Goal: Task Accomplishment & Management: Complete application form

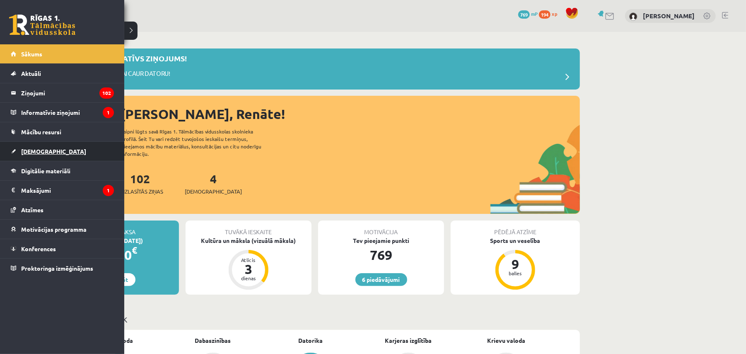
click at [24, 149] on span "[DEMOGRAPHIC_DATA]" at bounding box center [53, 151] width 65 height 7
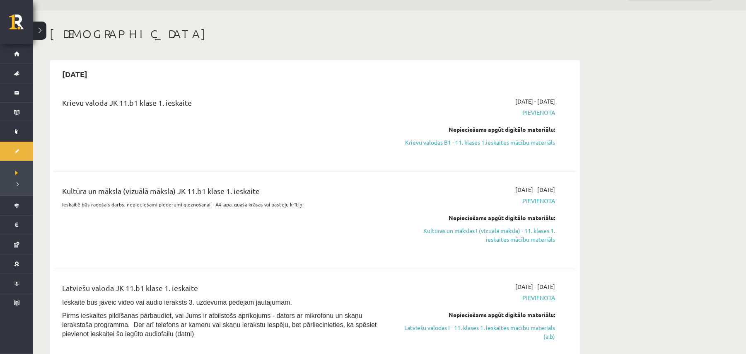
scroll to position [15, 0]
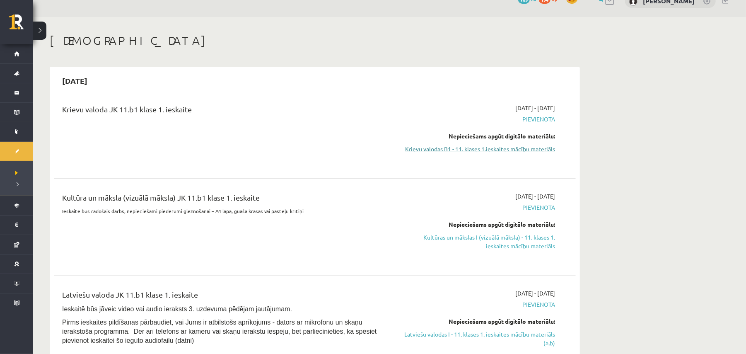
click at [516, 153] on link "Krievu valodas B1 - 11. klases 1.ieskaites mācību materiāls" at bounding box center [477, 149] width 156 height 9
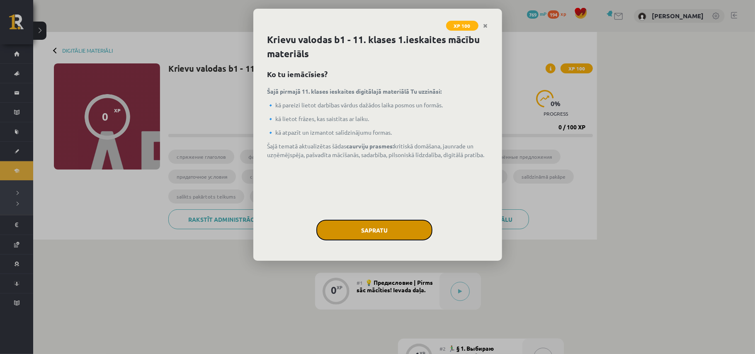
click at [373, 221] on button "Sapratu" at bounding box center [374, 230] width 116 height 21
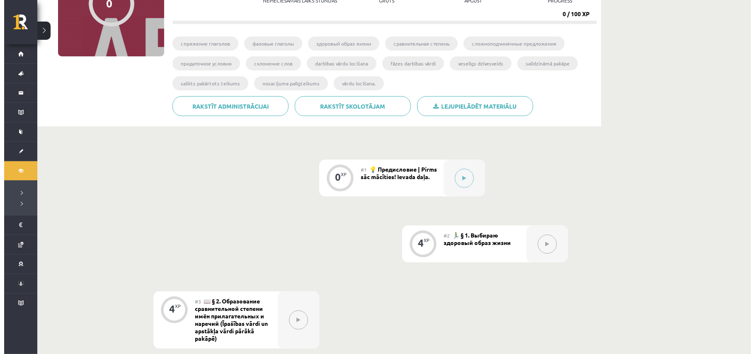
scroll to position [81, 0]
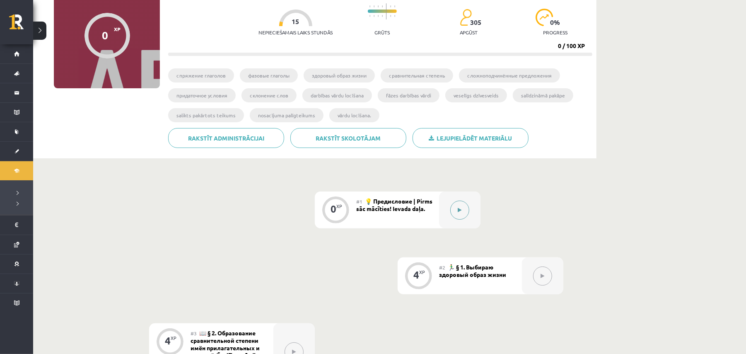
click at [461, 211] on icon at bounding box center [460, 210] width 4 height 5
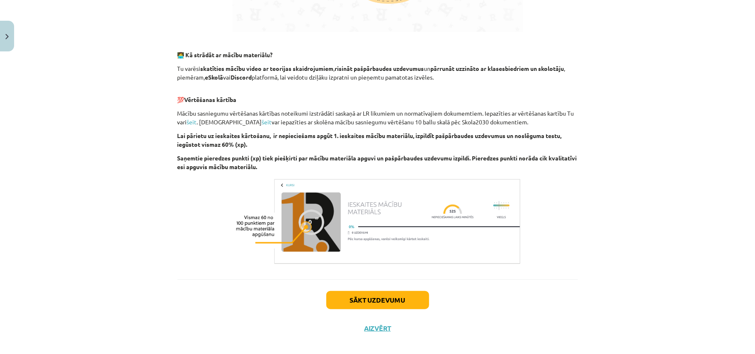
scroll to position [492, 0]
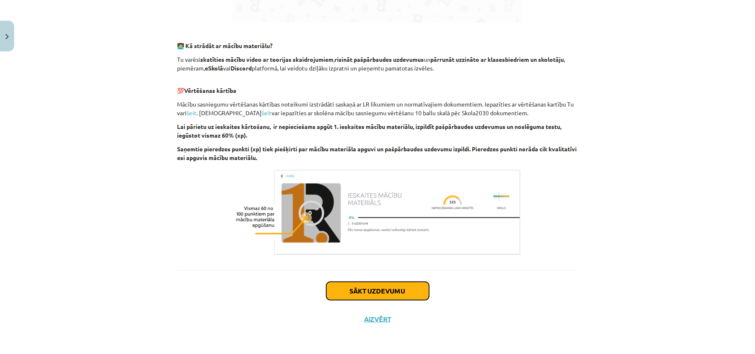
click at [402, 288] on button "Sākt uzdevumu" at bounding box center [377, 291] width 103 height 18
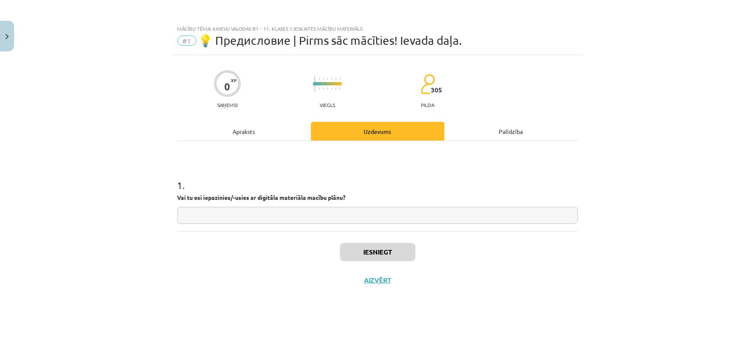
click at [402, 288] on div "Iesniegt Aizvērt" at bounding box center [377, 260] width 400 height 58
click at [381, 214] on input "text" at bounding box center [377, 215] width 400 height 17
type input "**"
click at [377, 247] on button "Iesniegt" at bounding box center [377, 252] width 75 height 18
click at [383, 280] on button "Nākamā nodarbība" at bounding box center [377, 285] width 81 height 19
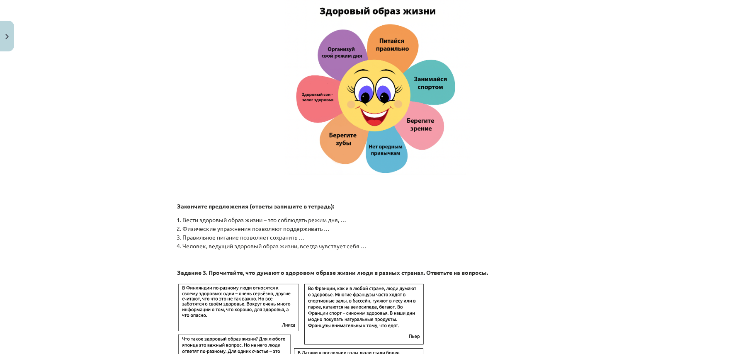
scroll to position [1281, 0]
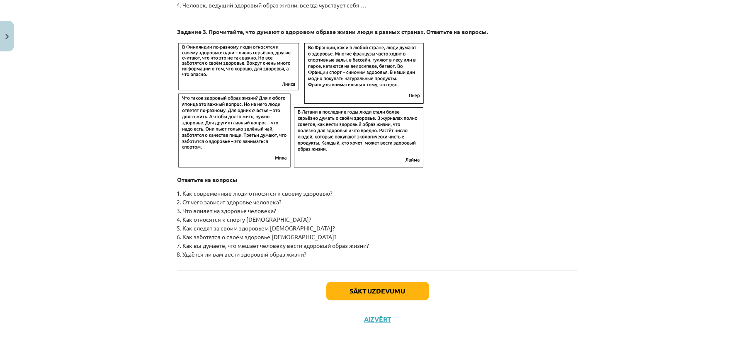
click at [690, 310] on div "Mācību tēma: Krievu valodas b1 - 11. klases 1.ieskaites mācību materiāls #2 🏃‍♂…" at bounding box center [377, 177] width 755 height 354
click at [379, 286] on button "Sākt uzdevumu" at bounding box center [377, 291] width 103 height 18
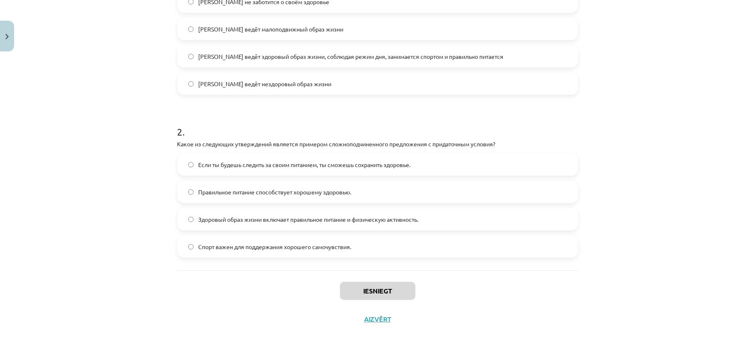
scroll to position [0, 0]
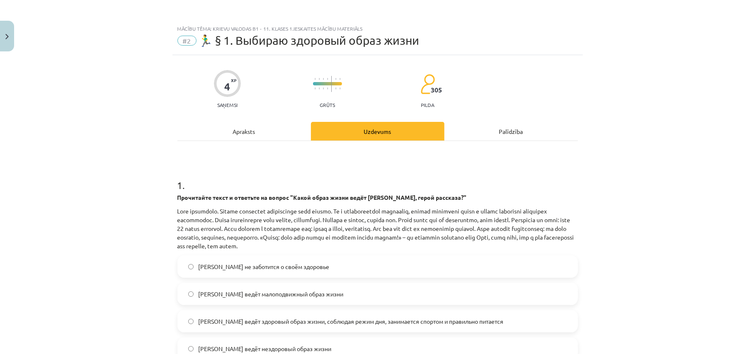
click at [453, 317] on span "Олег ведёт здоровый образ жизни, соблюдая режим дня, занимается спортом и прави…" at bounding box center [351, 321] width 305 height 9
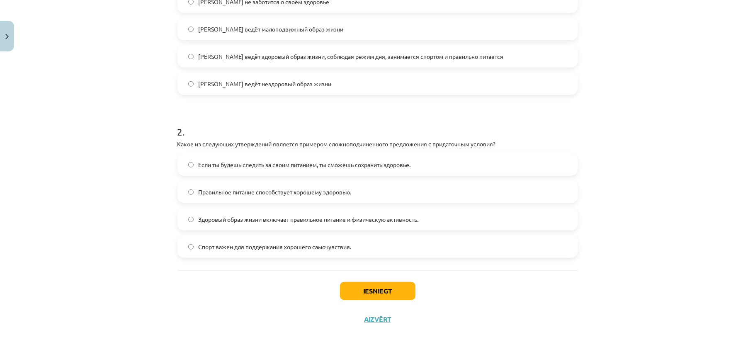
click at [531, 168] on label "Если ты будешь следить за своим питанием, ты сможешь сохранить здоровье." at bounding box center [377, 164] width 399 height 21
click at [404, 294] on button "Iesniegt" at bounding box center [377, 291] width 75 height 18
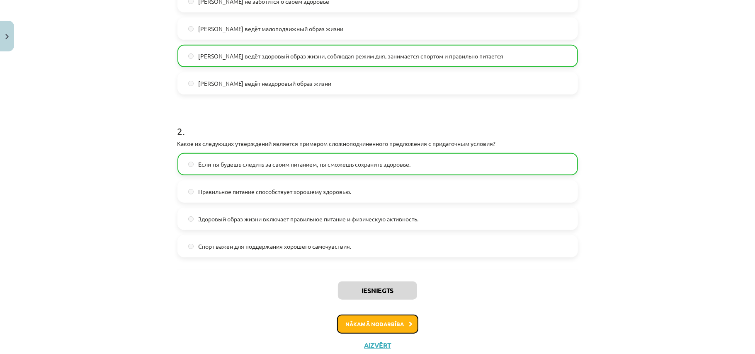
click at [374, 325] on button "Nākamā nodarbība" at bounding box center [377, 324] width 81 height 19
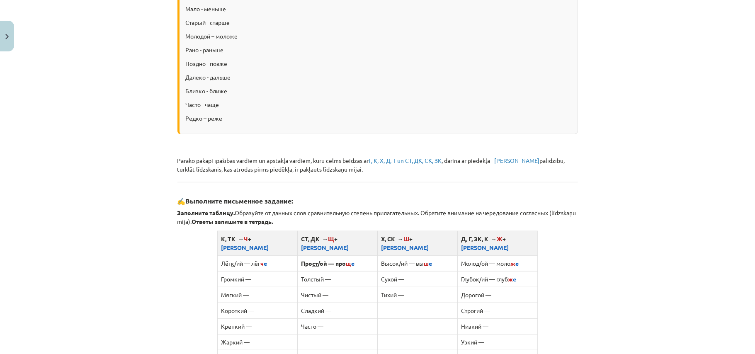
scroll to position [640, 0]
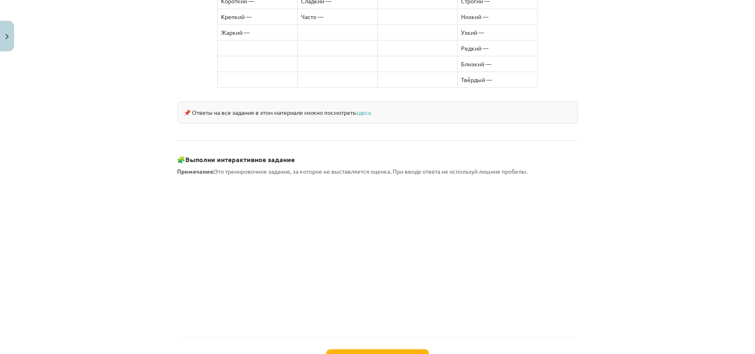
click at [647, 272] on div "Mācību tēma: Krievu valodas b1 - 11. klases 1.ieskaites mācību materiāls #3 📖 §…" at bounding box center [377, 177] width 755 height 354
drag, startPoint x: 573, startPoint y: 258, endPoint x: 341, endPoint y: 349, distance: 249.4
click at [341, 349] on button "Sākt uzdevumu" at bounding box center [377, 358] width 103 height 18
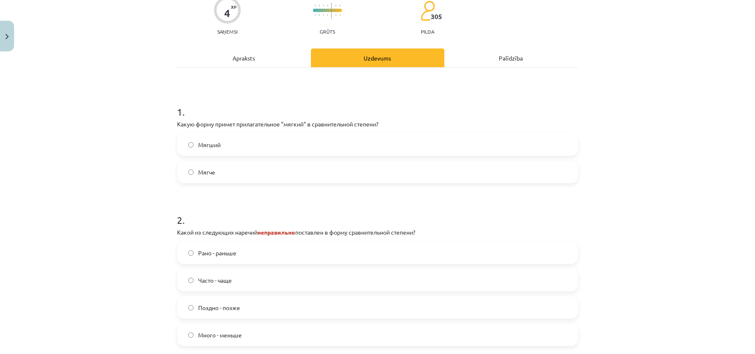
scroll to position [21, 0]
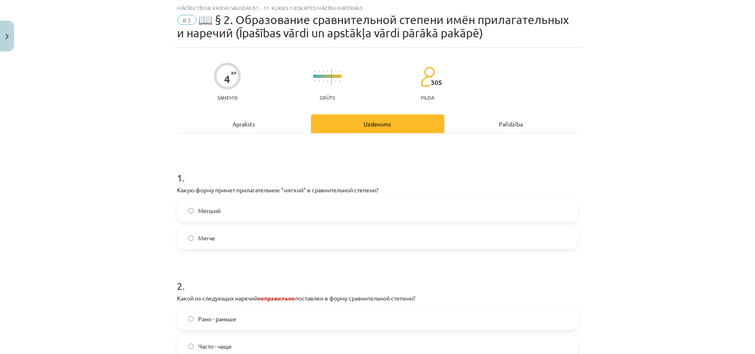
click at [548, 240] on label "Мягче" at bounding box center [377, 238] width 399 height 21
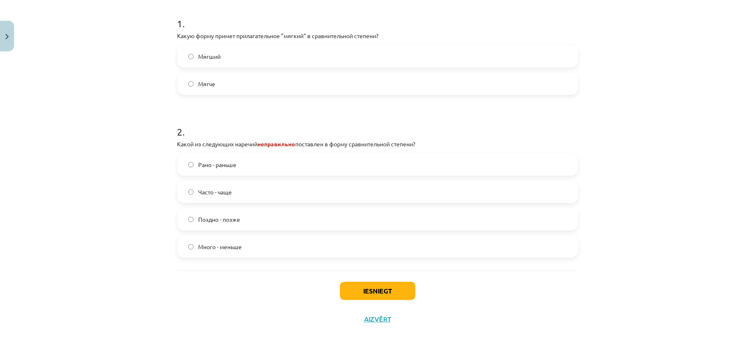
click at [250, 245] on label "Много - меньше" at bounding box center [377, 246] width 399 height 21
click at [384, 297] on button "Iesniegt" at bounding box center [377, 291] width 75 height 18
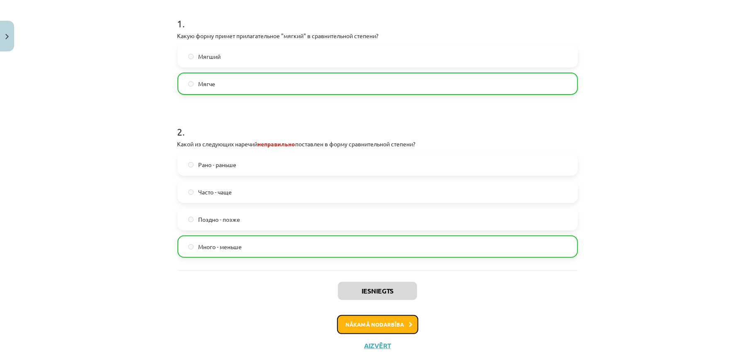
click at [370, 317] on button "Nākamā nodarbība" at bounding box center [377, 324] width 81 height 19
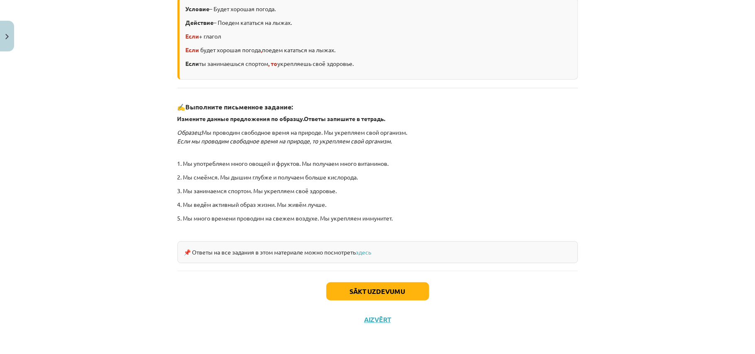
scroll to position [141, 0]
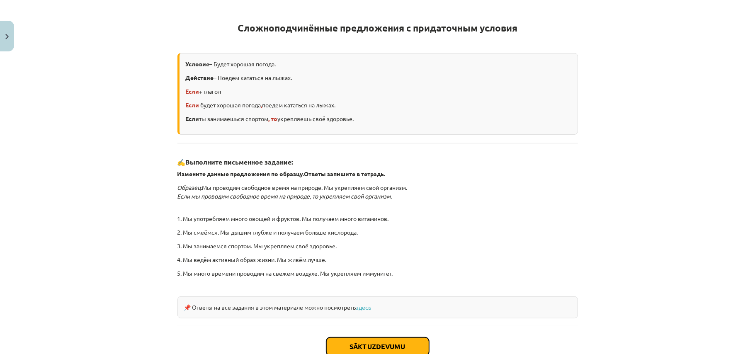
click at [360, 350] on button "Sākt uzdevumu" at bounding box center [377, 346] width 103 height 18
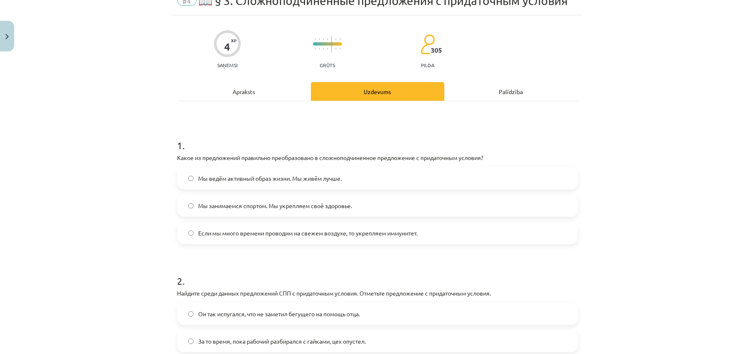
scroll to position [21, 0]
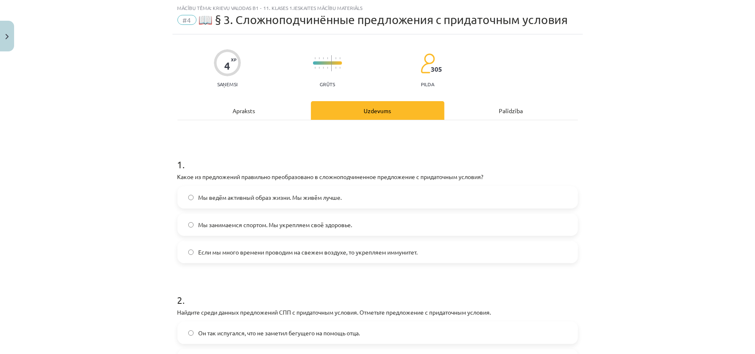
drag, startPoint x: 0, startPoint y: 180, endPoint x: 0, endPoint y: 161, distance: 18.7
click at [0, 166] on div "Mācību tēma: Krievu valodas b1 - 11. klases 1.ieskaites mācību materiāls #4 📖 §…" at bounding box center [377, 177] width 755 height 354
click at [225, 223] on span "Мы занимаемся спортом. Мы укрепляем своё здоровье." at bounding box center [276, 224] width 154 height 9
click at [233, 262] on label "Если мы много времени проводим на свежем воздухе, то укрепляем иммунитет." at bounding box center [377, 252] width 399 height 21
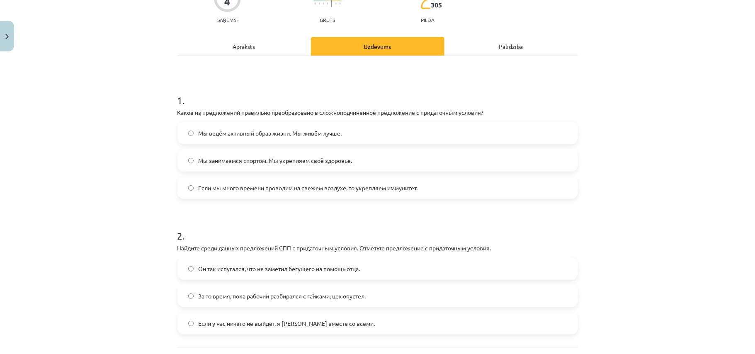
scroll to position [162, 0]
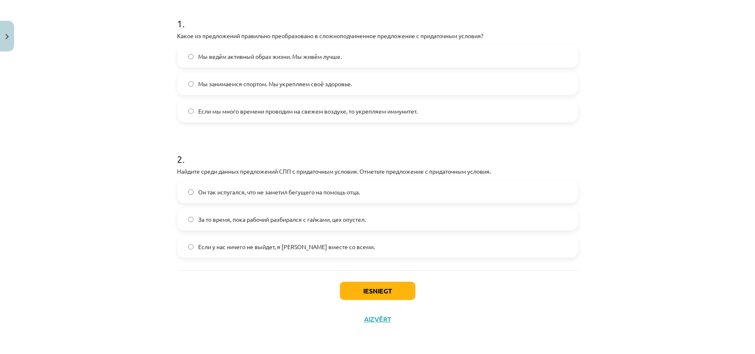
click at [309, 256] on label "Если у нас ничего не выйдет, я уеду вместе со всеми." at bounding box center [377, 246] width 399 height 21
click at [360, 281] on div "Iesniegt Aizvērt" at bounding box center [377, 299] width 400 height 58
click at [355, 282] on button "Iesniegt" at bounding box center [377, 291] width 75 height 18
click at [337, 322] on div "Iesniegt Aizvērt" at bounding box center [377, 299] width 400 height 58
drag, startPoint x: 337, startPoint y: 322, endPoint x: 334, endPoint y: 334, distance: 12.2
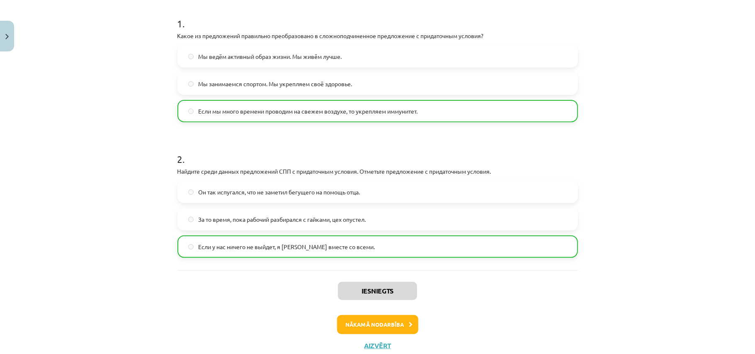
drag, startPoint x: 334, startPoint y: 334, endPoint x: 710, endPoint y: 272, distance: 380.9
click at [710, 272] on div "Mācību tēma: Krievu valodas b1 - 11. klases 1.ieskaites mācību materiāls #4 📖 §…" at bounding box center [377, 177] width 755 height 354
click at [504, 125] on form "1 . Какое из предложений правильно преобразовано в сложноподчиненное предложени…" at bounding box center [377, 130] width 400 height 254
drag, startPoint x: 504, startPoint y: 125, endPoint x: 390, endPoint y: 324, distance: 229.1
click at [390, 324] on button "Nākamā nodarbība" at bounding box center [377, 324] width 81 height 19
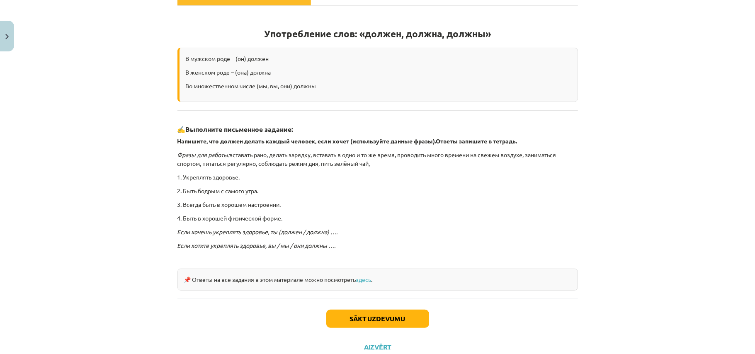
scroll to position [163, 0]
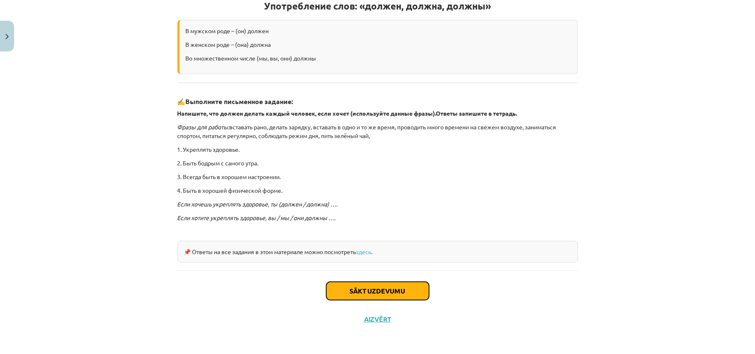
click at [415, 300] on button "Sākt uzdevumu" at bounding box center [377, 291] width 103 height 18
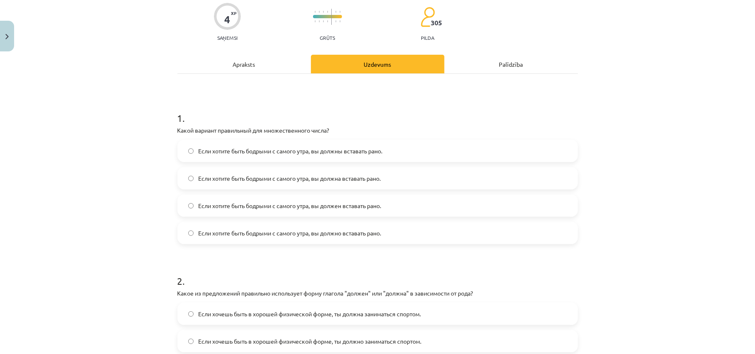
scroll to position [131, 0]
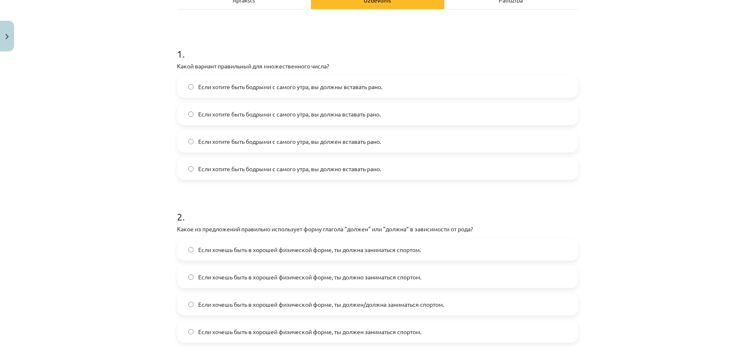
click at [501, 81] on label "Если хотите быть бодрыми с самого утра, вы должны вставать рано." at bounding box center [377, 86] width 399 height 21
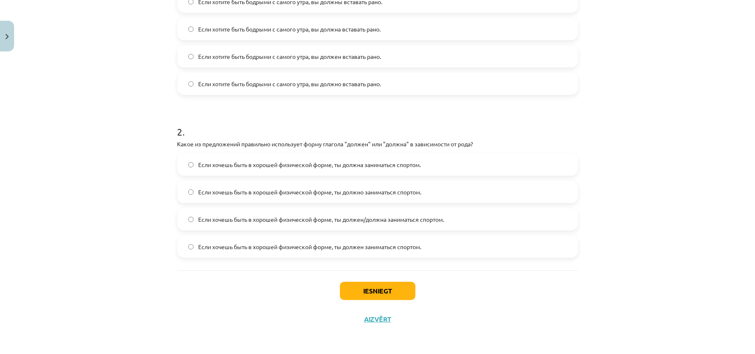
click at [274, 216] on span "Если хочешь быть в хорошей физической форме, ты должен/должна заниматься спорто…" at bounding box center [322, 219] width 246 height 9
click at [400, 291] on button "Iesniegt" at bounding box center [377, 291] width 75 height 18
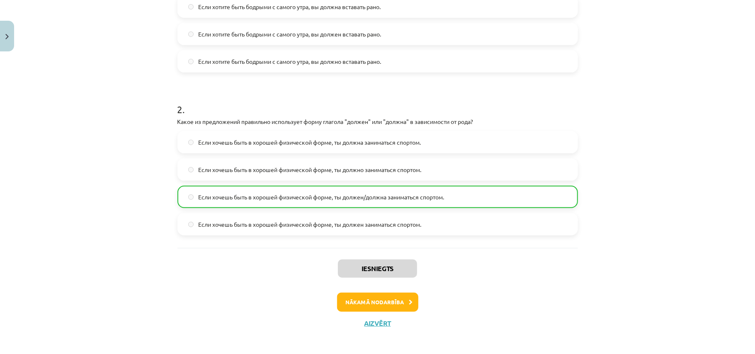
scroll to position [243, 0]
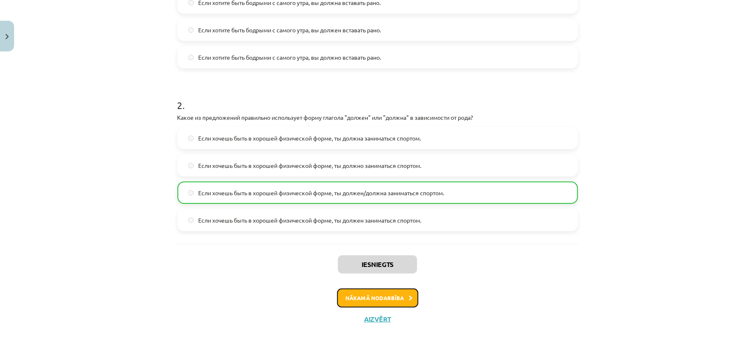
click at [391, 289] on button "Nākamā nodarbība" at bounding box center [377, 297] width 81 height 19
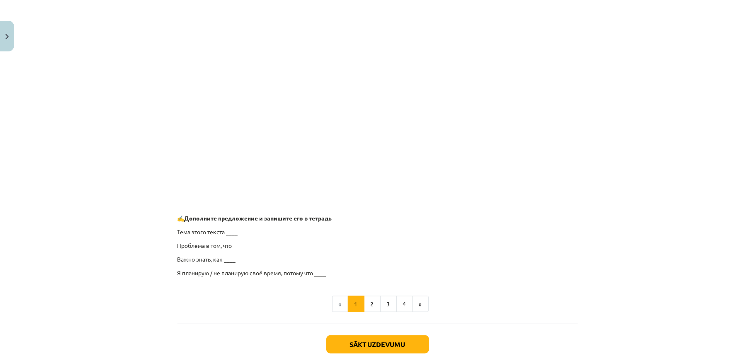
scroll to position [603, 0]
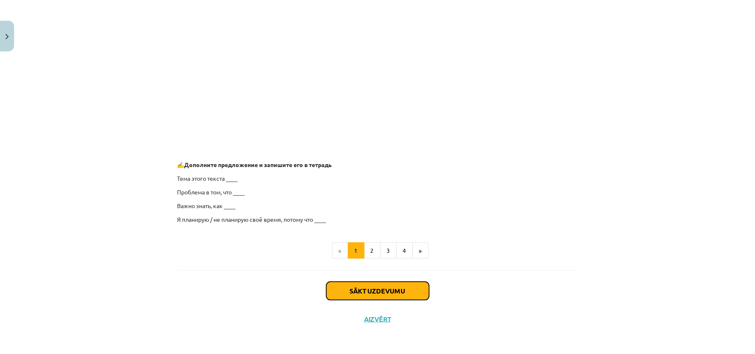
click at [391, 289] on button "Sākt uzdevumu" at bounding box center [377, 291] width 103 height 18
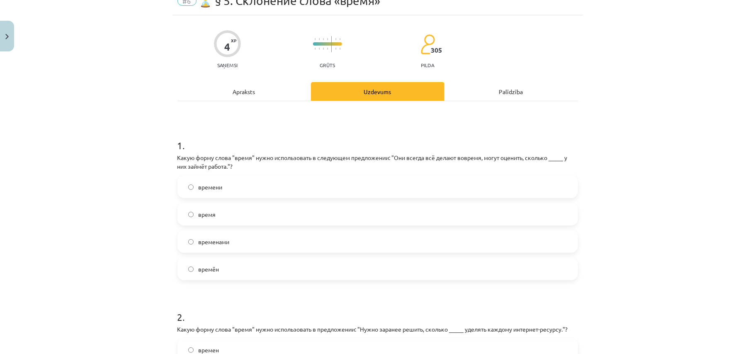
scroll to position [21, 0]
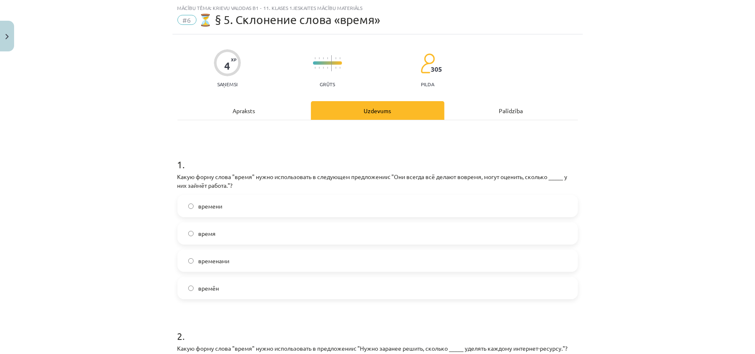
click at [459, 211] on label "времени" at bounding box center [377, 206] width 399 height 21
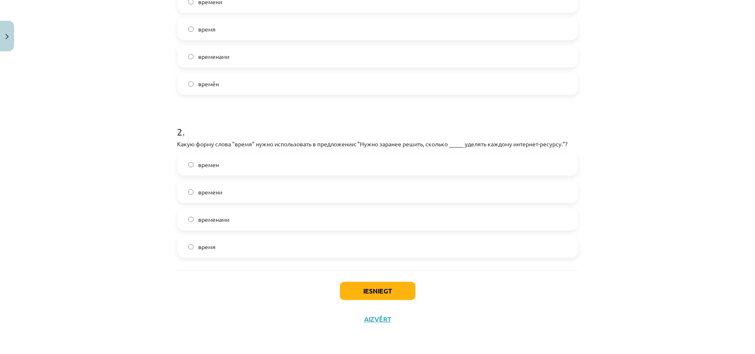
click at [335, 237] on label "время" at bounding box center [377, 246] width 399 height 21
click at [349, 299] on button "Iesniegt" at bounding box center [377, 291] width 75 height 18
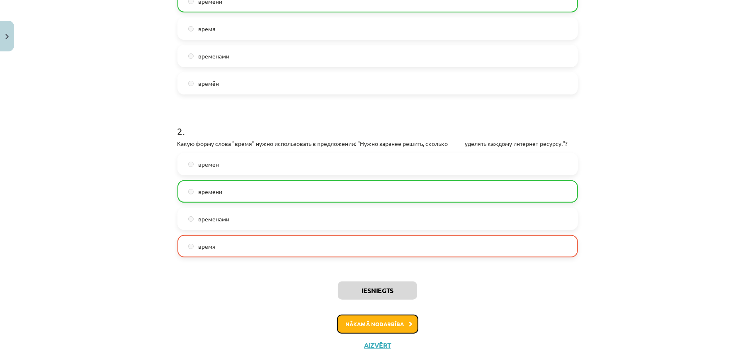
click at [381, 322] on button "Nākamā nodarbība" at bounding box center [377, 324] width 81 height 19
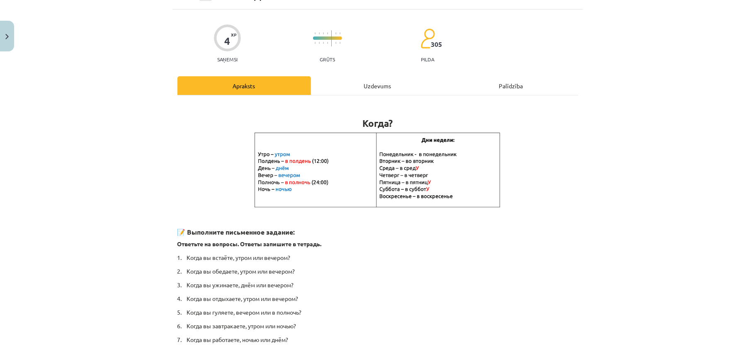
scroll to position [110, 0]
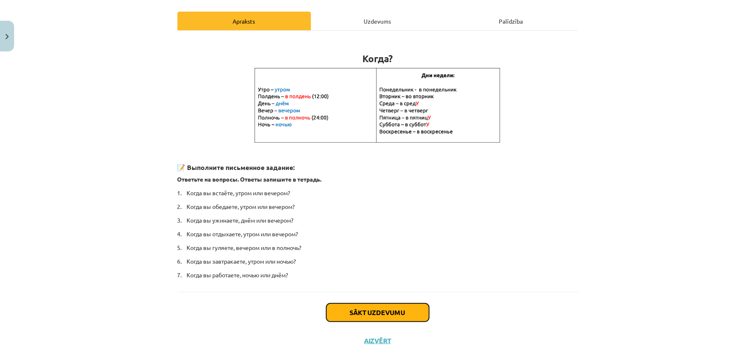
click at [400, 313] on button "Sākt uzdevumu" at bounding box center [377, 312] width 103 height 18
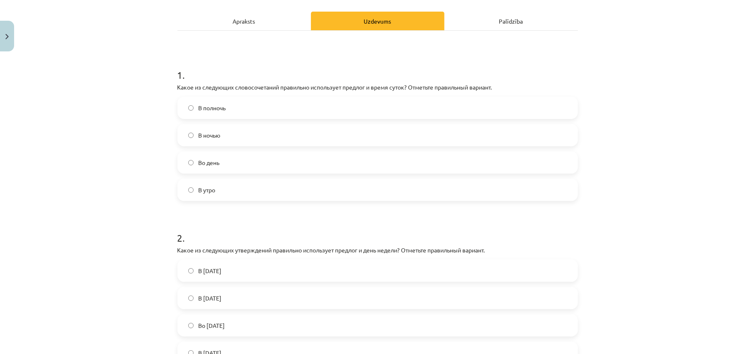
scroll to position [21, 0]
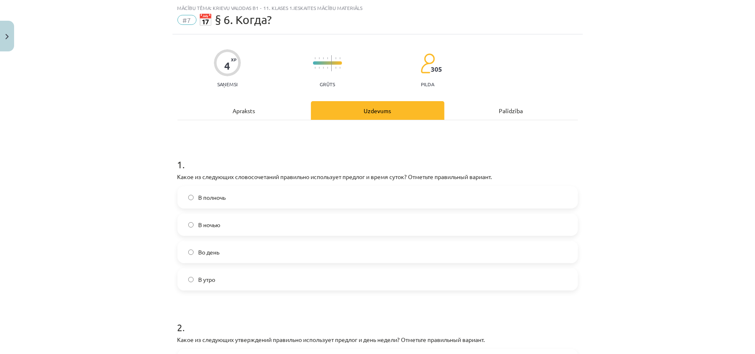
click at [453, 183] on div "1 . Какое из следующих словосочетаний правильно использует предлог и время суто…" at bounding box center [377, 217] width 400 height 146
click at [337, 187] on label "В полночь" at bounding box center [377, 197] width 399 height 21
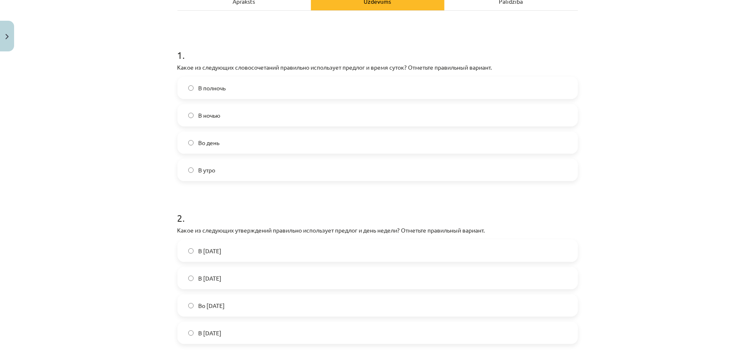
scroll to position [216, 0]
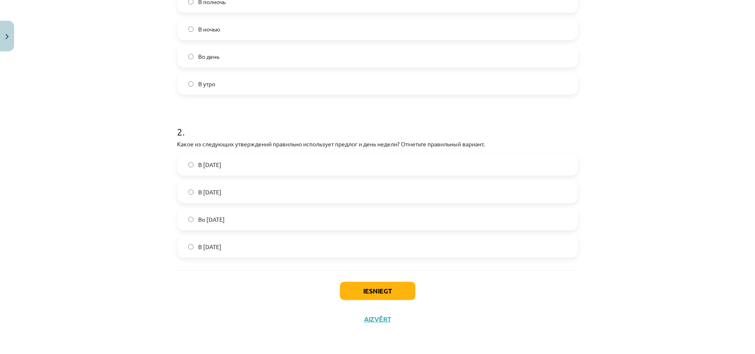
click at [241, 211] on label "Во вторник" at bounding box center [377, 219] width 399 height 21
click at [392, 297] on button "Iesniegt" at bounding box center [377, 291] width 75 height 18
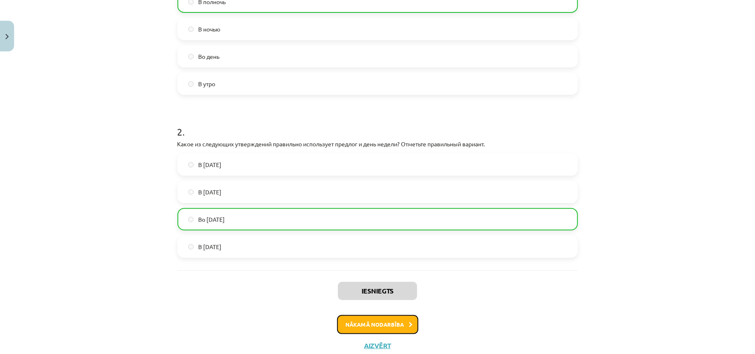
click at [390, 330] on button "Nākamā nodarbība" at bounding box center [377, 324] width 81 height 19
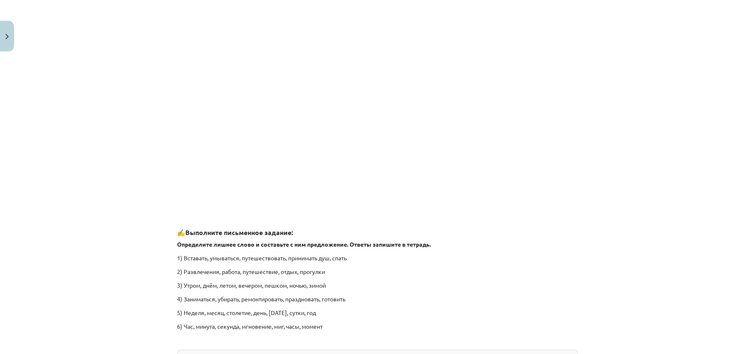
scroll to position [1194, 0]
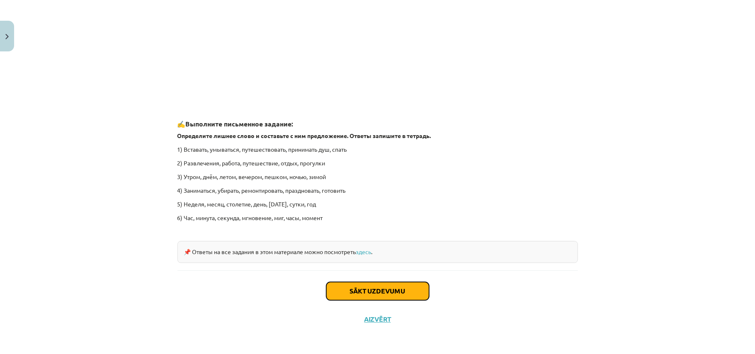
click at [382, 289] on button "Sākt uzdevumu" at bounding box center [377, 291] width 103 height 18
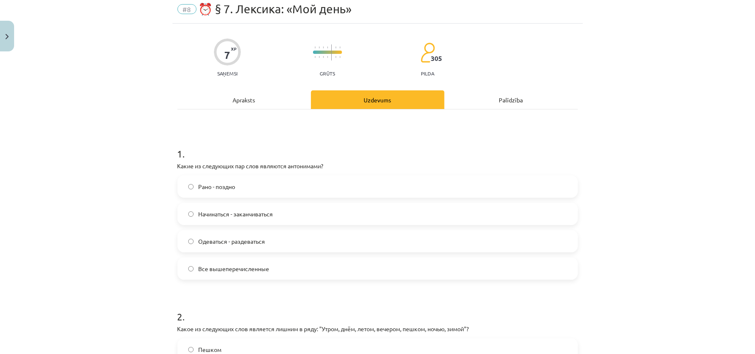
scroll to position [21, 0]
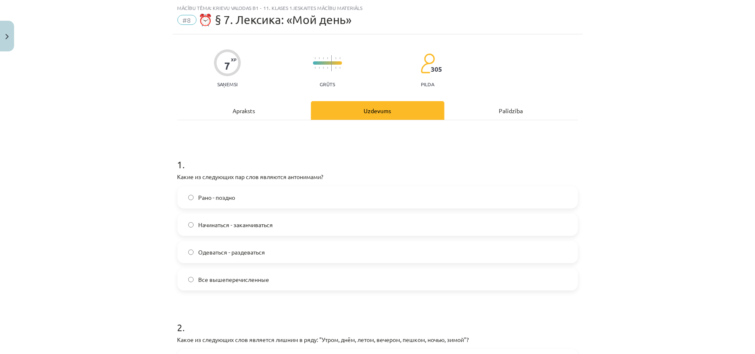
click at [263, 287] on label "Все вышеперечисленные" at bounding box center [377, 279] width 399 height 21
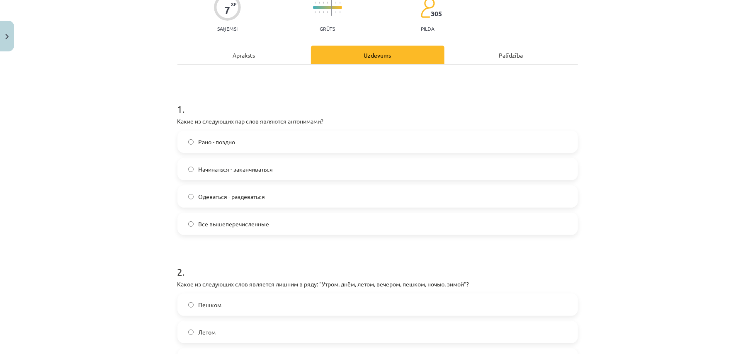
scroll to position [404, 0]
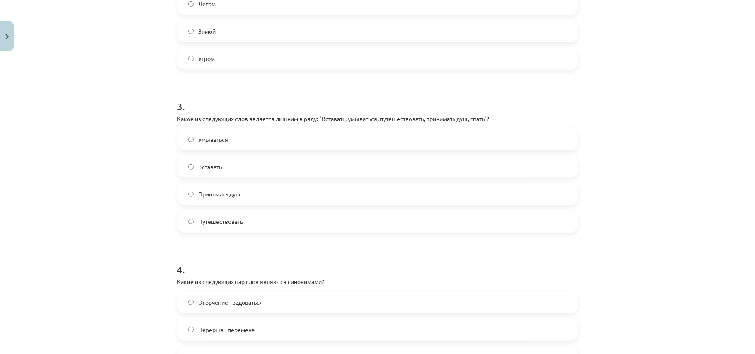
click at [254, 228] on label "Путешествовать" at bounding box center [377, 221] width 399 height 21
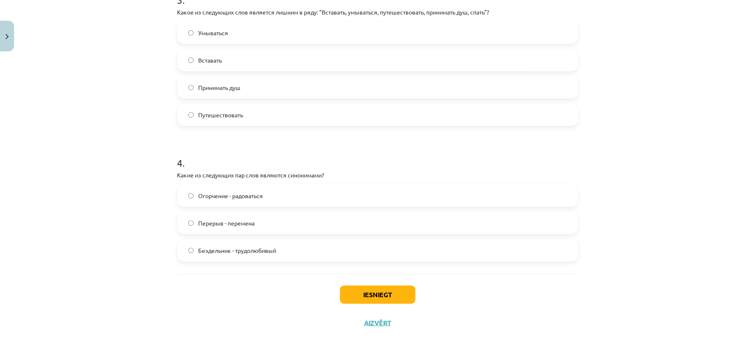
scroll to position [515, 0]
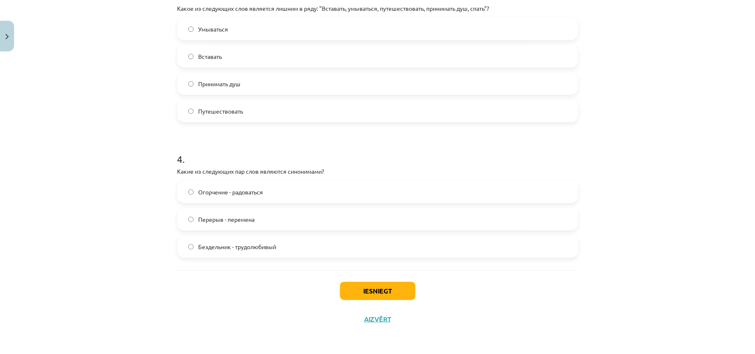
click at [256, 225] on label "Перерыв - перемена" at bounding box center [377, 219] width 399 height 21
click at [341, 298] on button "Iesniegt" at bounding box center [377, 291] width 75 height 18
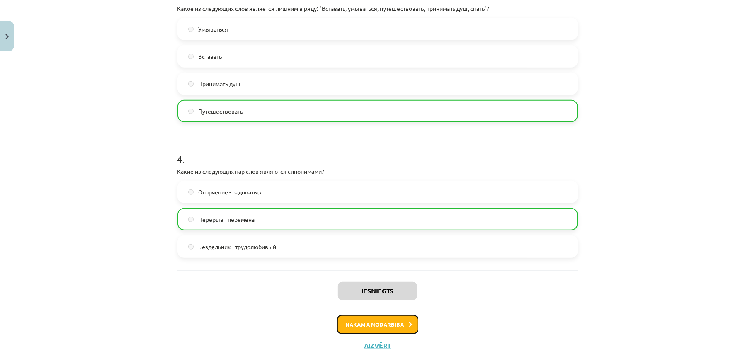
click at [368, 327] on button "Nākamā nodarbība" at bounding box center [377, 324] width 81 height 19
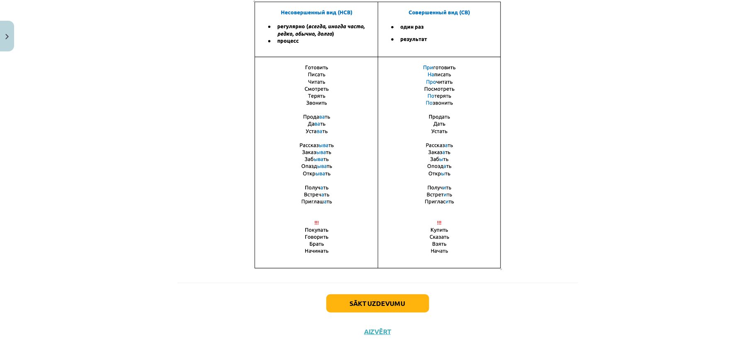
scroll to position [536, 0]
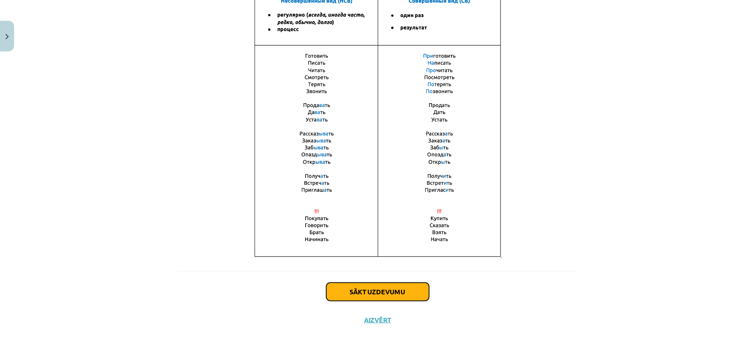
click at [412, 289] on button "Sākt uzdevumu" at bounding box center [377, 292] width 103 height 18
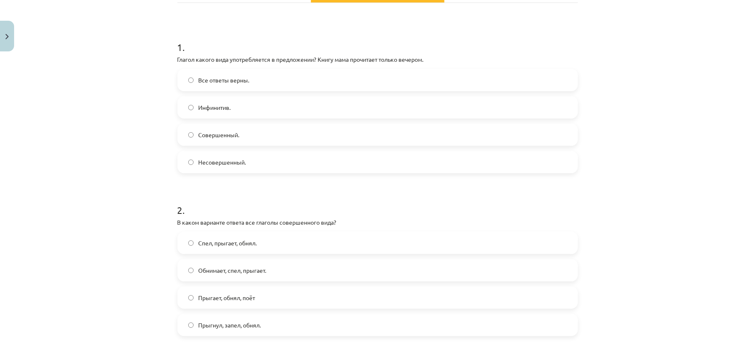
scroll to position [76, 0]
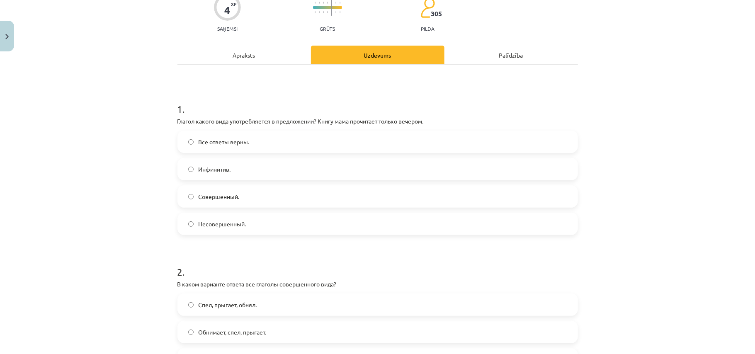
click at [233, 168] on label "Инфинитив." at bounding box center [377, 169] width 399 height 21
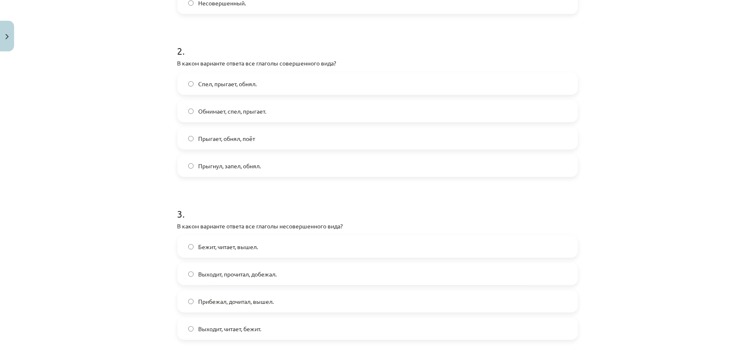
scroll to position [242, 0]
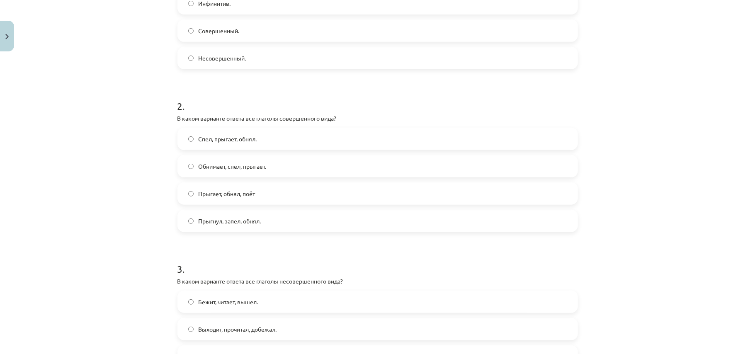
click at [276, 225] on label "Прыгнул, запел, обнял." at bounding box center [377, 221] width 399 height 21
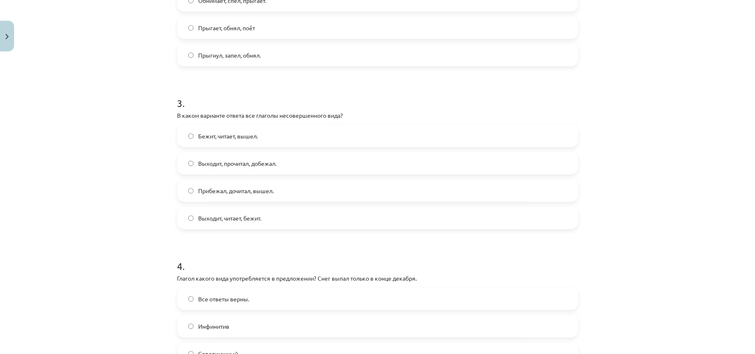
click at [282, 181] on label "Прибежал, дочитал, вышел." at bounding box center [377, 190] width 399 height 21
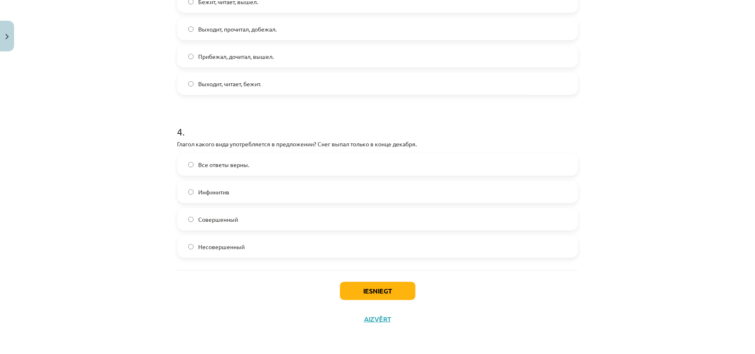
click at [273, 242] on label "Несовершенный" at bounding box center [377, 246] width 399 height 21
click at [371, 296] on button "Iesniegt" at bounding box center [377, 291] width 75 height 18
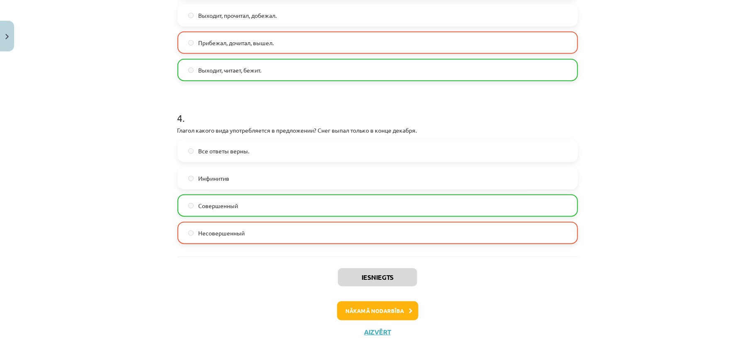
scroll to position [569, 0]
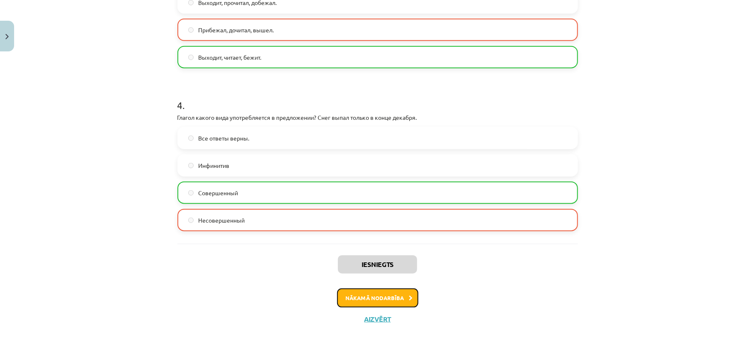
click at [369, 299] on button "Nākamā nodarbība" at bounding box center [377, 297] width 81 height 19
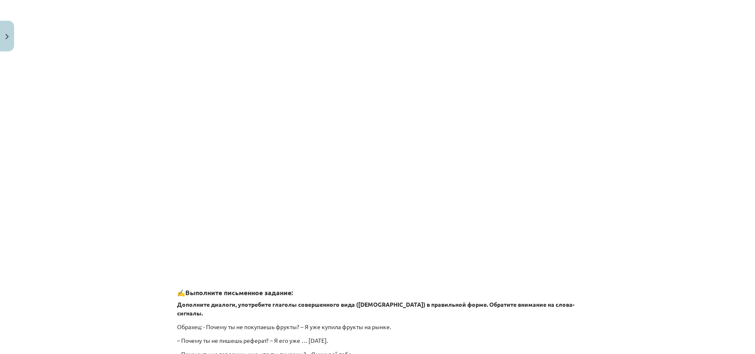
scroll to position [693, 0]
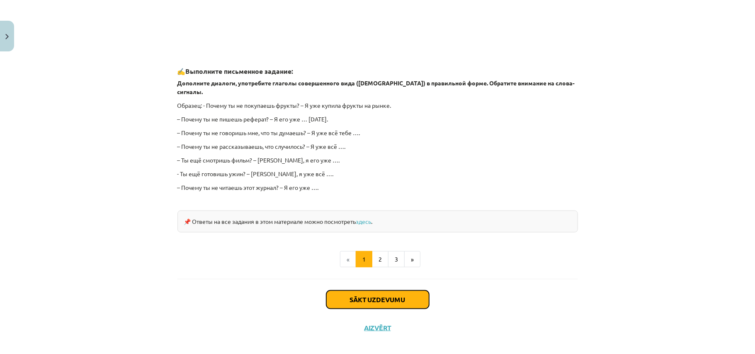
click at [410, 291] on button "Sākt uzdevumu" at bounding box center [377, 300] width 103 height 18
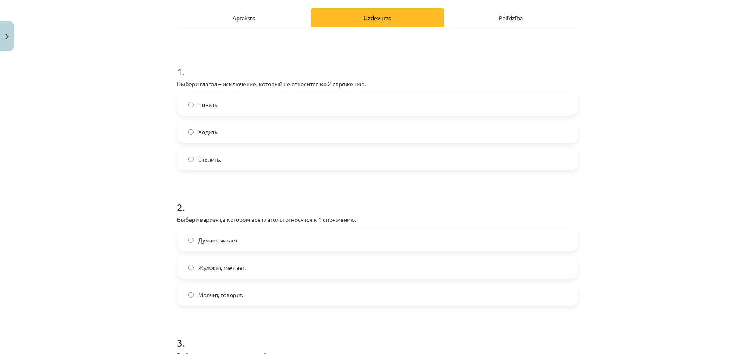
scroll to position [131, 0]
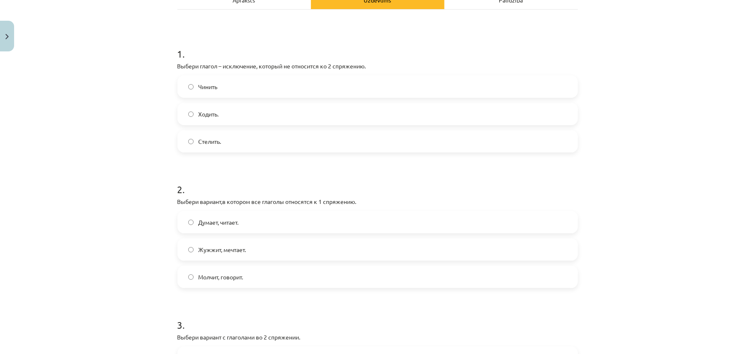
click at [397, 143] on label "Стелить." at bounding box center [377, 141] width 399 height 21
click at [225, 220] on span "Думает, читает." at bounding box center [219, 222] width 40 height 9
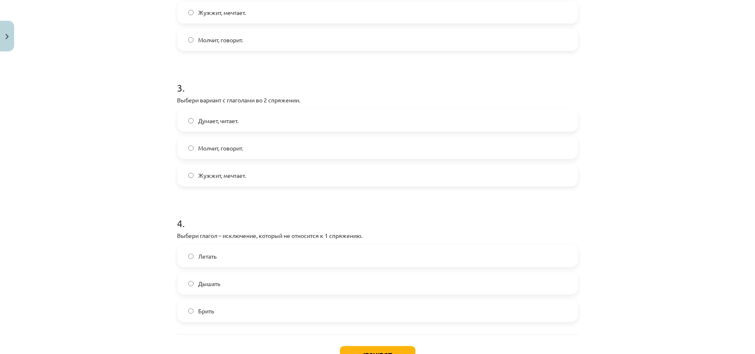
scroll to position [383, 0]
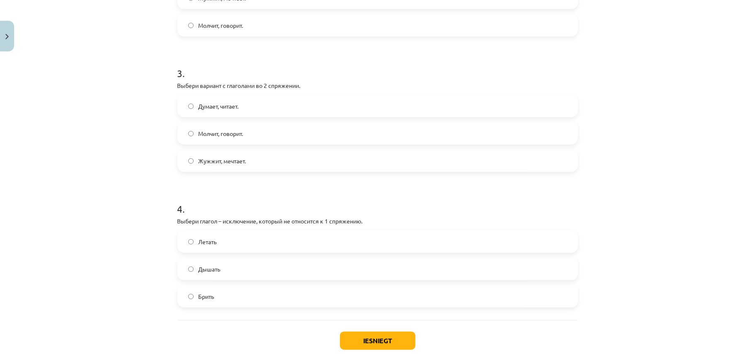
click at [551, 269] on label "Дышать" at bounding box center [377, 269] width 399 height 21
click at [320, 126] on label "Молчит, говорит." at bounding box center [377, 133] width 399 height 21
click at [372, 337] on button "Iesniegt" at bounding box center [377, 341] width 75 height 18
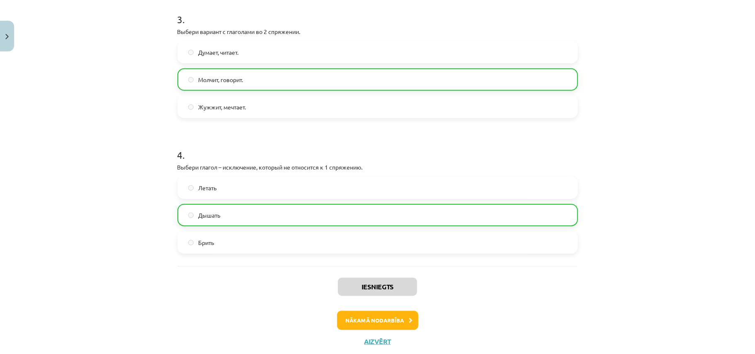
scroll to position [438, 0]
click at [398, 309] on div "Iesniegts Nākamā nodarbība Aizvērt" at bounding box center [377, 307] width 400 height 85
click at [395, 316] on button "Nākamā nodarbība" at bounding box center [377, 319] width 81 height 19
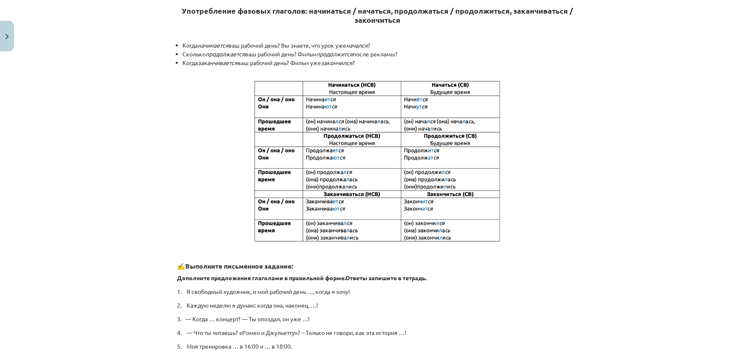
scroll to position [0, 0]
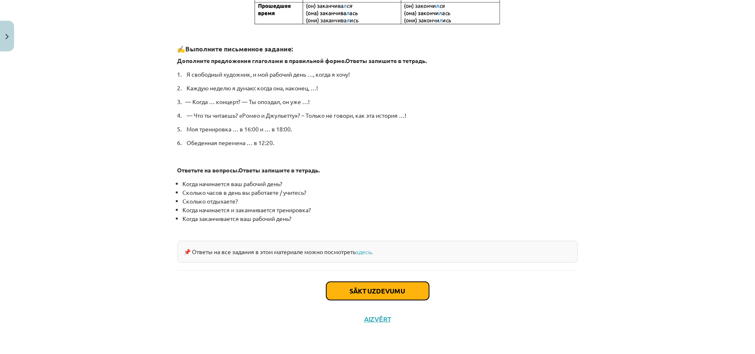
click at [402, 285] on button "Sākt uzdevumu" at bounding box center [377, 291] width 103 height 18
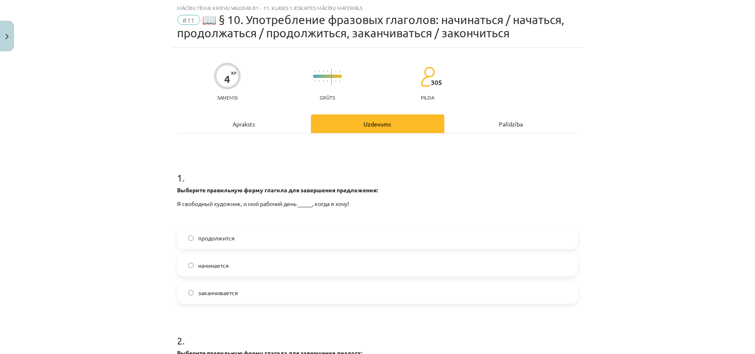
scroll to position [76, 0]
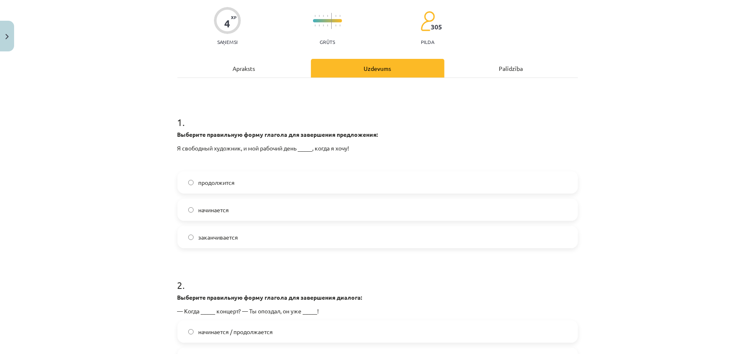
click at [328, 204] on label "начинается" at bounding box center [377, 209] width 399 height 21
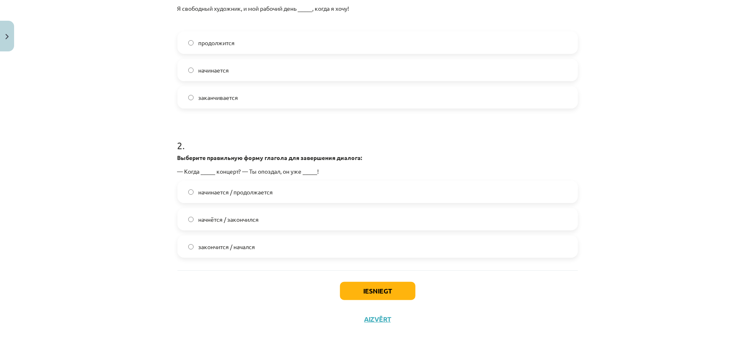
scroll to position [161, 0]
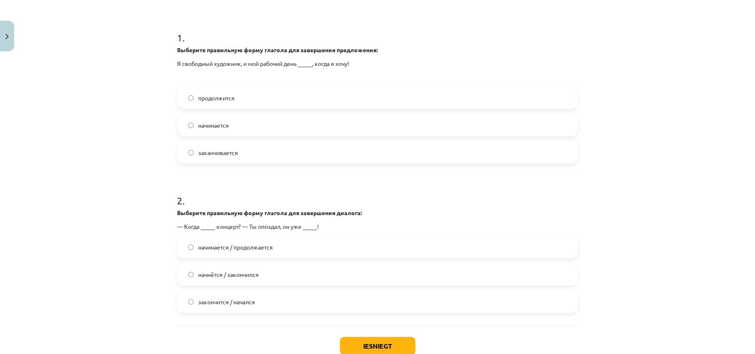
click at [284, 153] on label "заканчивается" at bounding box center [377, 152] width 399 height 21
click at [264, 276] on label "начнётся / закончился" at bounding box center [377, 274] width 399 height 21
click at [359, 339] on button "Iesniegt" at bounding box center [377, 346] width 75 height 18
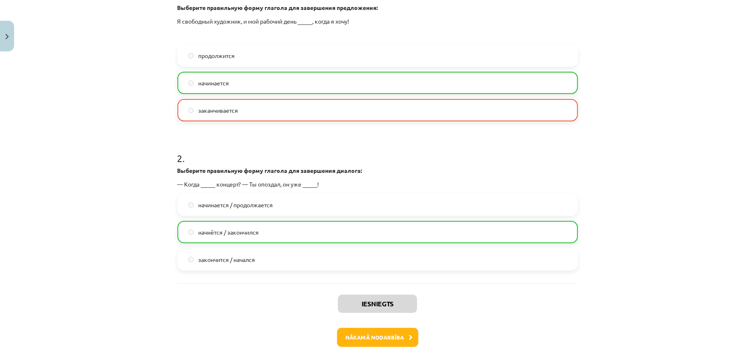
scroll to position [242, 0]
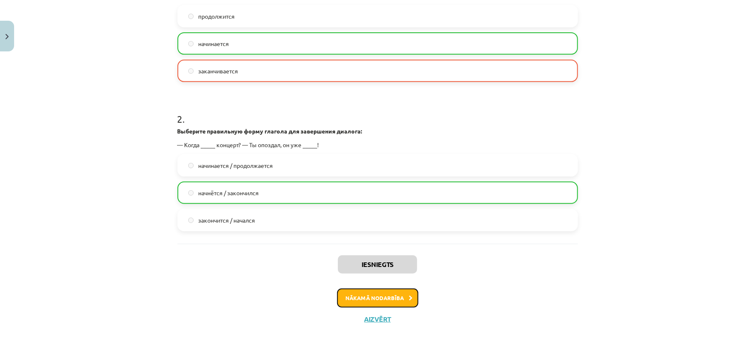
click at [395, 296] on button "Nākamā nodarbība" at bounding box center [377, 297] width 81 height 19
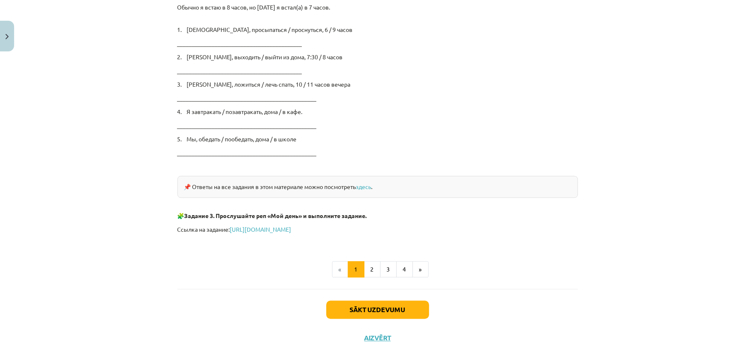
scroll to position [1357, 0]
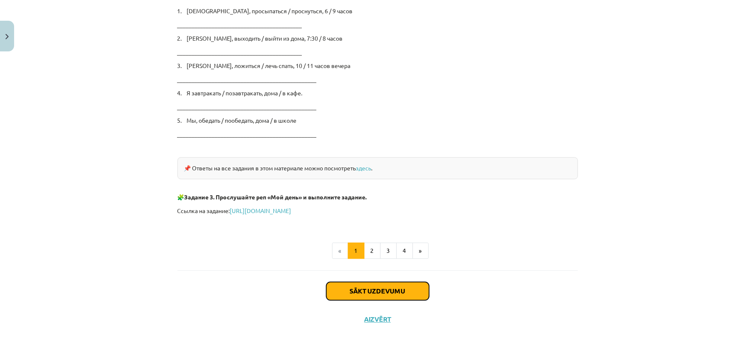
click at [354, 289] on button "Sākt uzdevumu" at bounding box center [377, 291] width 103 height 18
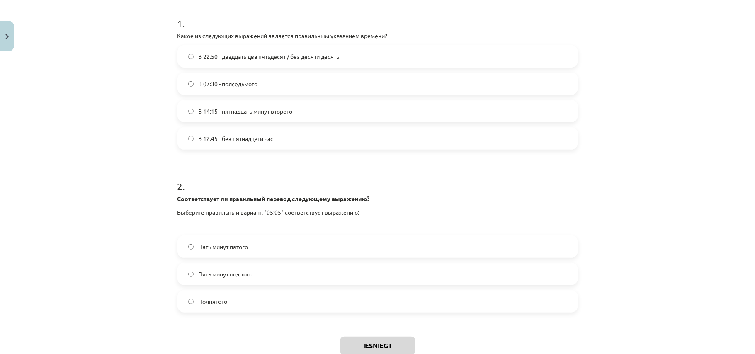
scroll to position [161, 0]
click at [559, 248] on label "Пять минут пятого" at bounding box center [377, 247] width 399 height 21
click at [295, 81] on label "В 07:30 - полседьмого" at bounding box center [377, 84] width 399 height 21
click at [395, 342] on button "Iesniegt" at bounding box center [377, 346] width 75 height 18
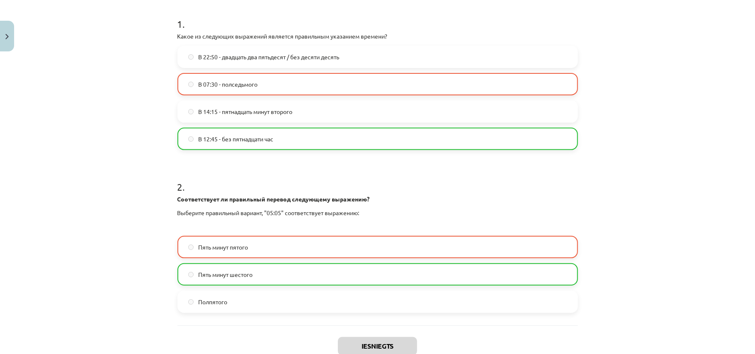
scroll to position [243, 0]
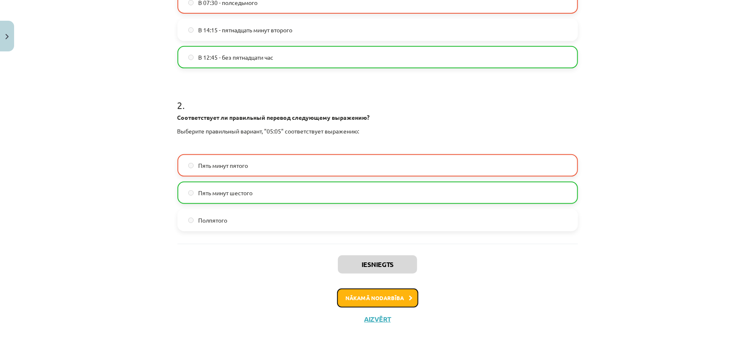
click at [361, 296] on button "Nākamā nodarbība" at bounding box center [377, 297] width 81 height 19
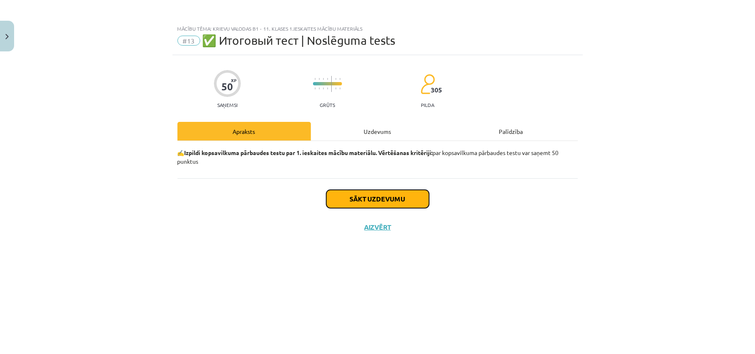
click at [352, 198] on button "Sākt uzdevumu" at bounding box center [377, 199] width 103 height 18
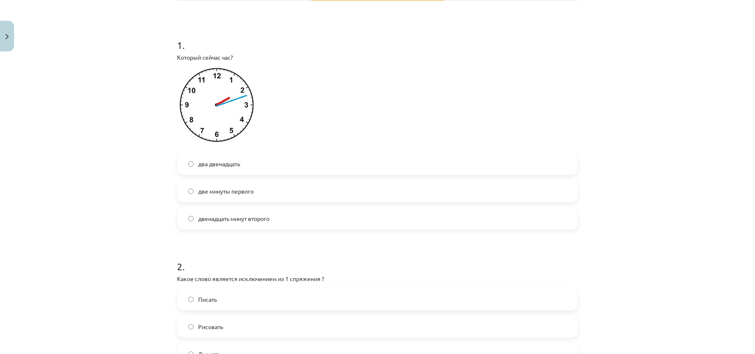
scroll to position [110, 0]
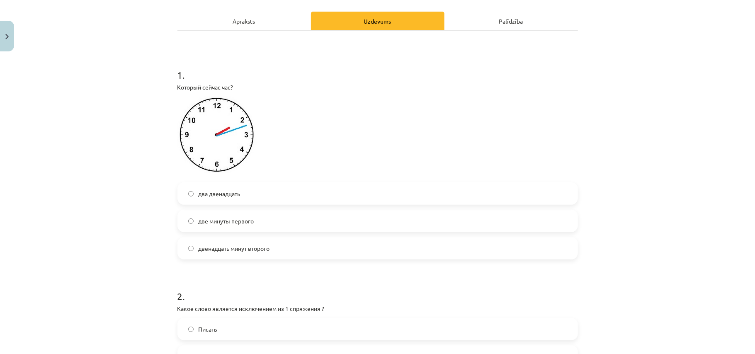
click at [215, 199] on label "два двенадцать" at bounding box center [377, 193] width 399 height 21
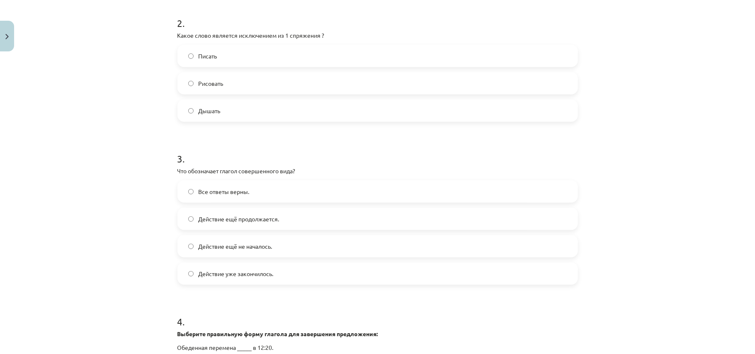
scroll to position [387, 0]
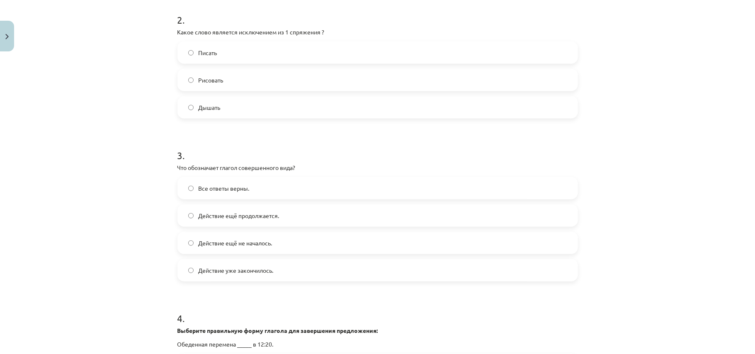
click at [205, 107] on span "Дышать" at bounding box center [210, 107] width 22 height 9
click at [247, 272] on span "Действие уже закончилось." at bounding box center [236, 270] width 75 height 9
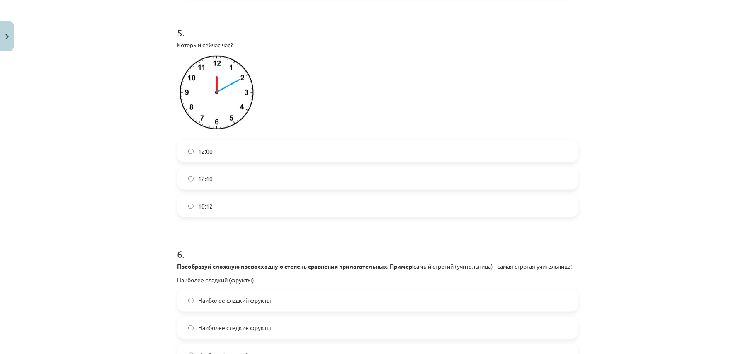
scroll to position [829, 0]
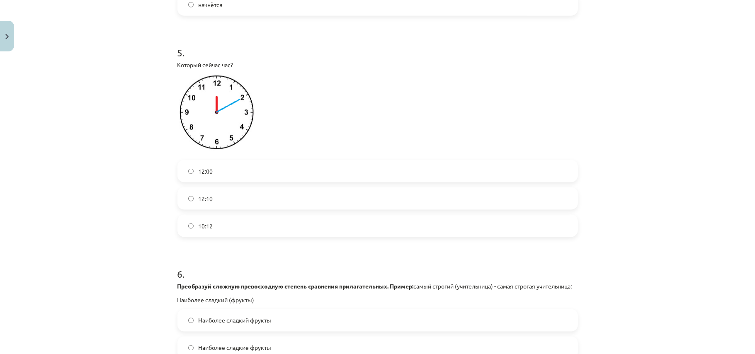
click at [218, 199] on label "12:10" at bounding box center [377, 198] width 399 height 21
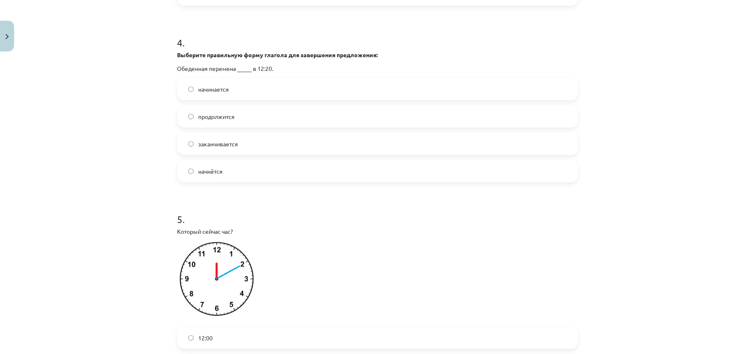
scroll to position [608, 0]
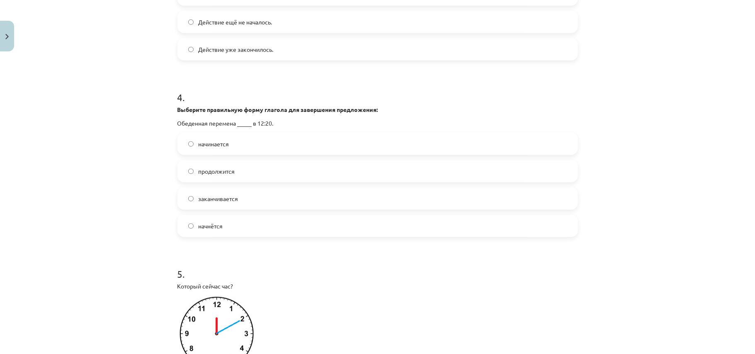
click at [284, 223] on label "начнётся" at bounding box center [377, 226] width 399 height 21
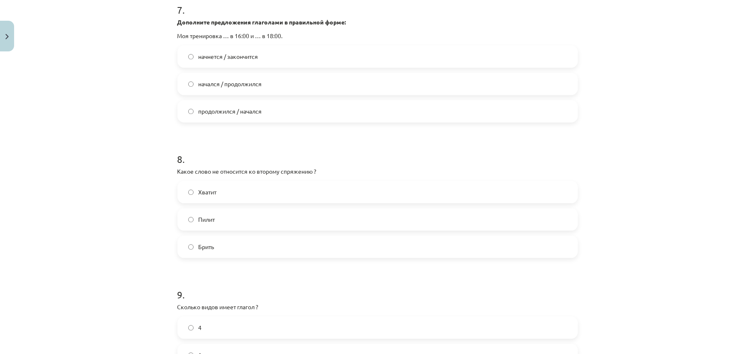
scroll to position [1216, 0]
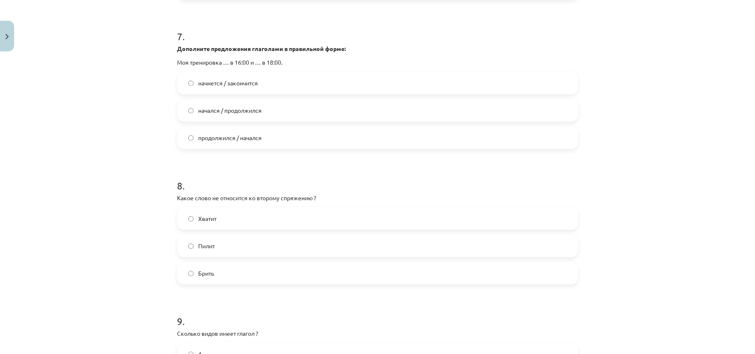
click at [277, 85] on label "начнется / закончится" at bounding box center [377, 83] width 399 height 21
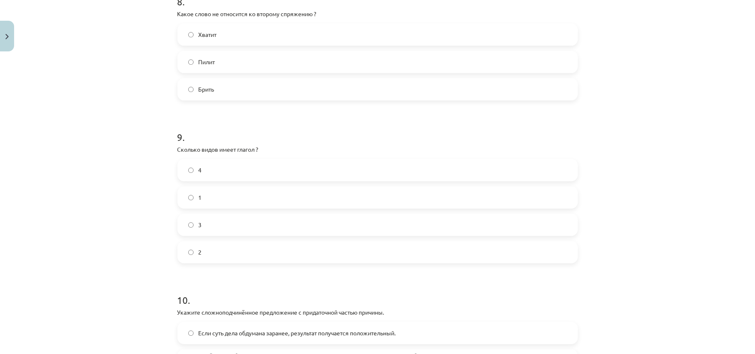
scroll to position [1381, 0]
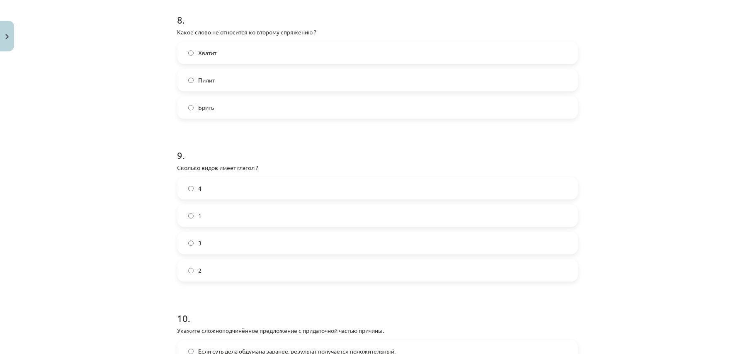
click at [247, 115] on label "Брить" at bounding box center [377, 107] width 399 height 21
click at [252, 281] on label "2" at bounding box center [377, 270] width 399 height 21
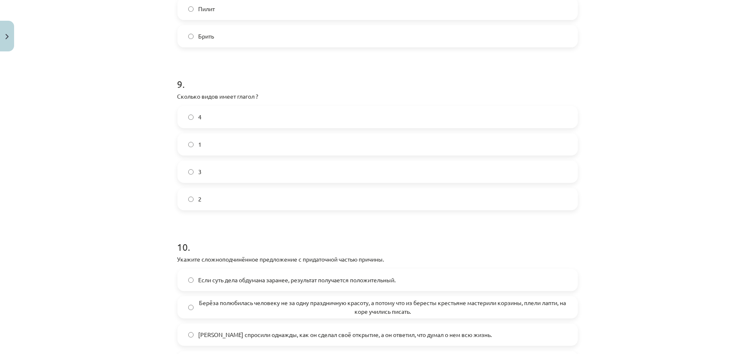
scroll to position [1577, 0]
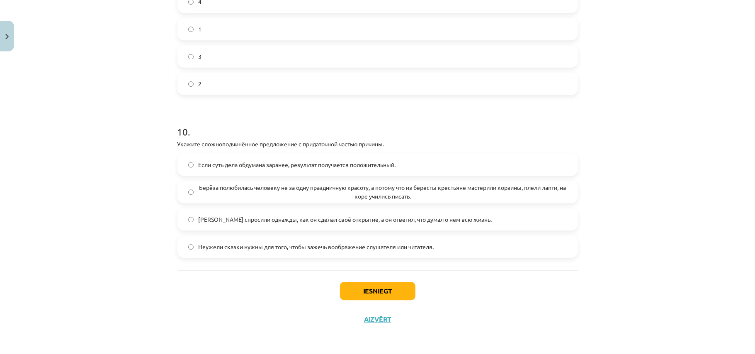
click at [292, 189] on span "Берёза полюбилась человеку не за одну праздничную красоту, а потому что из бере…" at bounding box center [383, 191] width 368 height 17
click at [346, 287] on button "Iesniegt" at bounding box center [377, 291] width 75 height 18
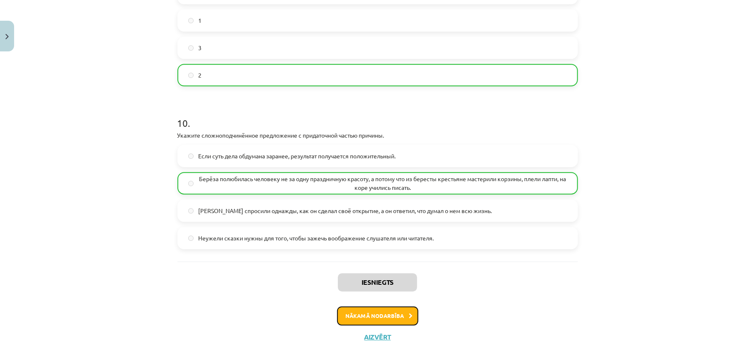
click at [380, 318] on button "Nākamā nodarbība" at bounding box center [377, 315] width 81 height 19
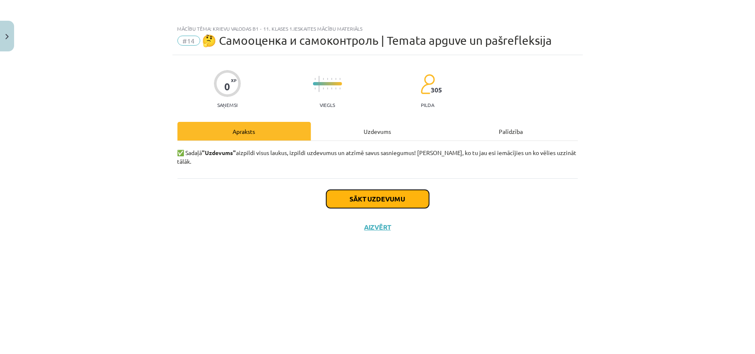
click at [390, 190] on button "Sākt uzdevumu" at bounding box center [377, 199] width 103 height 18
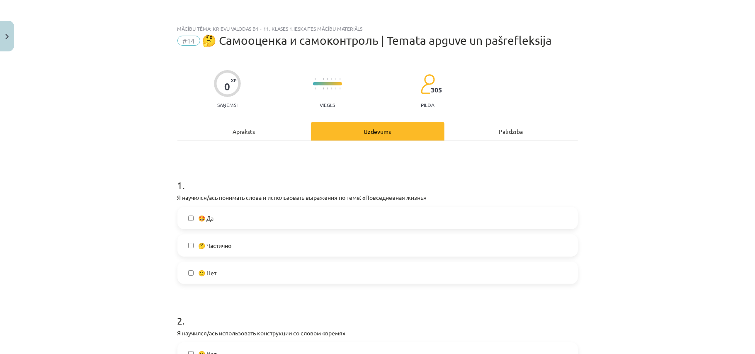
scroll to position [55, 0]
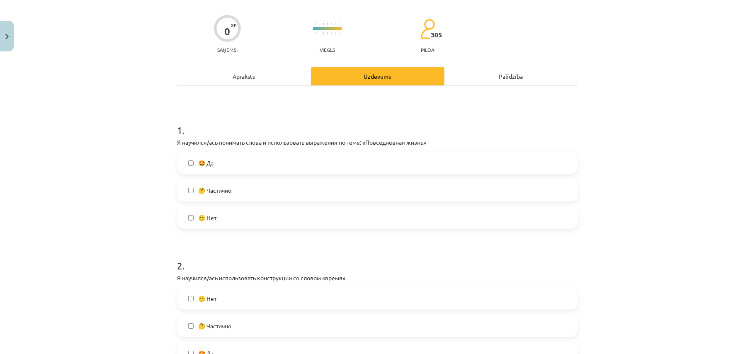
click at [306, 155] on label "🤩 Да" at bounding box center [377, 163] width 399 height 21
click at [287, 314] on div "🙁 Нет 🤔 Частично 🤩 Да" at bounding box center [377, 325] width 400 height 77
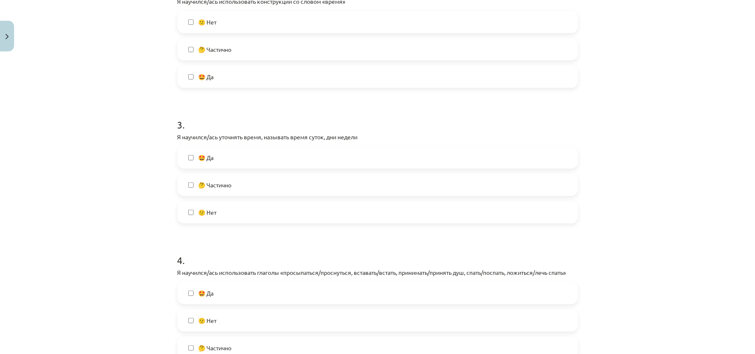
click at [256, 73] on label "🤩 Да" at bounding box center [377, 76] width 399 height 21
click at [257, 158] on label "🤩 Да" at bounding box center [377, 157] width 399 height 21
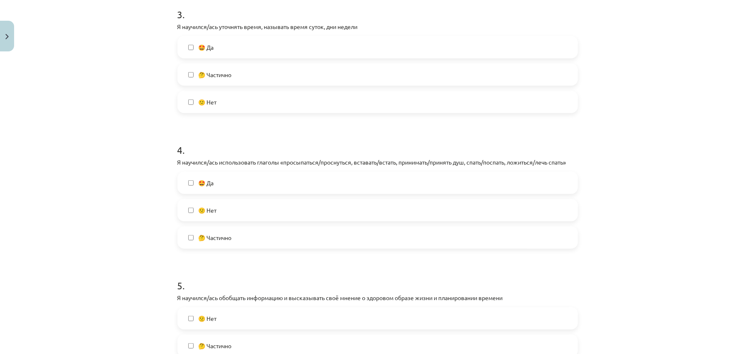
click at [252, 175] on label "🤩 Да" at bounding box center [377, 182] width 399 height 21
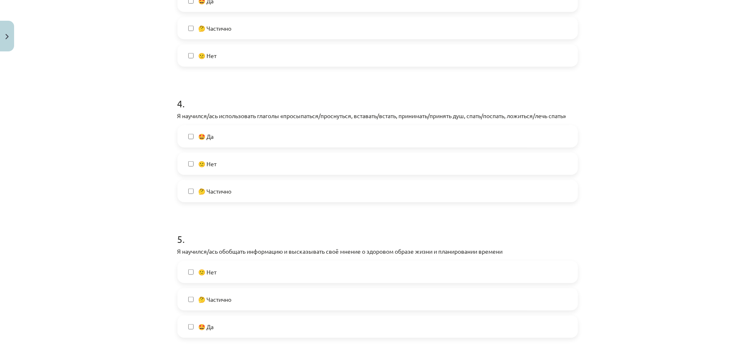
scroll to position [552, 0]
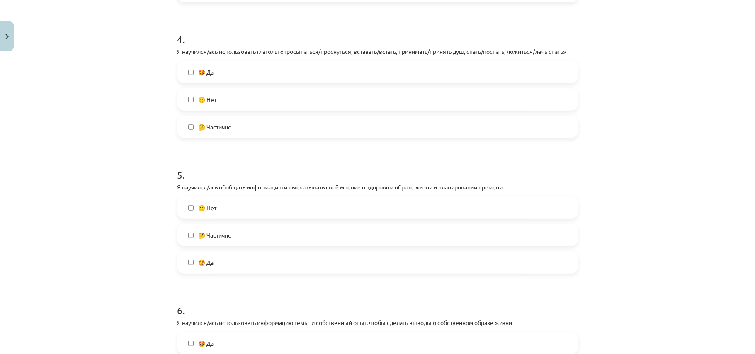
click at [246, 250] on div "🙁 Нет 🤔 Частично 🤩 Да" at bounding box center [377, 234] width 400 height 77
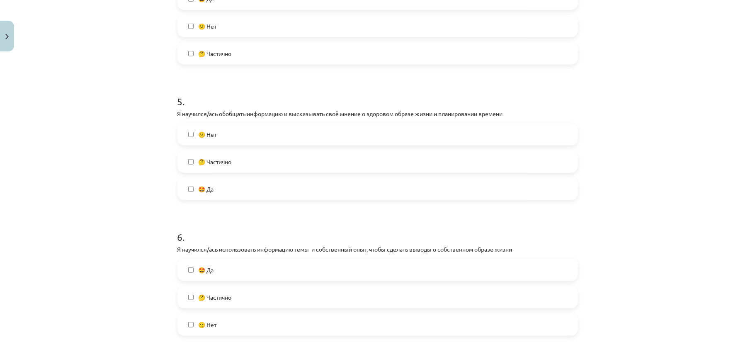
scroll to position [718, 0]
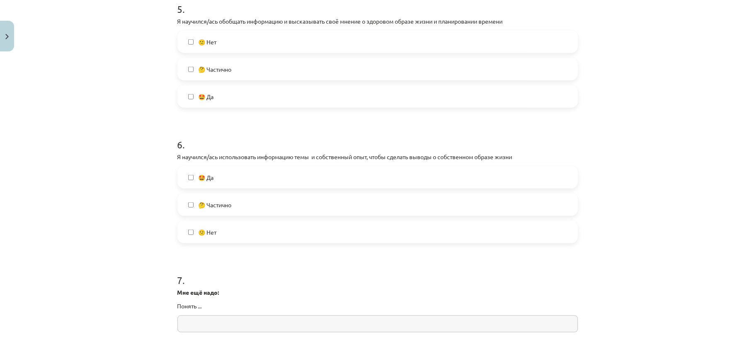
click at [249, 100] on label "🤩 Да" at bounding box center [377, 96] width 399 height 21
click at [238, 168] on label "🤩 Да" at bounding box center [377, 177] width 399 height 21
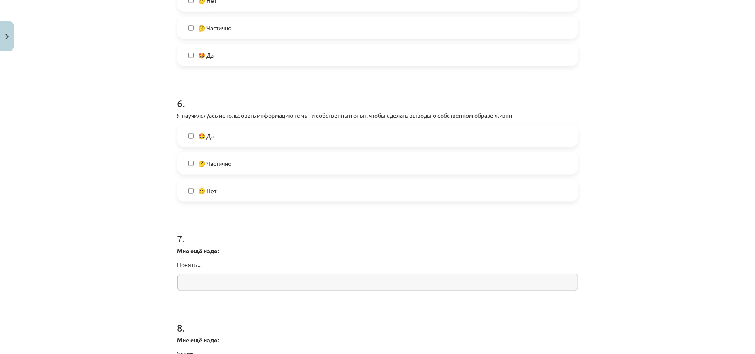
scroll to position [829, 0]
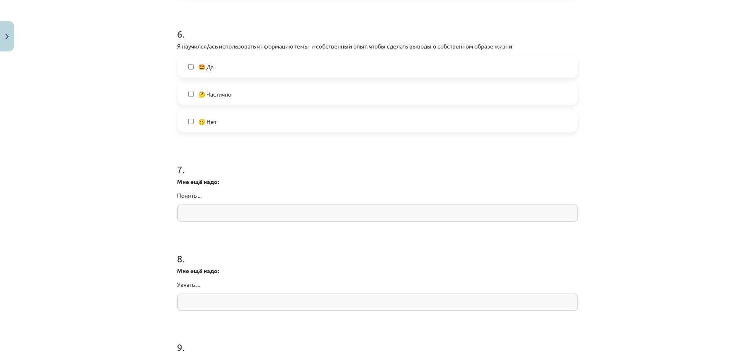
click at [260, 213] on input "text" at bounding box center [377, 213] width 400 height 17
type input "***"
click at [258, 303] on input "*" at bounding box center [377, 302] width 400 height 17
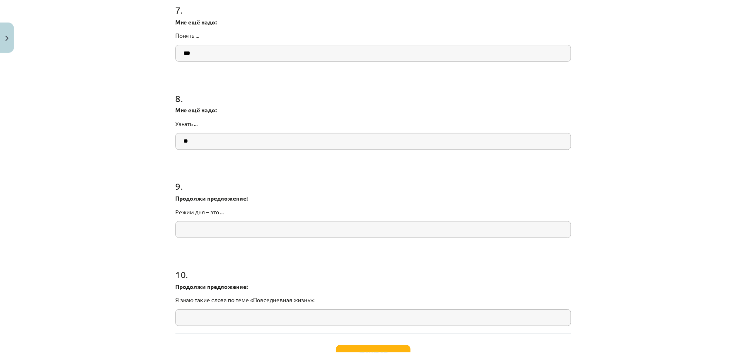
scroll to position [995, 0]
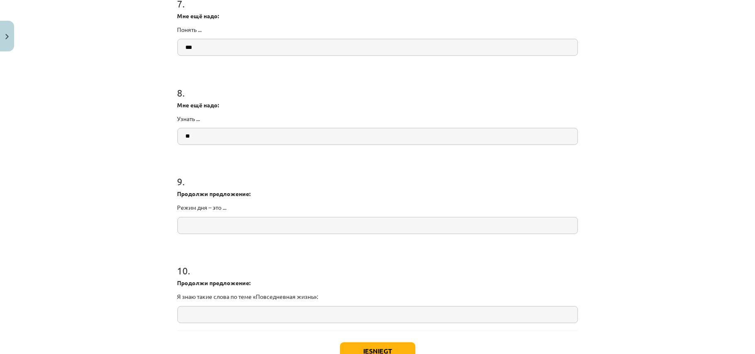
type input "**"
click at [260, 231] on input "*" at bounding box center [377, 225] width 400 height 17
type input "*"
click at [236, 314] on input "*" at bounding box center [377, 314] width 400 height 17
type input "*"
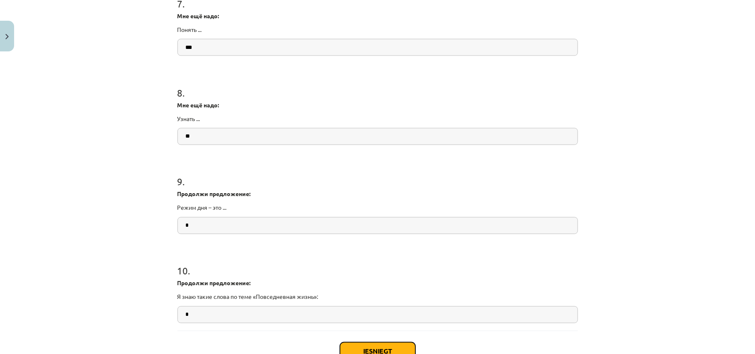
click at [392, 351] on button "Iesniegt" at bounding box center [377, 351] width 75 height 18
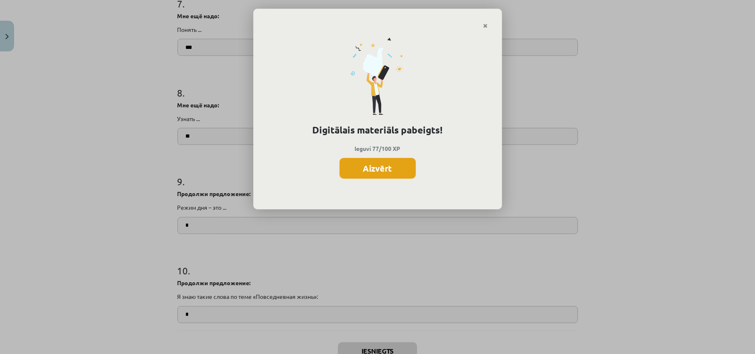
click at [385, 165] on button "Aizvērt" at bounding box center [377, 168] width 76 height 21
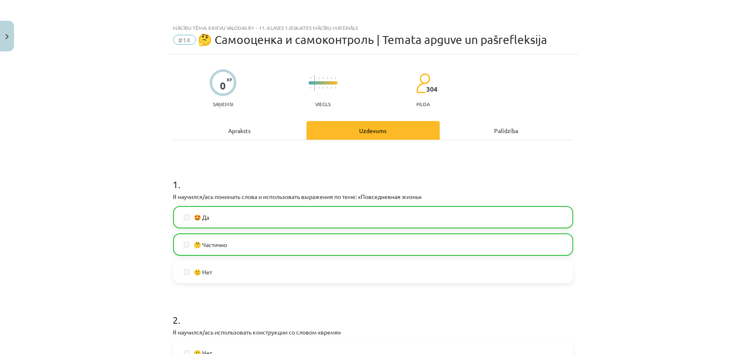
scroll to position [0, 0]
click at [9, 40] on button "Close" at bounding box center [7, 36] width 14 height 31
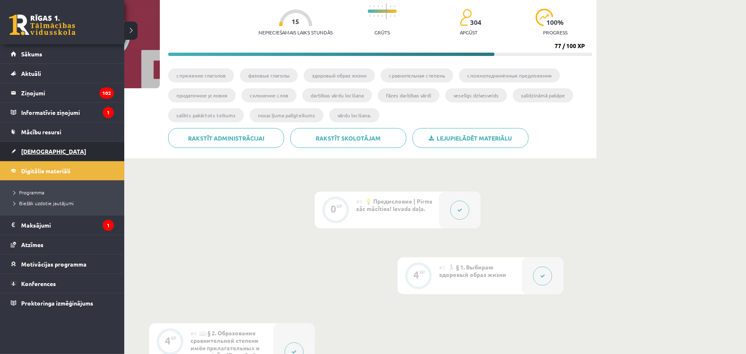
click at [78, 153] on link "[DEMOGRAPHIC_DATA]" at bounding box center [62, 151] width 103 height 19
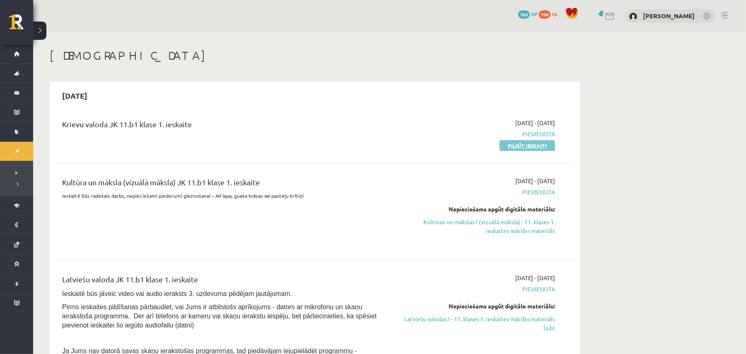
click at [526, 148] on link "Pildīt ieskaiti" at bounding box center [528, 145] width 56 height 11
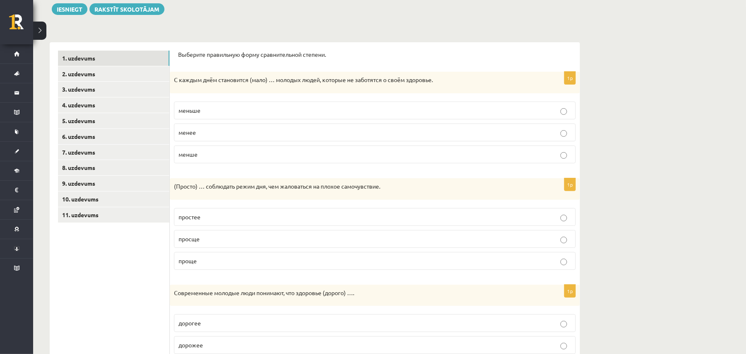
scroll to position [92, 0]
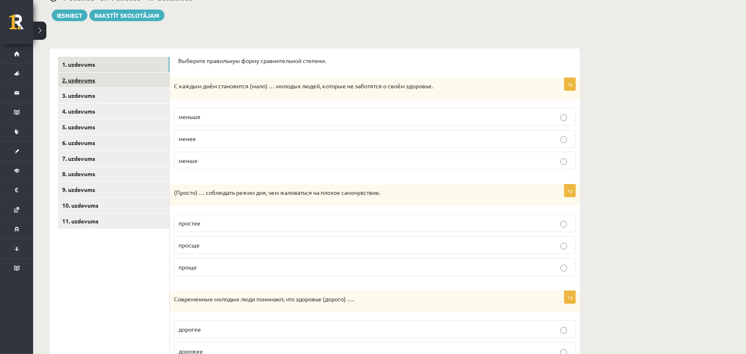
click at [84, 81] on link "2. uzdevums" at bounding box center [113, 80] width 111 height 15
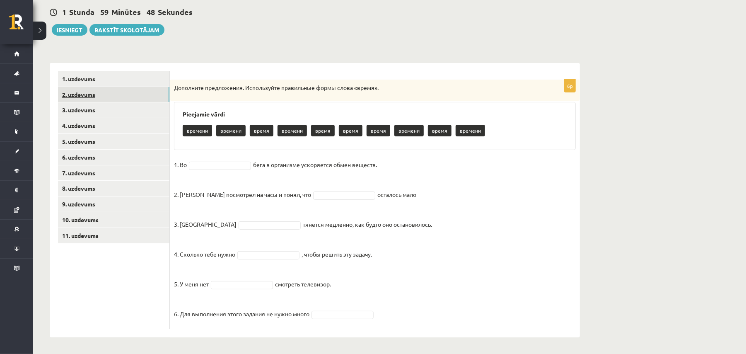
scroll to position [78, 0]
click at [143, 114] on link "3. uzdevums" at bounding box center [113, 109] width 111 height 15
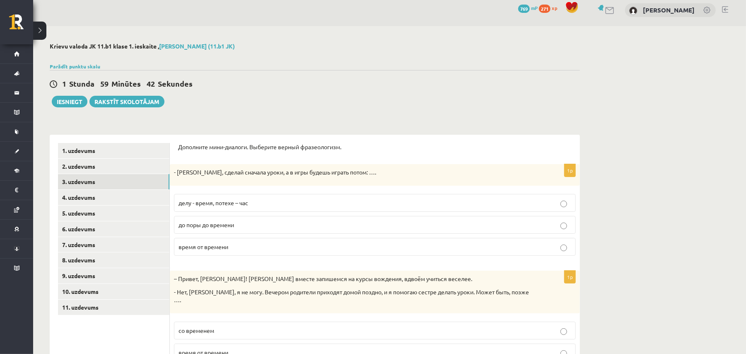
scroll to position [0, 0]
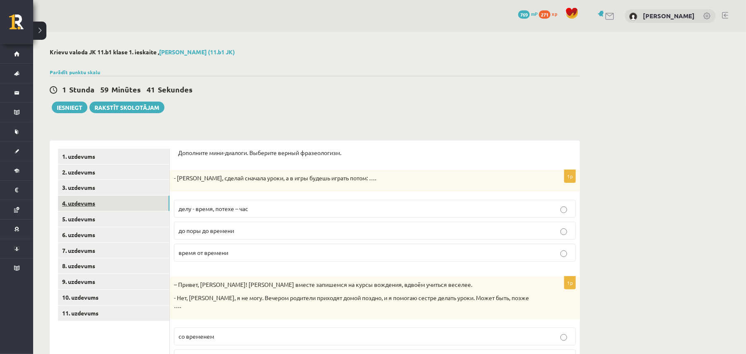
click at [78, 206] on link "4. uzdevums" at bounding box center [113, 203] width 111 height 15
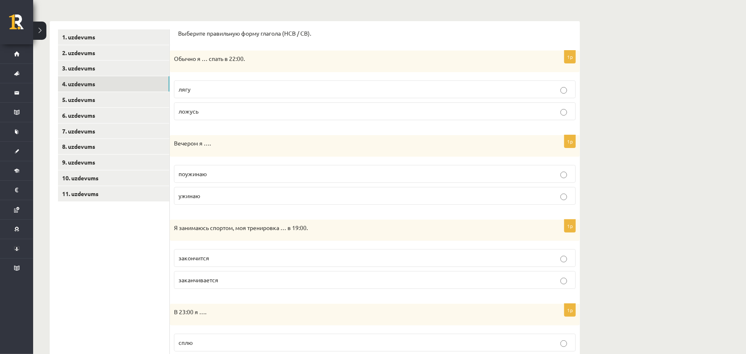
scroll to position [110, 0]
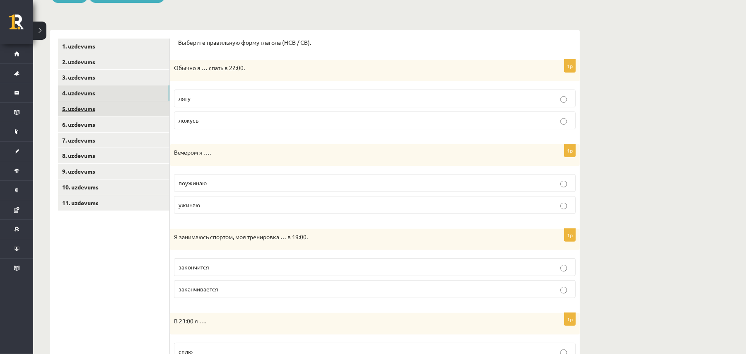
click at [126, 108] on link "5. uzdevums" at bounding box center [113, 108] width 111 height 15
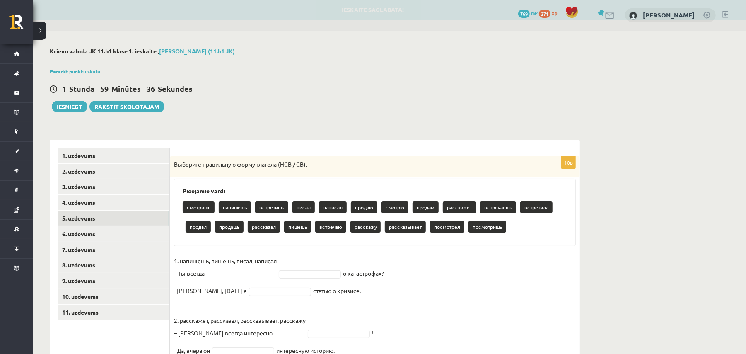
scroll to position [0, 0]
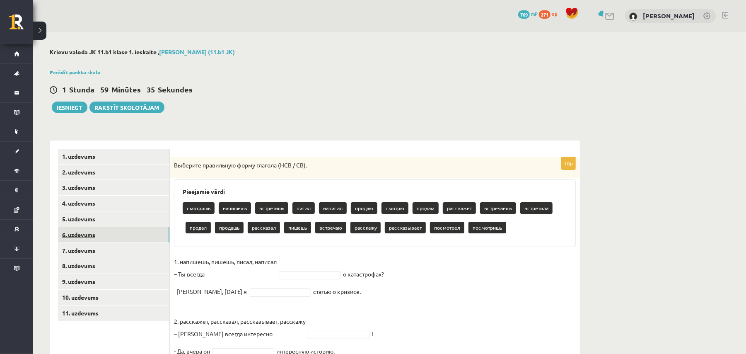
click at [85, 229] on link "6. uzdevums" at bounding box center [113, 234] width 111 height 15
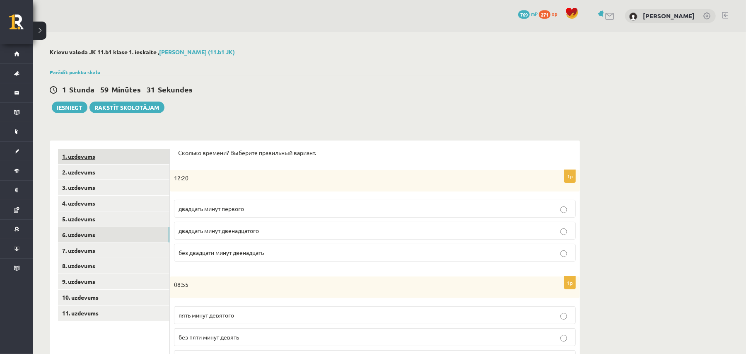
click at [83, 155] on link "1. uzdevums" at bounding box center [113, 156] width 111 height 15
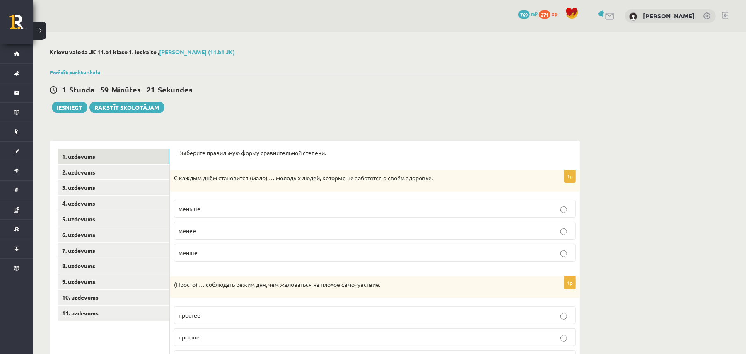
click at [219, 206] on p "меньше" at bounding box center [375, 208] width 393 height 9
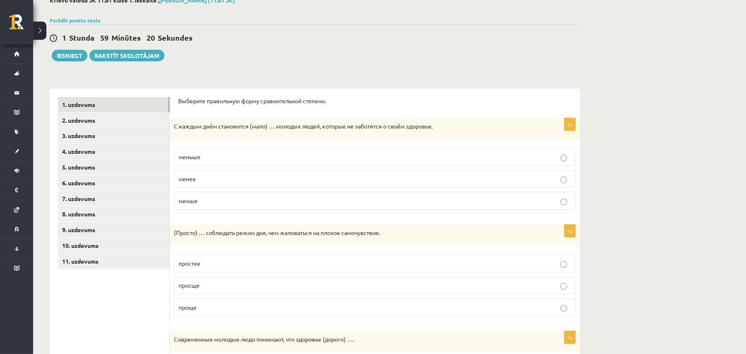
scroll to position [110, 0]
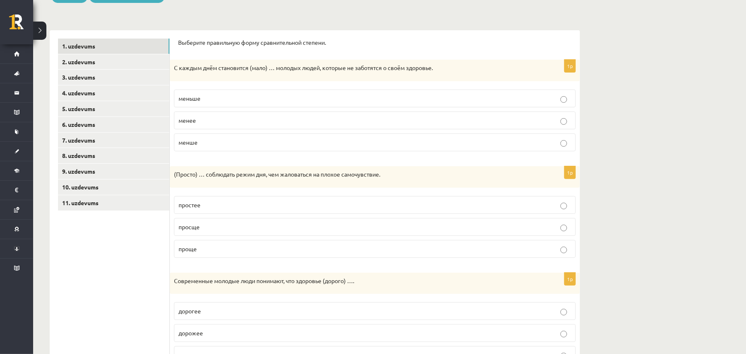
click at [205, 249] on p "проще" at bounding box center [375, 249] width 393 height 9
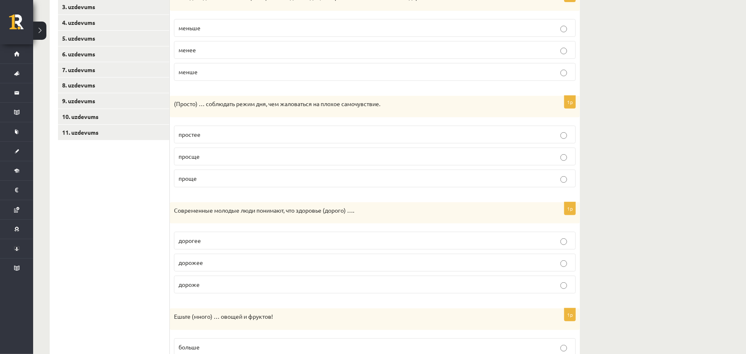
scroll to position [276, 0]
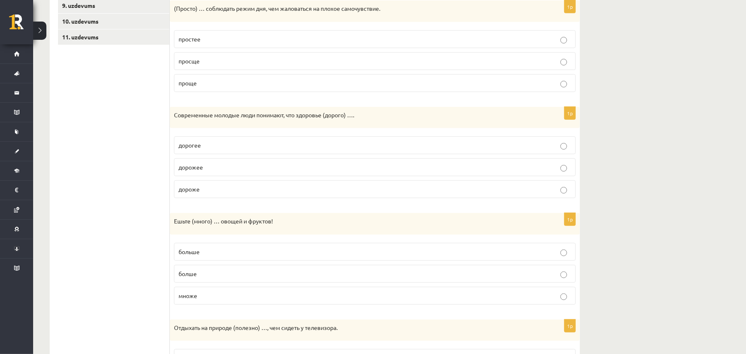
click at [231, 190] on p "дороже" at bounding box center [375, 189] width 393 height 9
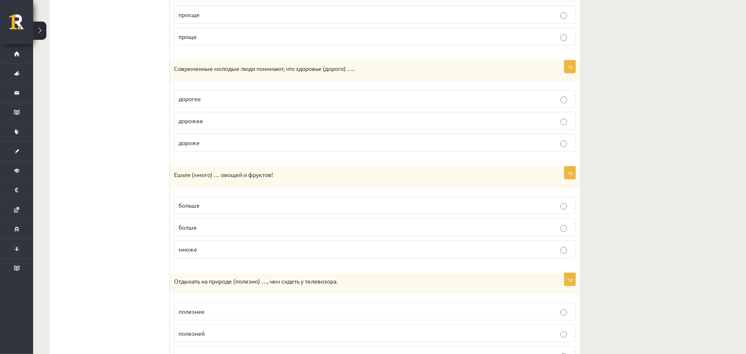
scroll to position [368, 0]
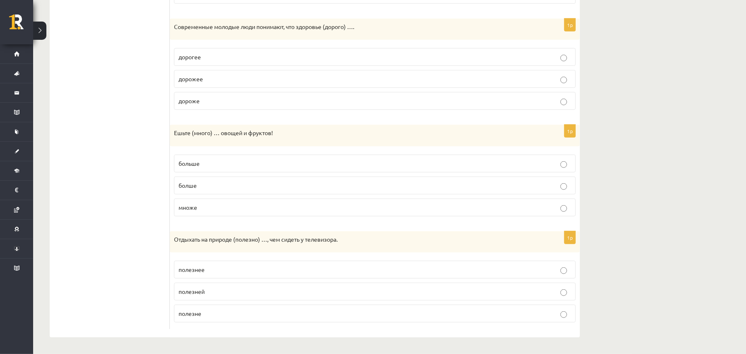
click at [222, 155] on label "больше" at bounding box center [375, 164] width 402 height 18
click at [213, 271] on p "полезнее" at bounding box center [375, 269] width 393 height 9
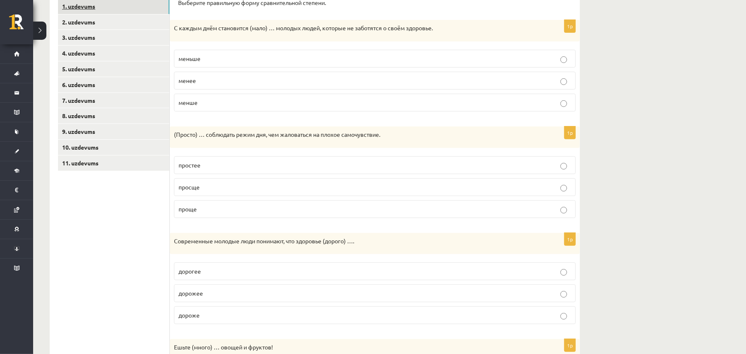
scroll to position [148, 0]
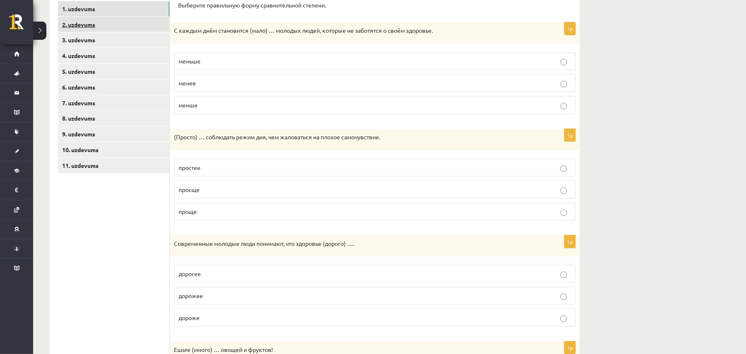
click at [112, 20] on link "2. uzdevums" at bounding box center [113, 24] width 111 height 15
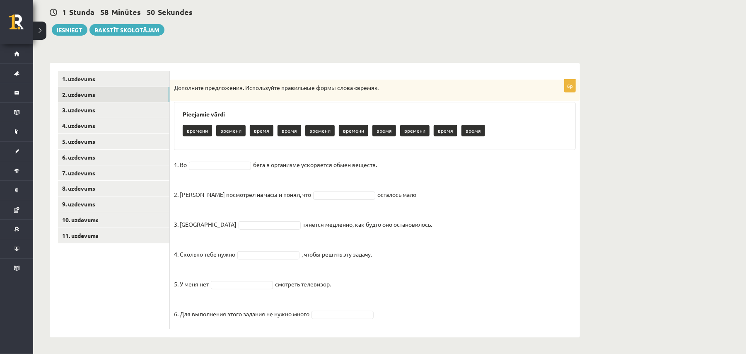
scroll to position [78, 0]
click at [331, 189] on fieldset "1. Во время ***** бега в организме ускоряется обмен веществ. 2. Андрис посмотре…" at bounding box center [375, 241] width 402 height 167
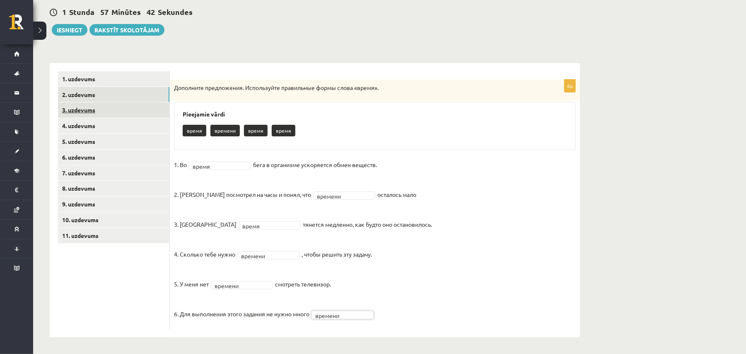
click at [141, 108] on link "3. uzdevums" at bounding box center [113, 109] width 111 height 15
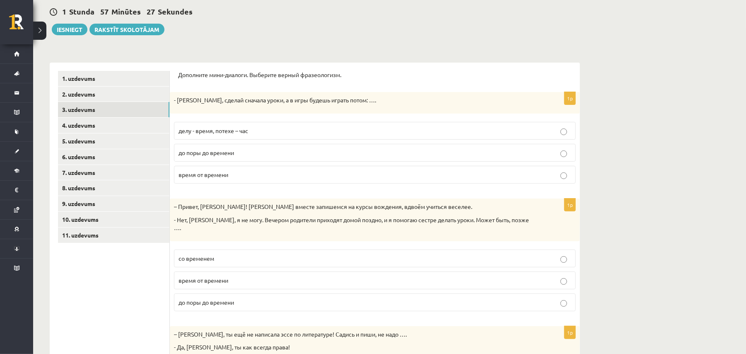
click at [260, 130] on p "делу - время, потехе – час" at bounding box center [375, 130] width 393 height 9
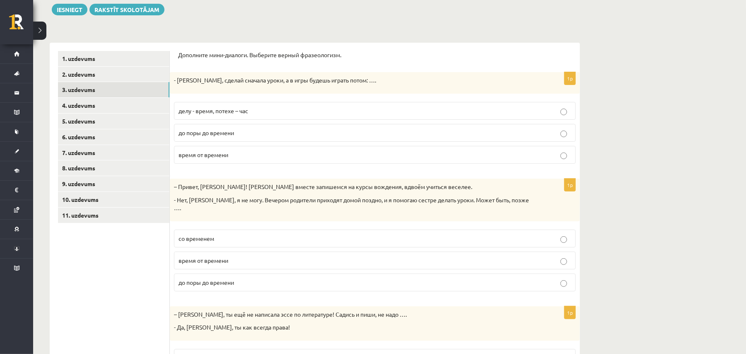
scroll to position [133, 0]
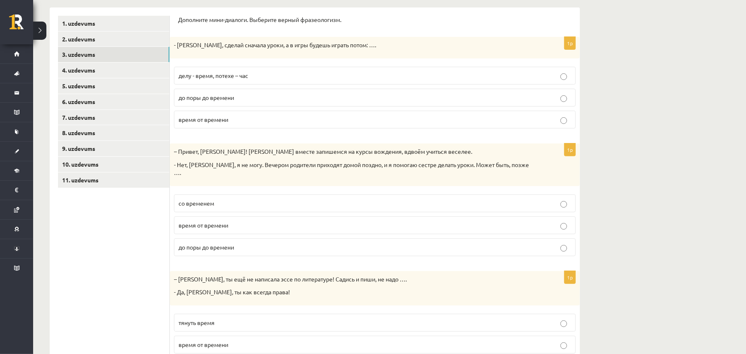
click at [248, 243] on p "до поры до времени" at bounding box center [375, 247] width 393 height 9
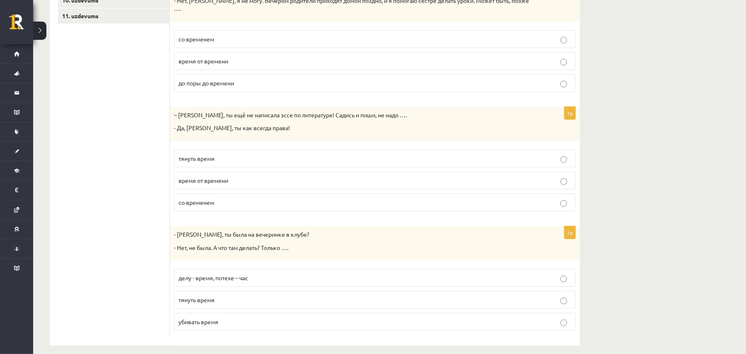
scroll to position [299, 0]
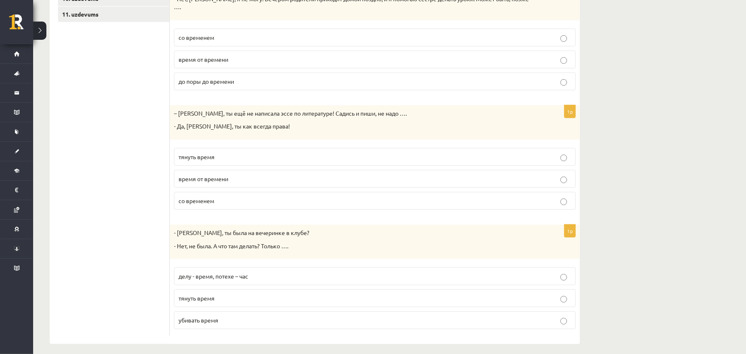
click at [241, 148] on label "тянуть время" at bounding box center [375, 157] width 402 height 18
click at [237, 314] on p "убивать время" at bounding box center [375, 318] width 393 height 9
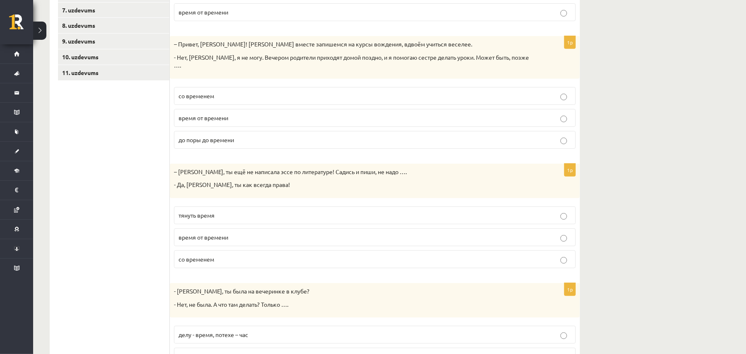
scroll to position [24, 0]
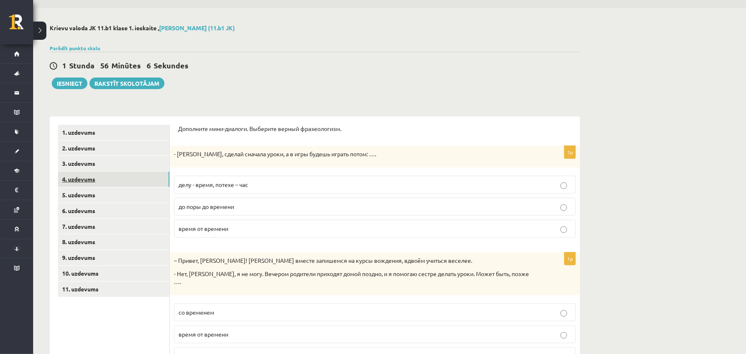
click at [143, 179] on link "4. uzdevums" at bounding box center [113, 179] width 111 height 15
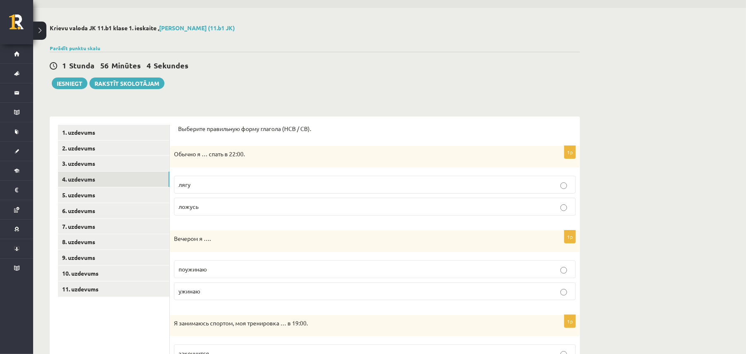
click at [182, 210] on p "ложусь" at bounding box center [375, 206] width 393 height 9
click at [203, 288] on p "ужинаю" at bounding box center [375, 291] width 393 height 9
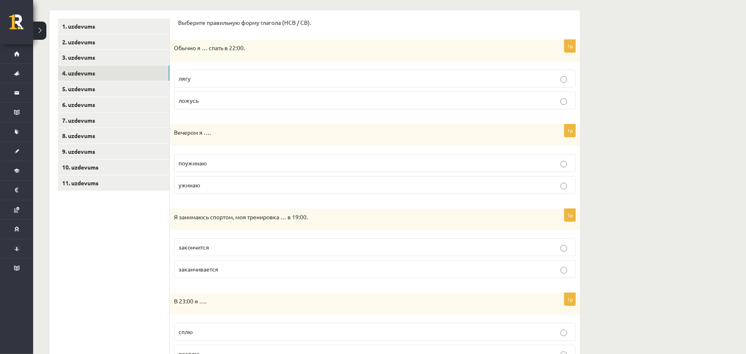
scroll to position [135, 0]
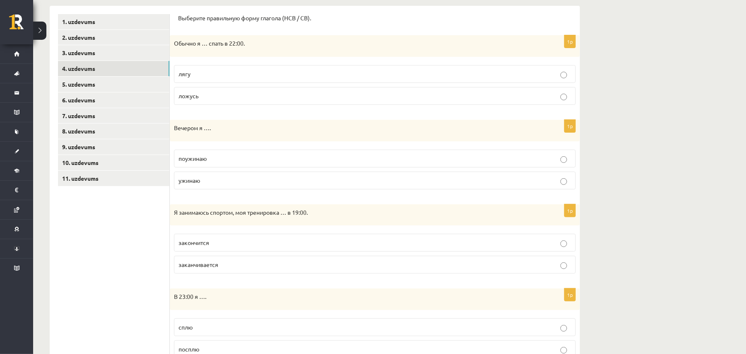
click at [196, 266] on span "заканчивается" at bounding box center [199, 264] width 40 height 7
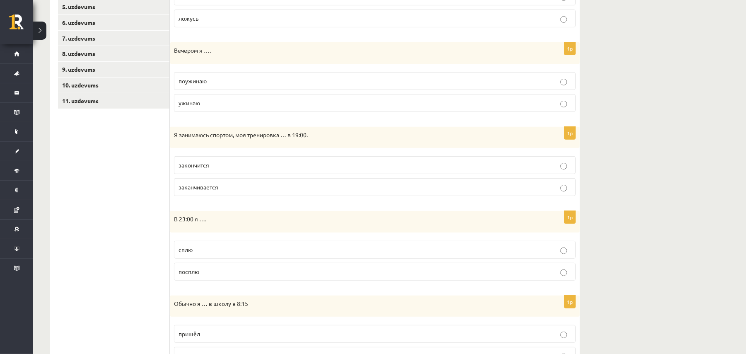
scroll to position [356, 0]
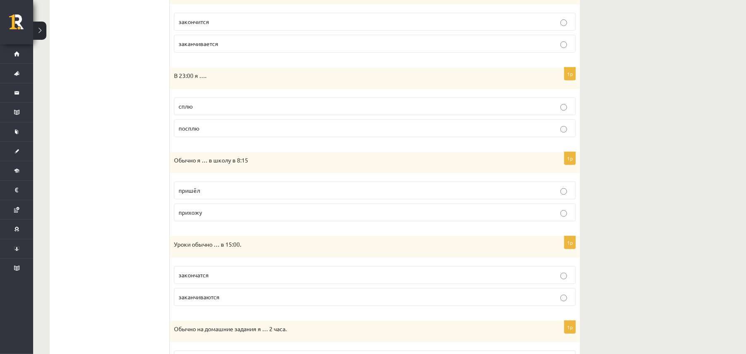
click at [191, 107] on span "сплю" at bounding box center [186, 105] width 14 height 7
click at [194, 220] on label "прихожу" at bounding box center [375, 212] width 402 height 18
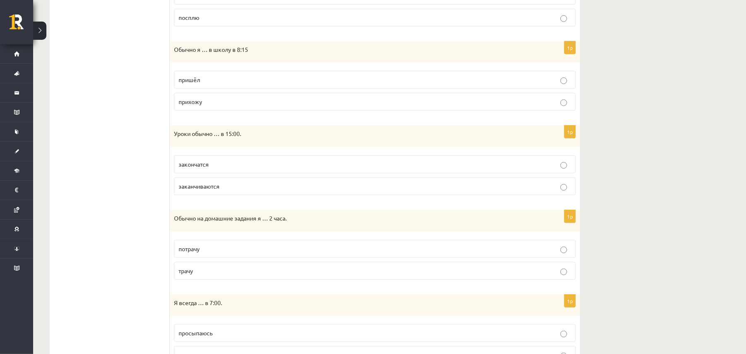
click at [208, 190] on span "заканчиваются" at bounding box center [199, 185] width 41 height 7
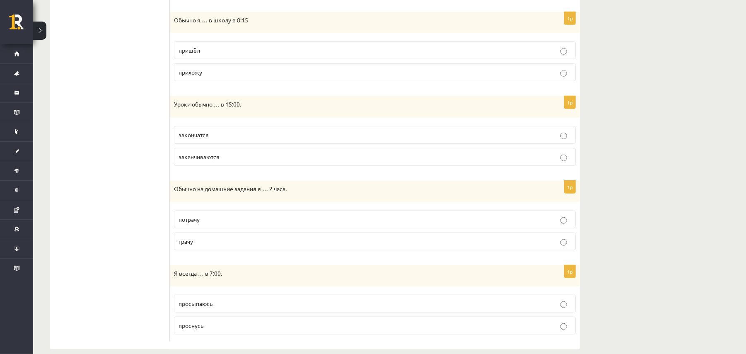
scroll to position [512, 0]
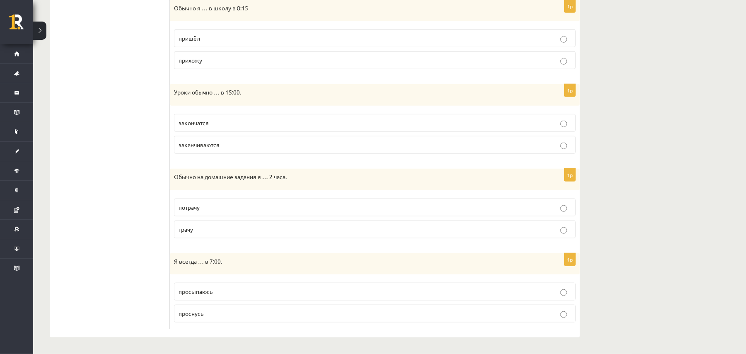
click at [213, 225] on p "трачу" at bounding box center [375, 229] width 393 height 9
click at [199, 292] on span "просыпаюсь" at bounding box center [196, 291] width 34 height 7
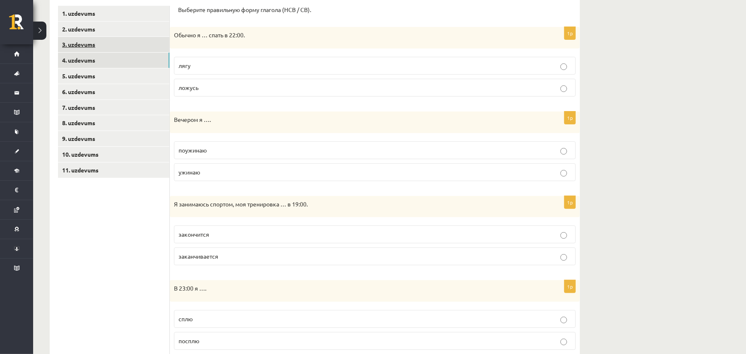
scroll to position [125, 0]
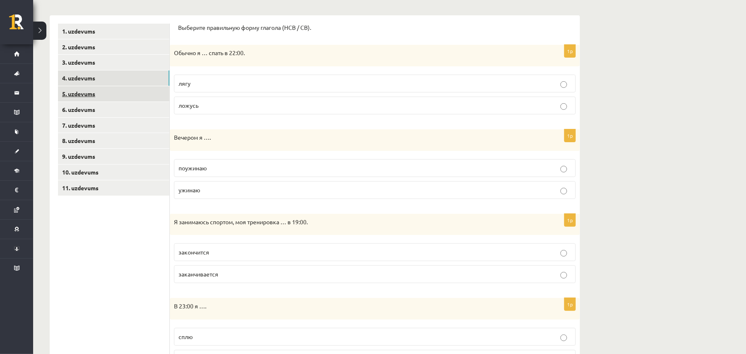
click at [108, 92] on link "5. uzdevums" at bounding box center [113, 93] width 111 height 15
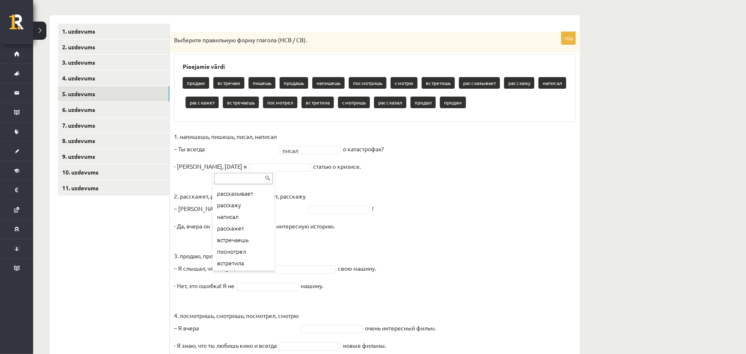
scroll to position [110, 0]
click at [322, 142] on fieldset "1. напишешь, пишешь, писал, написал – Ты всегда писал ***** о катастрофах? - Не…" at bounding box center [375, 273] width 402 height 286
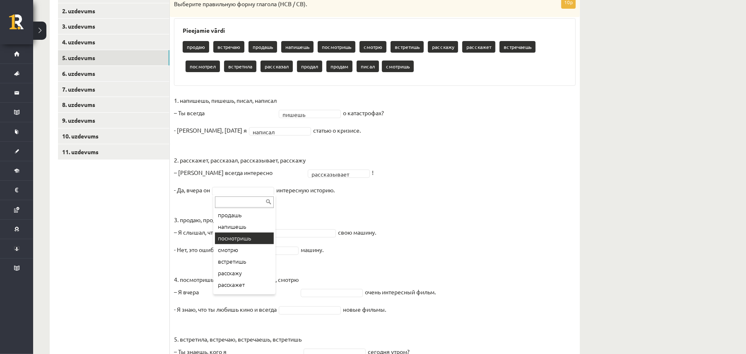
scroll to position [55, 0]
click at [276, 67] on p "рассказал" at bounding box center [277, 67] width 32 height 12
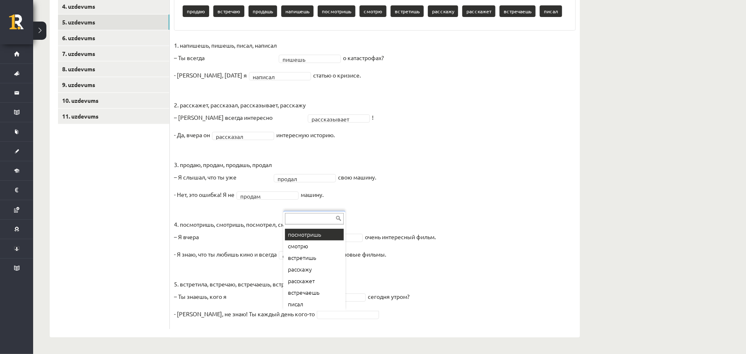
scroll to position [56, 0]
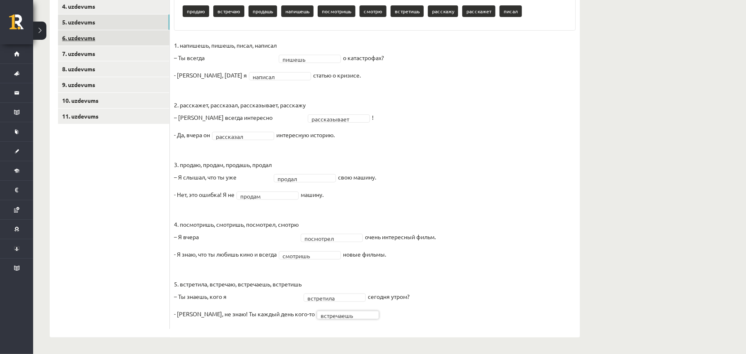
click at [121, 37] on link "6. uzdevums" at bounding box center [113, 37] width 111 height 15
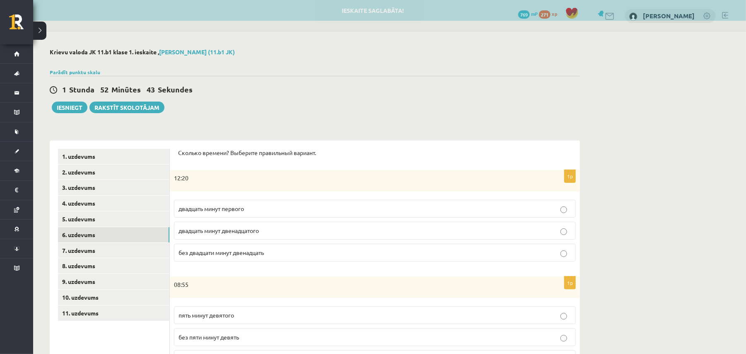
scroll to position [55, 0]
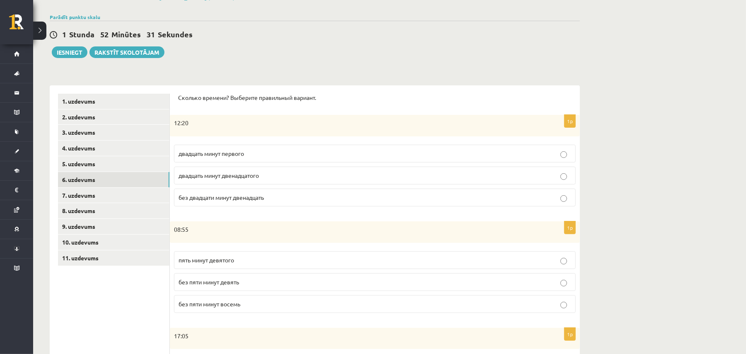
click at [224, 180] on p "двадцать минут двенадцатого" at bounding box center [375, 175] width 393 height 9
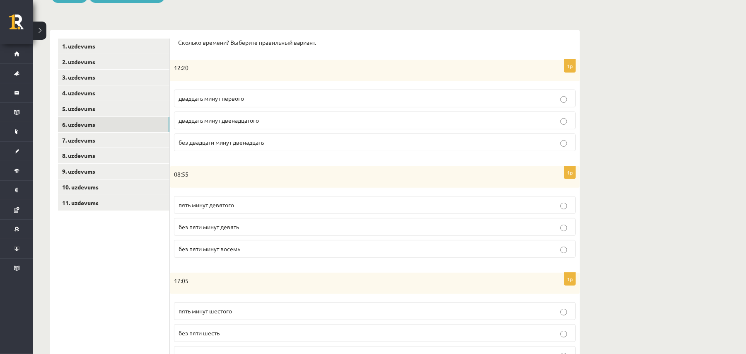
click at [226, 225] on span "без пяти минут девять" at bounding box center [209, 226] width 61 height 7
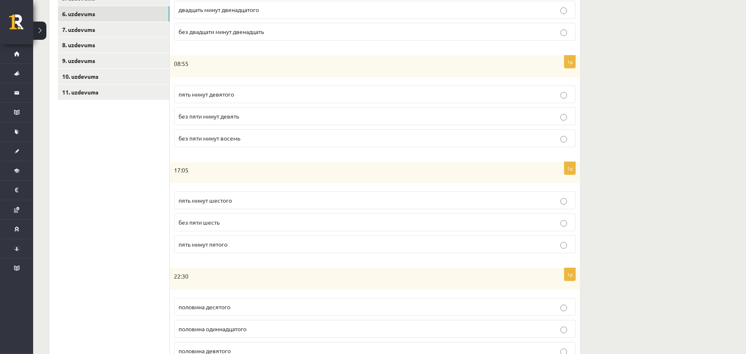
click at [211, 249] on p "пять минут пятого" at bounding box center [375, 244] width 393 height 9
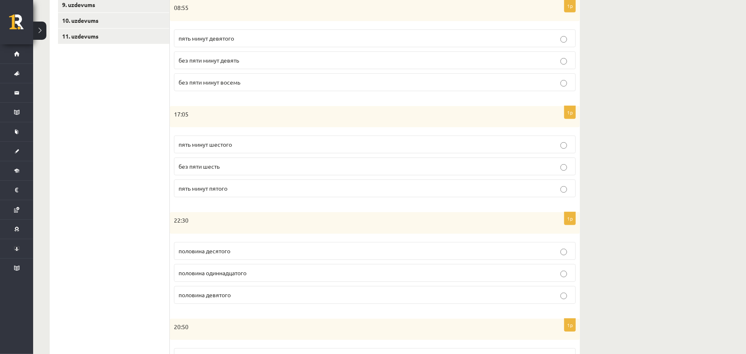
scroll to position [332, 0]
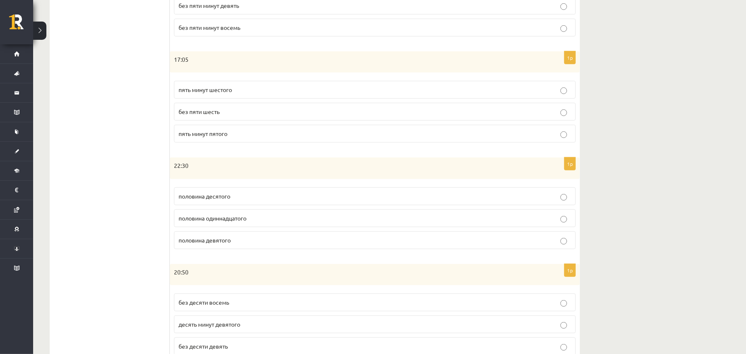
click at [215, 223] on p "половина одиннадцатого" at bounding box center [375, 218] width 393 height 9
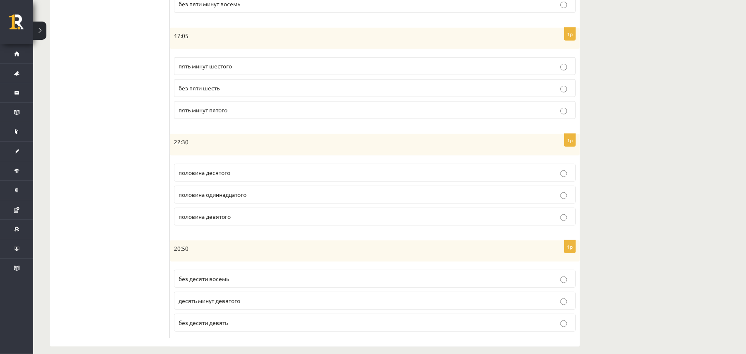
scroll to position [368, 0]
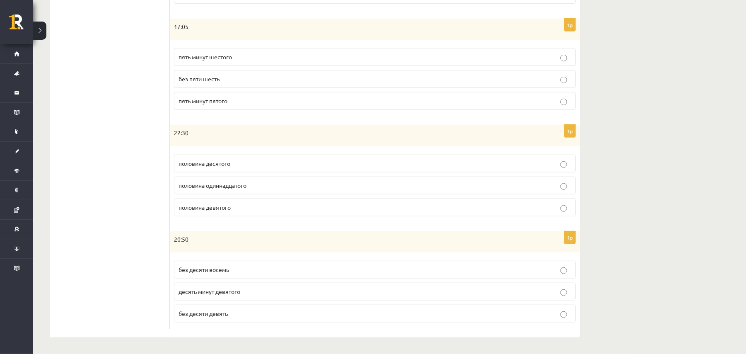
click at [231, 269] on p "без десяти восемь" at bounding box center [375, 269] width 393 height 9
click at [236, 312] on p "без десяти девять" at bounding box center [375, 313] width 393 height 9
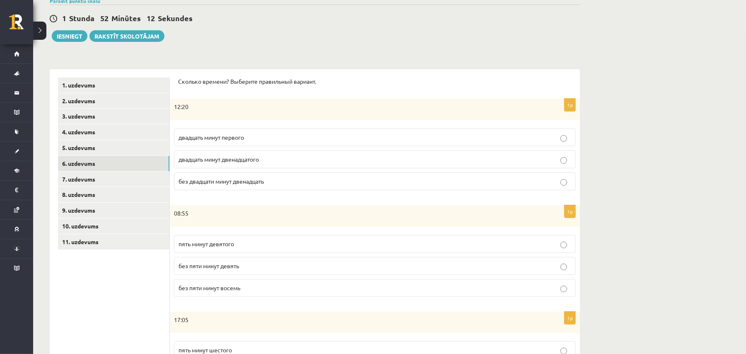
scroll to position [0, 0]
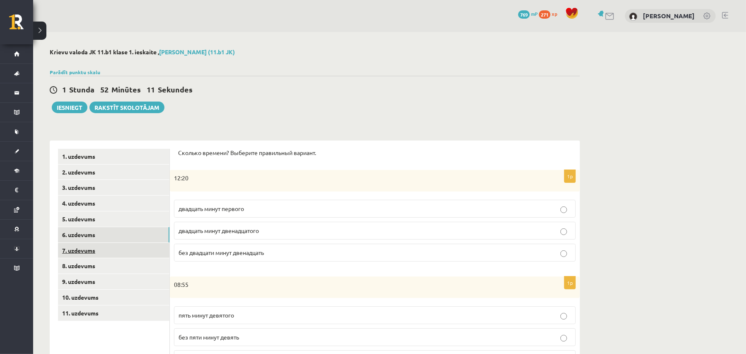
click at [107, 249] on link "7. uzdevums" at bounding box center [113, 250] width 111 height 15
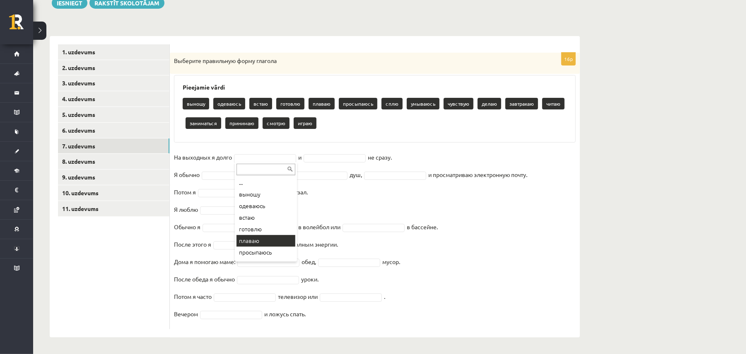
scroll to position [55, 0]
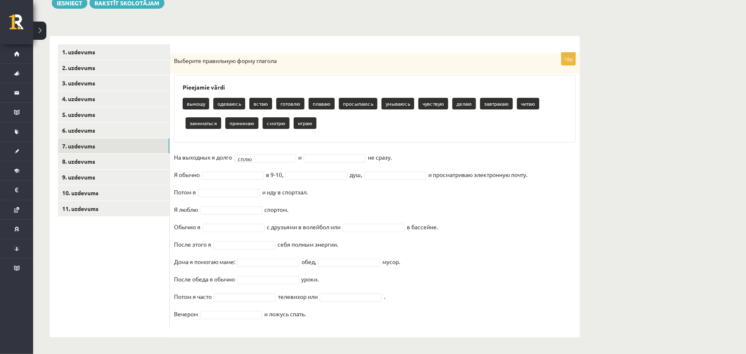
click at [315, 151] on fieldset "На выходных я долго сплю **** и не сразу. Я обычно в 9-10, душ, и просматриваю …" at bounding box center [375, 238] width 402 height 174
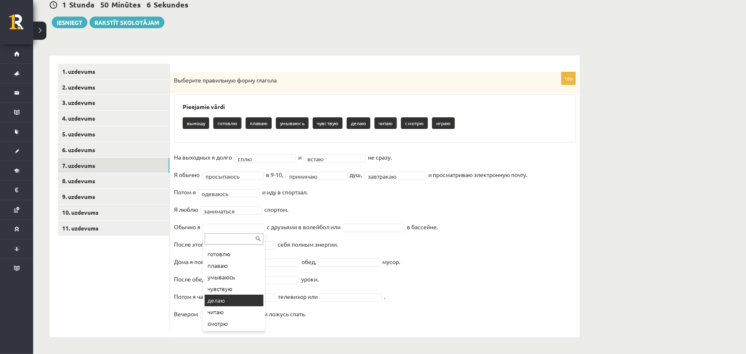
scroll to position [33, 0]
click at [361, 222] on fieldset "**********" at bounding box center [375, 238] width 402 height 174
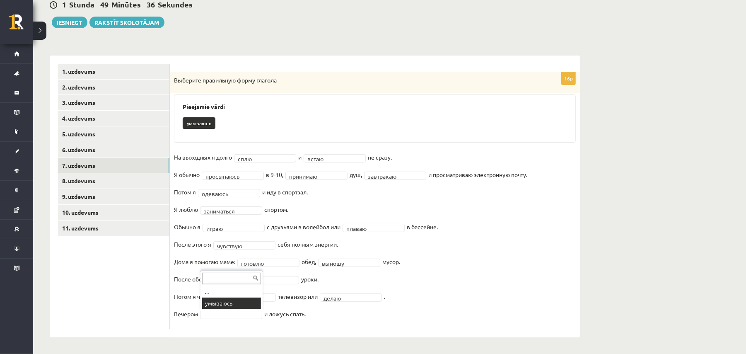
scroll to position [65, 0]
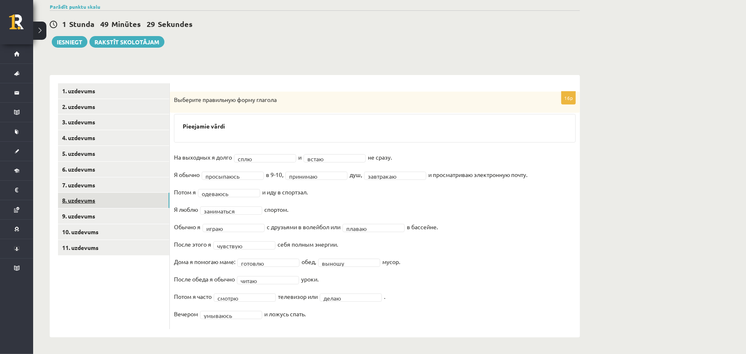
click at [111, 197] on link "8. uzdevums" at bounding box center [113, 200] width 111 height 15
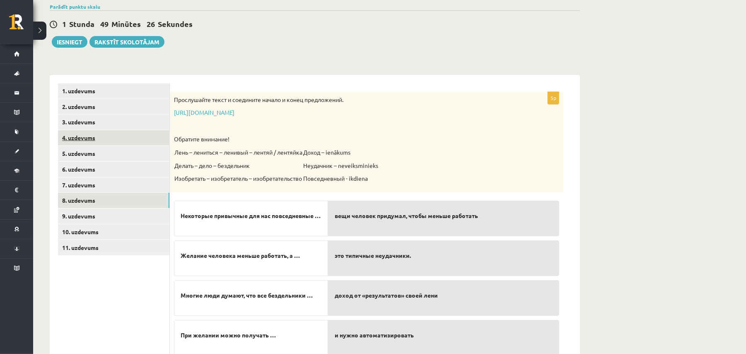
click at [136, 143] on link "4. uzdevums" at bounding box center [113, 137] width 111 height 15
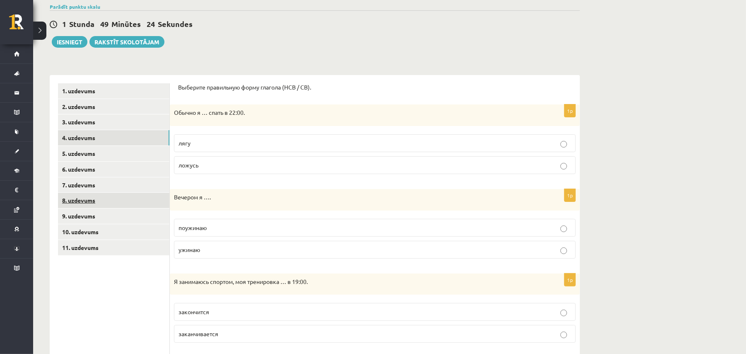
click at [115, 197] on link "8. uzdevums" at bounding box center [113, 200] width 111 height 15
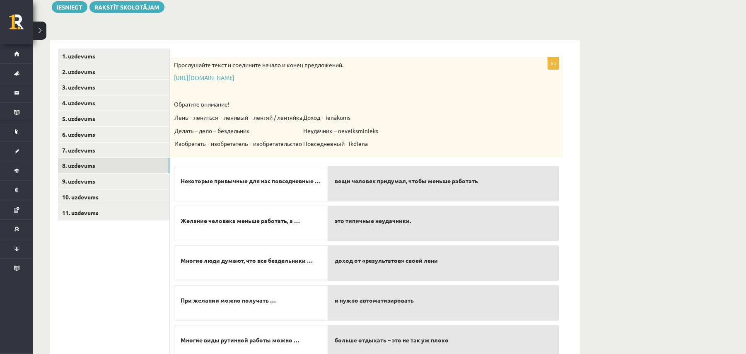
scroll to position [138, 0]
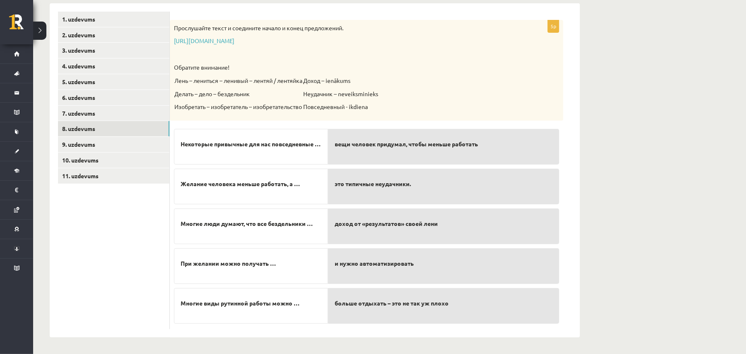
click at [309, 158] on div "Некоторые привычные для нас повседневные …" at bounding box center [251, 147] width 154 height 36
click at [366, 138] on p "вещи человек придумал, чтобы меньше работать" at bounding box center [444, 144] width 218 height 17
drag, startPoint x: 366, startPoint y: 138, endPoint x: 298, endPoint y: 152, distance: 68.4
click at [298, 152] on fieldset "Некоторые привычные для нас повседневные … Желание человека меньше работать, а …" at bounding box center [366, 225] width 385 height 200
click at [298, 148] on span "Некоторые привычные для нас повседневные …" at bounding box center [251, 144] width 140 height 9
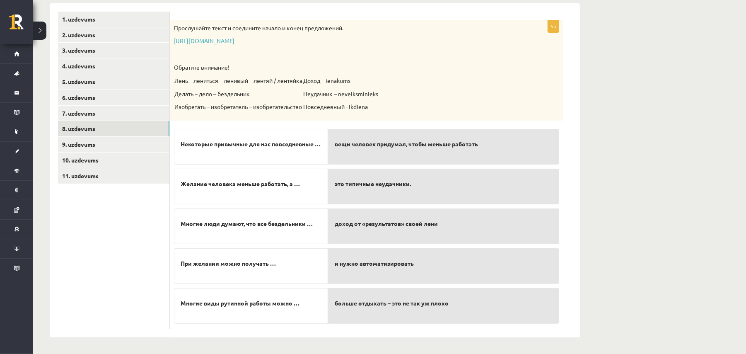
click at [342, 147] on span "вещи человек придумал, чтобы меньше работать" at bounding box center [406, 144] width 143 height 9
click at [302, 153] on div "Некоторые привычные для нас повседневные …" at bounding box center [251, 147] width 154 height 36
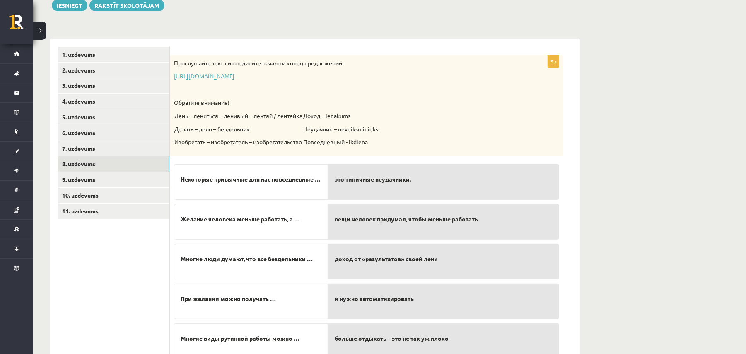
scroll to position [82, 0]
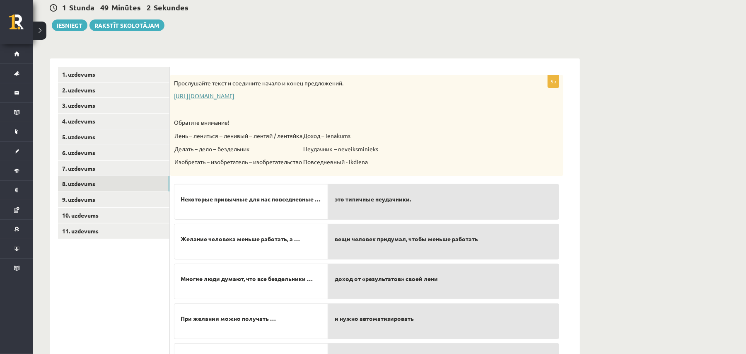
click at [235, 95] on link "https://www.zvaigzne.lv/upload/audio/100Urokov/2/49%202.mp3" at bounding box center [204, 95] width 61 height 7
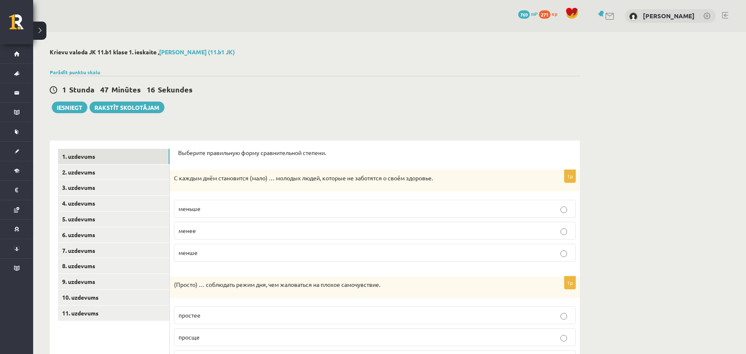
scroll to position [82, 0]
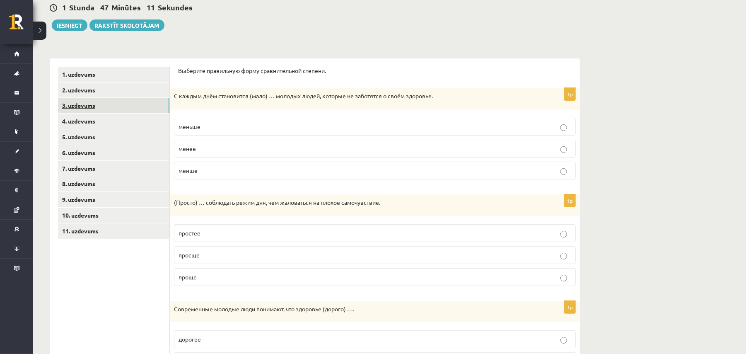
click at [153, 99] on link "3. uzdevums" at bounding box center [113, 105] width 111 height 15
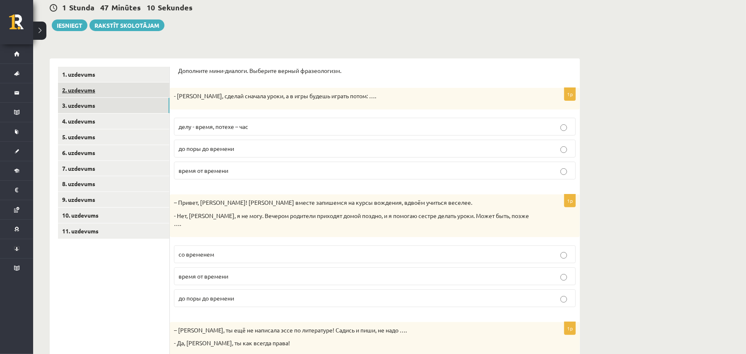
click at [153, 93] on link "2. uzdevums" at bounding box center [113, 89] width 111 height 15
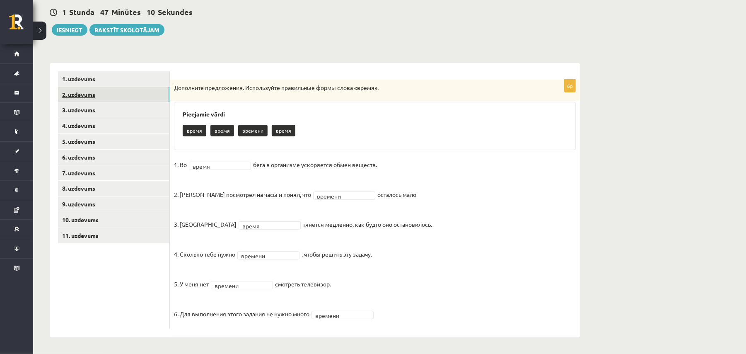
scroll to position [78, 0]
click at [146, 85] on link "1. uzdevums" at bounding box center [113, 78] width 111 height 15
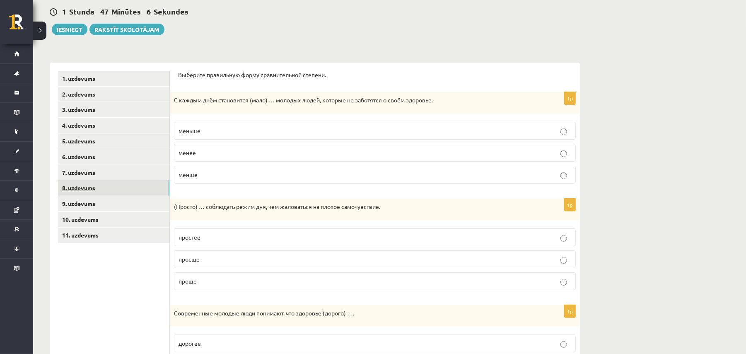
click at [120, 184] on link "8. uzdevums" at bounding box center [113, 187] width 111 height 15
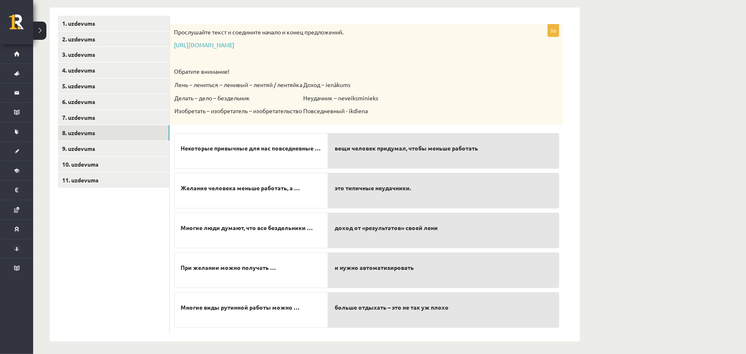
scroll to position [138, 0]
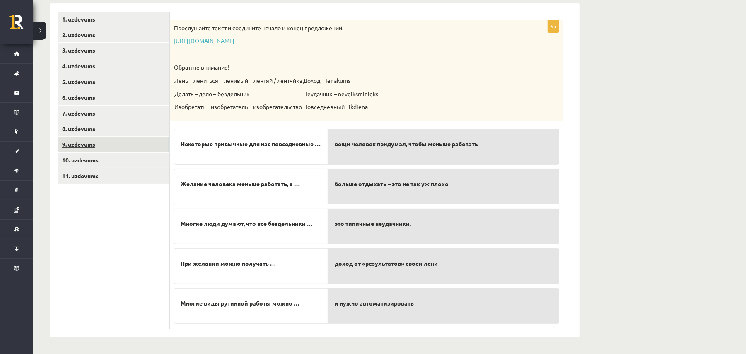
click at [128, 145] on link "9. uzdevums" at bounding box center [113, 144] width 111 height 15
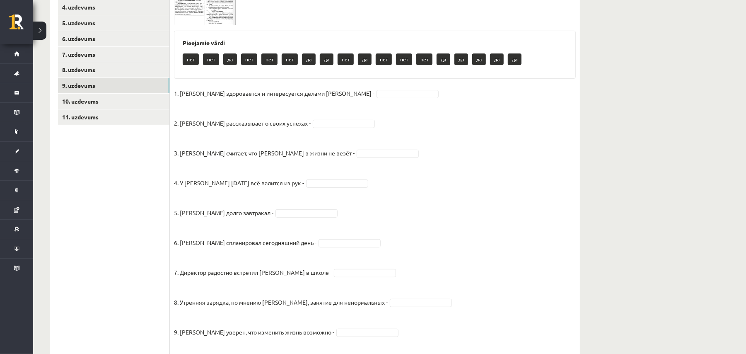
scroll to position [65, 0]
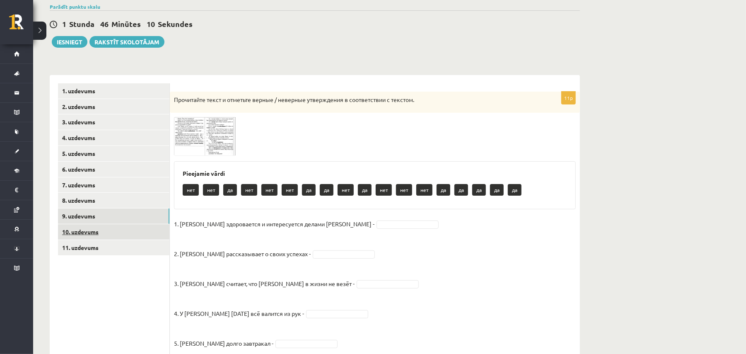
click at [116, 236] on link "10. uzdevums" at bounding box center [113, 231] width 111 height 15
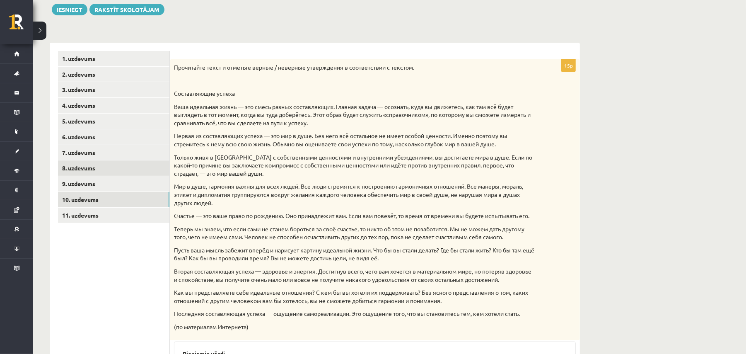
scroll to position [81, 0]
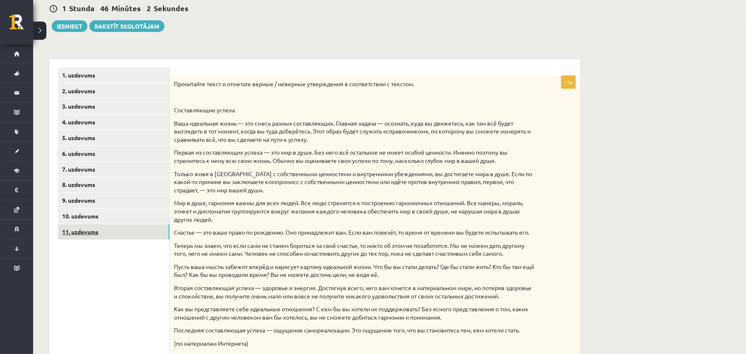
click at [84, 231] on link "11. uzdevums" at bounding box center [113, 231] width 111 height 15
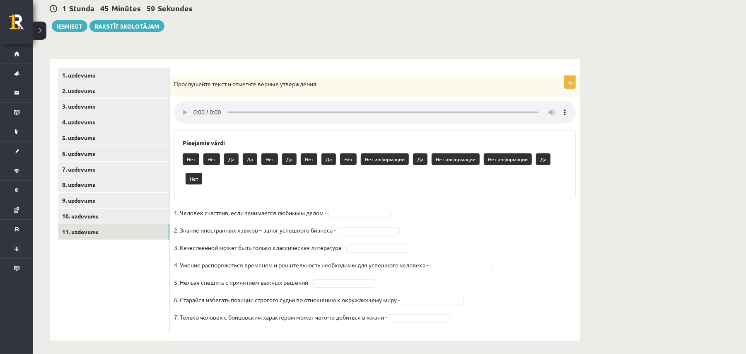
scroll to position [85, 0]
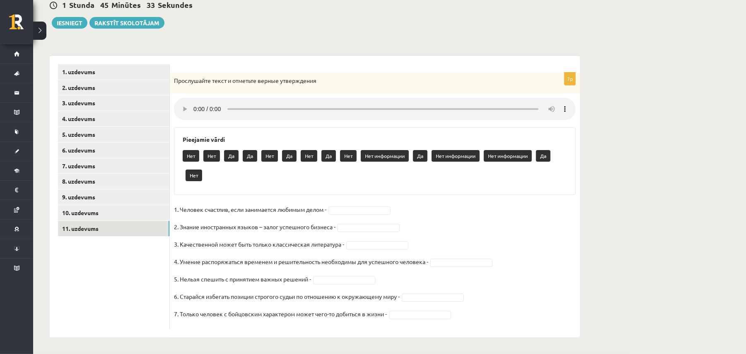
click at [293, 156] on p "Да" at bounding box center [289, 156] width 15 height 12
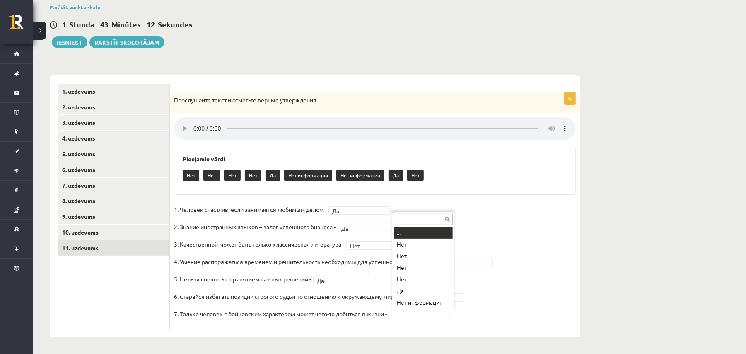
scroll to position [7, 0]
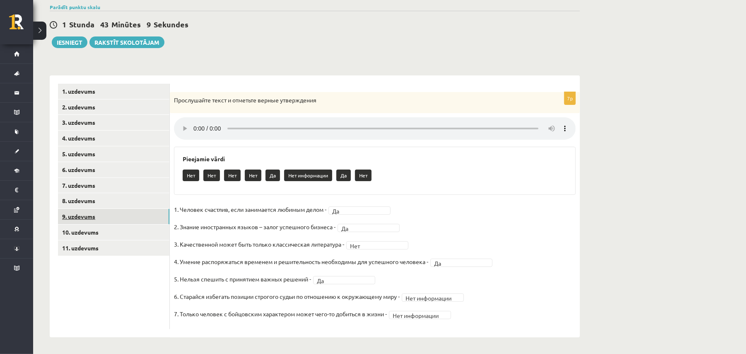
click at [85, 220] on link "9. uzdevums" at bounding box center [113, 216] width 111 height 15
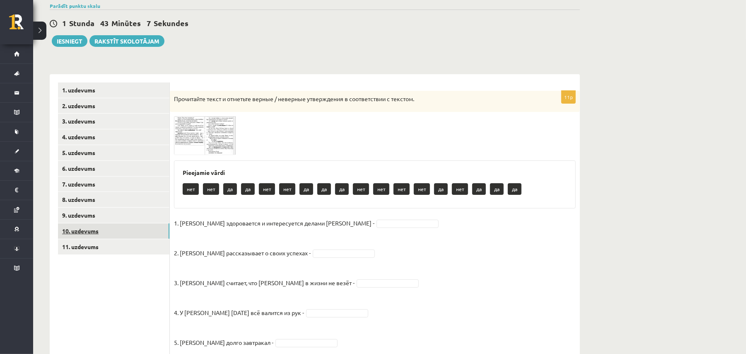
click at [96, 231] on link "10. uzdevums" at bounding box center [113, 230] width 111 height 15
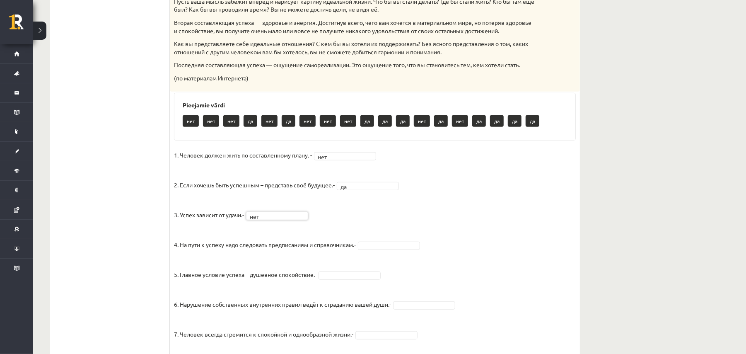
scroll to position [387, 0]
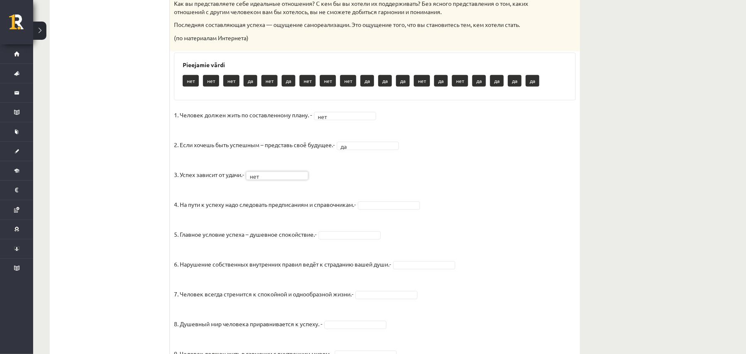
click at [363, 208] on fieldset "1. Человек должен жить по составленному плану. - нет *** 2. Если хочешь быть ус…" at bounding box center [375, 326] width 402 height 435
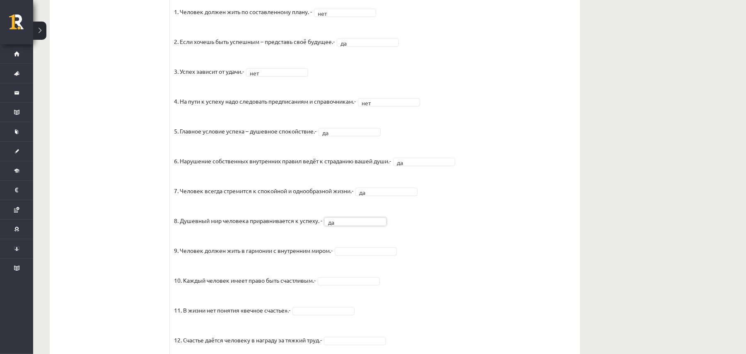
scroll to position [559, 0]
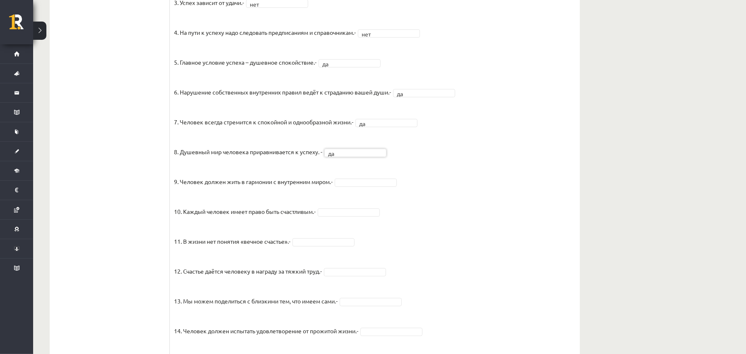
click at [367, 186] on fieldset "1. Человек должен жить по составленному плану. - нет *** 2. Если хочешь быть ус…" at bounding box center [375, 154] width 402 height 435
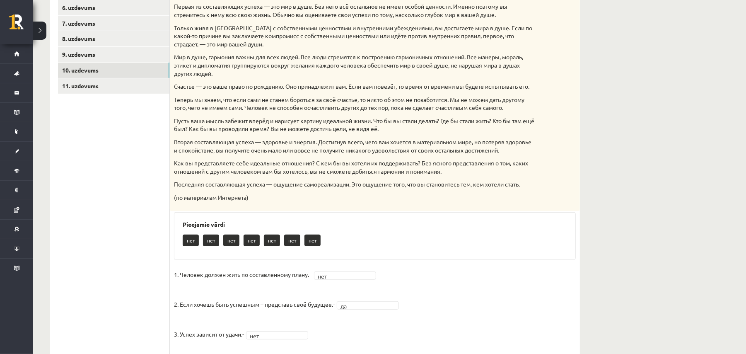
scroll to position [6, 0]
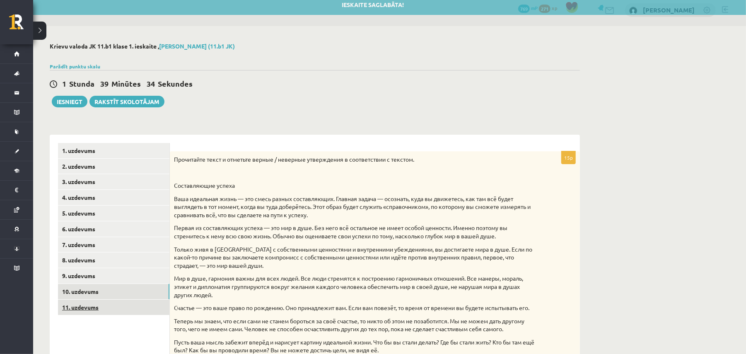
click at [160, 310] on link "11. uzdevums" at bounding box center [113, 307] width 111 height 15
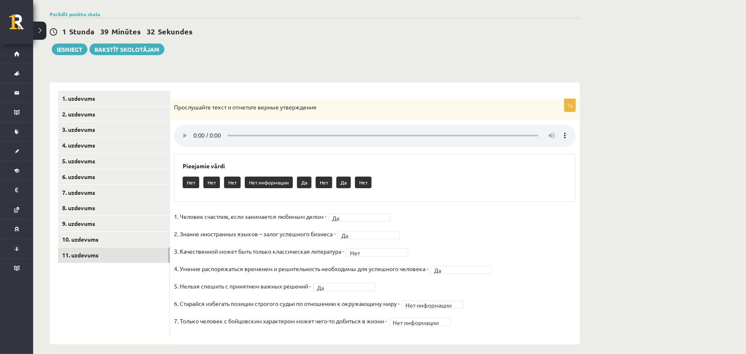
scroll to position [66, 0]
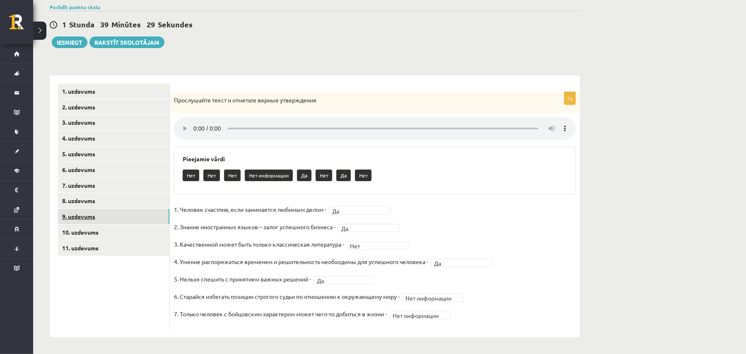
click at [109, 211] on link "9. uzdevums" at bounding box center [113, 216] width 111 height 15
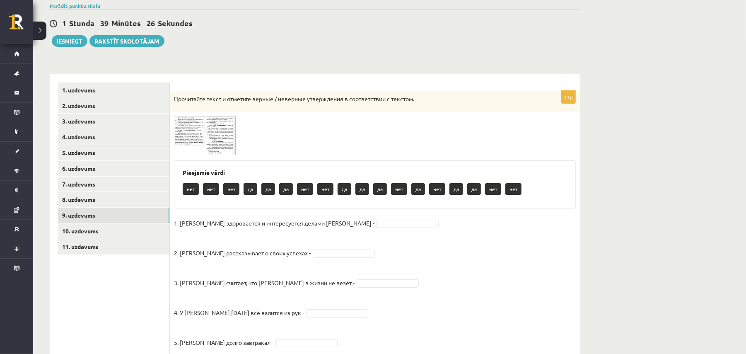
click at [201, 136] on span at bounding box center [205, 135] width 13 height 13
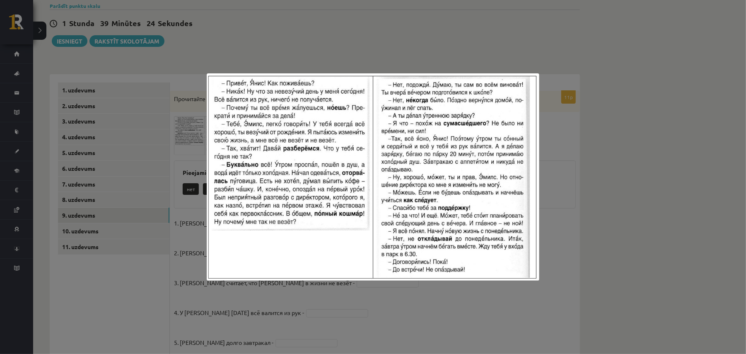
click at [395, 332] on div at bounding box center [373, 177] width 746 height 354
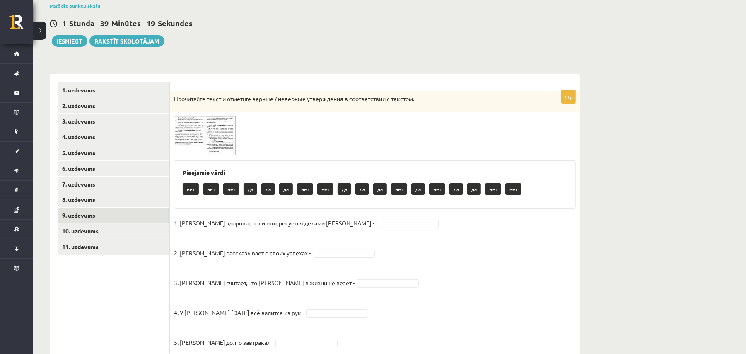
click at [188, 138] on img at bounding box center [205, 135] width 62 height 39
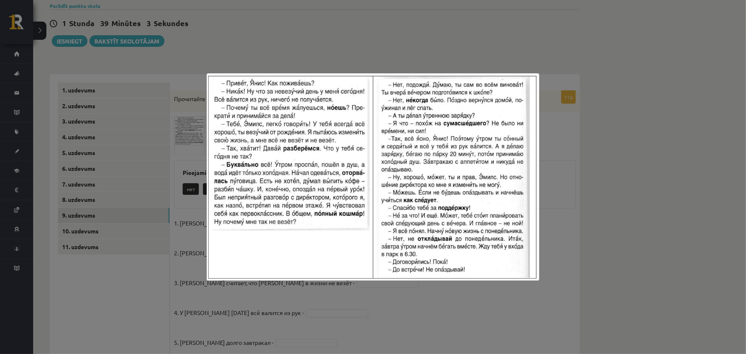
click at [239, 304] on div at bounding box center [373, 177] width 746 height 354
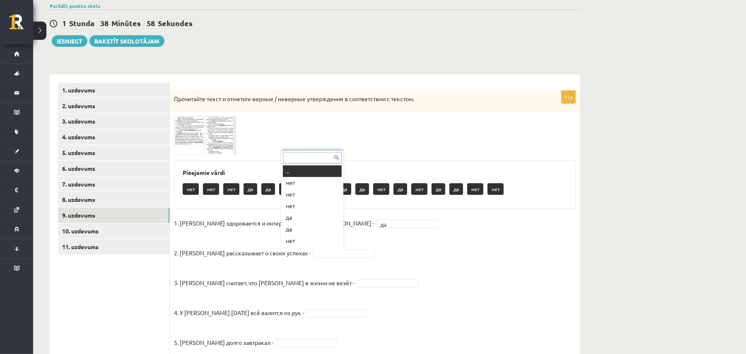
scroll to position [10, 0]
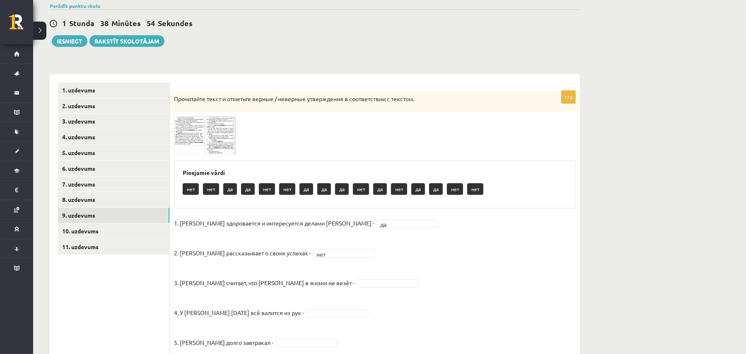
click at [209, 138] on span at bounding box center [205, 135] width 13 height 13
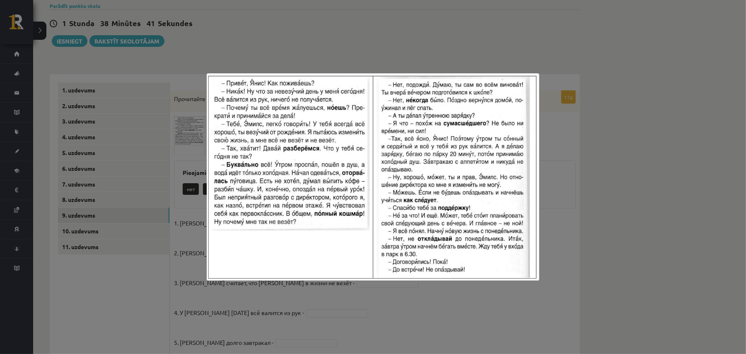
drag, startPoint x: 198, startPoint y: 300, endPoint x: 215, endPoint y: 297, distance: 16.9
click at [198, 301] on div at bounding box center [373, 177] width 746 height 354
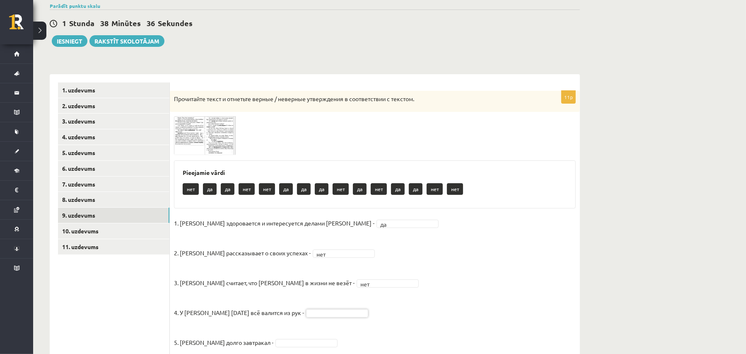
click at [224, 135] on img at bounding box center [205, 135] width 62 height 39
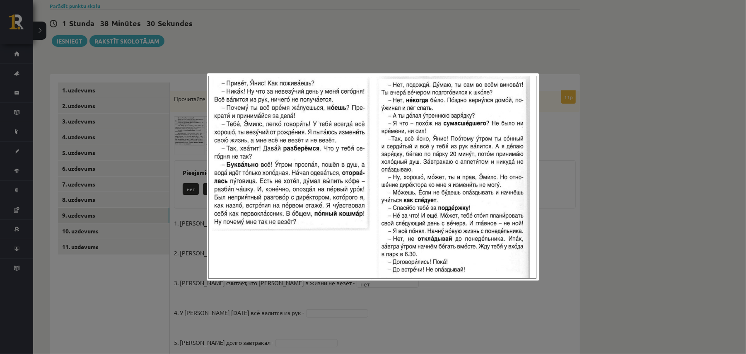
click at [317, 319] on div at bounding box center [373, 177] width 746 height 354
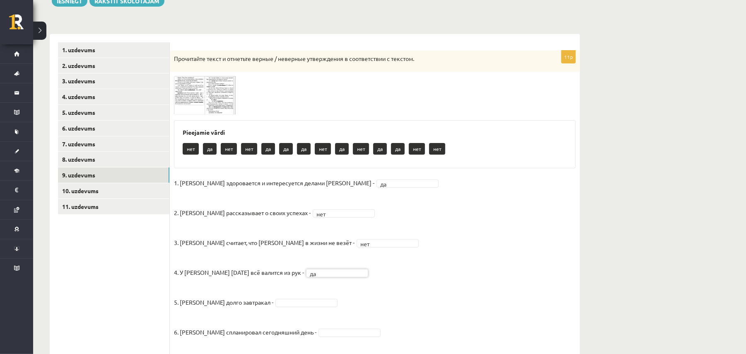
scroll to position [11, 0]
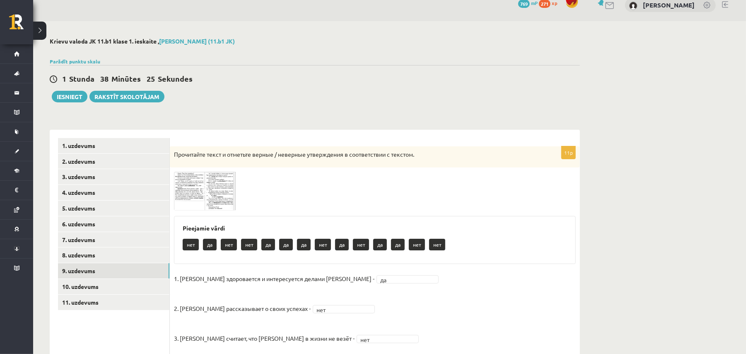
click at [206, 179] on img at bounding box center [205, 191] width 62 height 39
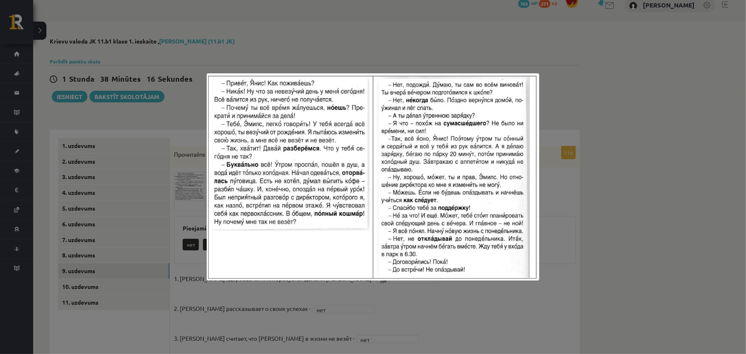
click at [227, 309] on div at bounding box center [373, 177] width 746 height 354
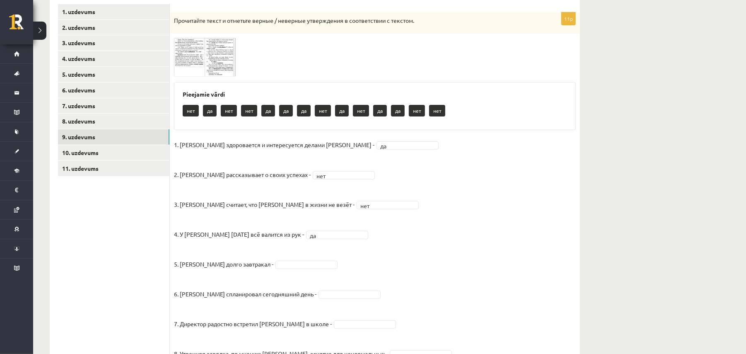
scroll to position [232, 0]
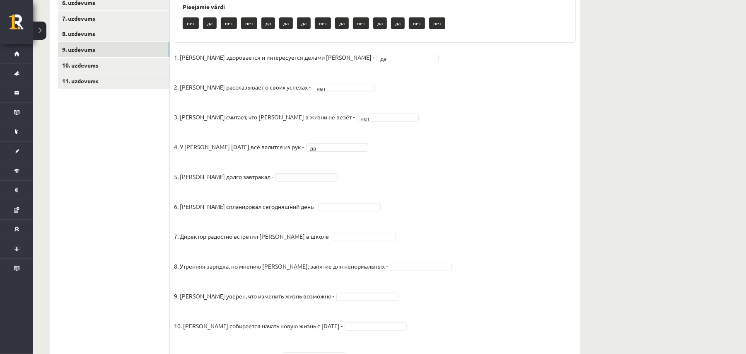
click at [283, 170] on fieldset "1. Эмилс здоровается и интересуется делами Яниса - да ** 2. Янис рассказывает о…" at bounding box center [375, 215] width 402 height 328
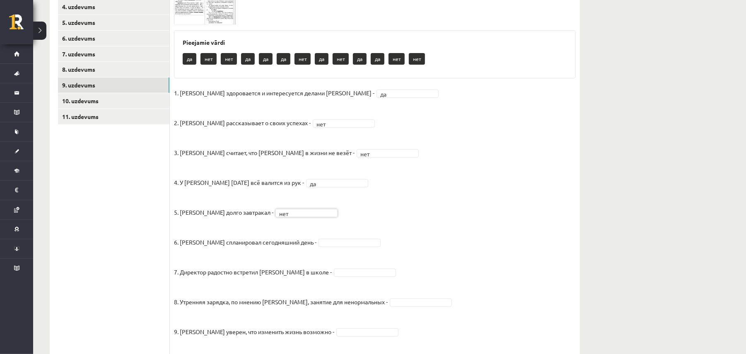
scroll to position [177, 0]
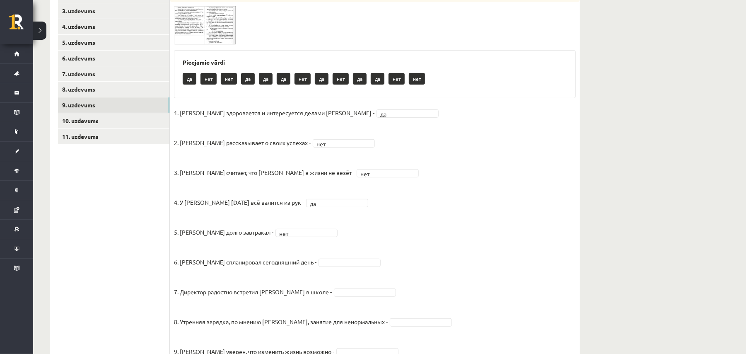
click at [218, 34] on img at bounding box center [205, 25] width 62 height 39
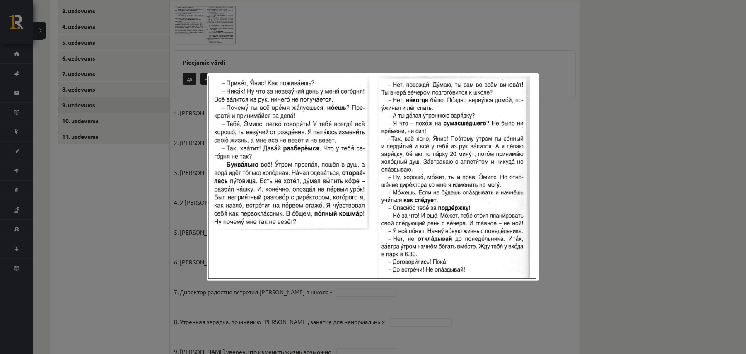
click at [178, 202] on div at bounding box center [373, 177] width 746 height 354
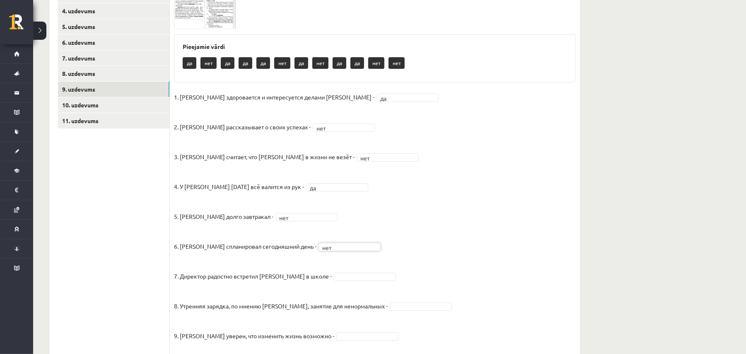
scroll to position [176, 0]
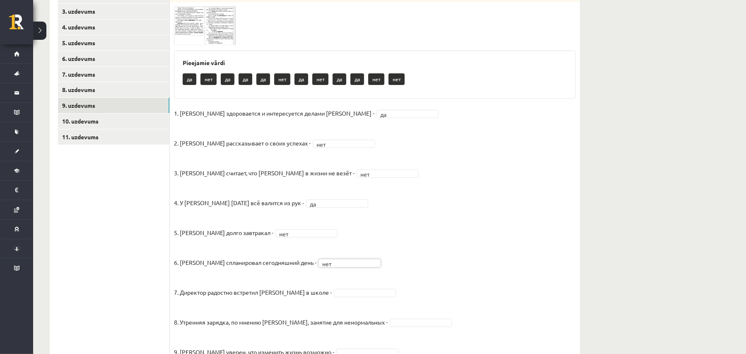
click at [196, 22] on img at bounding box center [205, 25] width 62 height 39
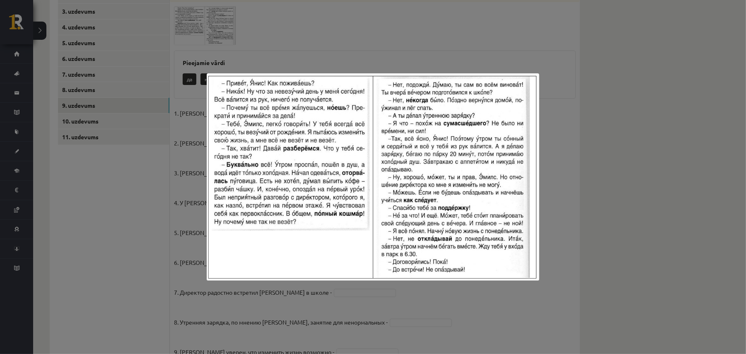
click at [182, 313] on div at bounding box center [373, 177] width 746 height 354
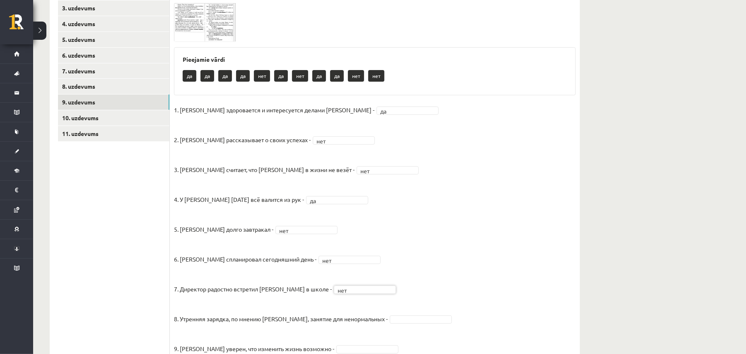
scroll to position [65, 0]
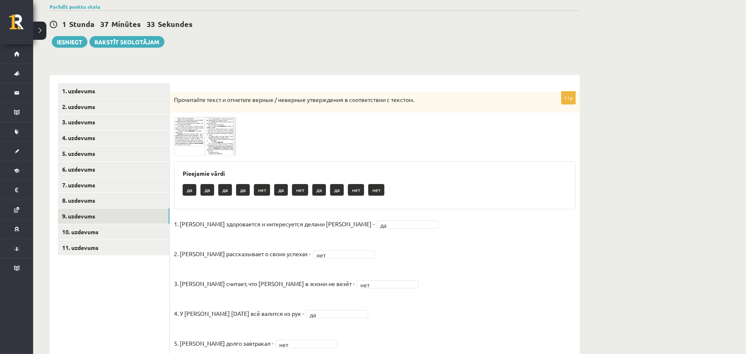
click at [191, 128] on img at bounding box center [205, 136] width 62 height 39
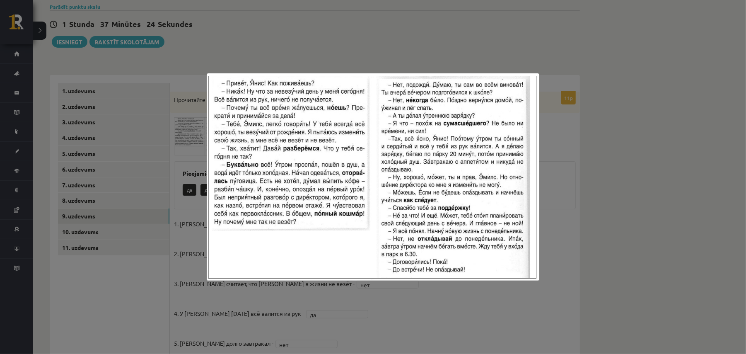
click at [175, 304] on div at bounding box center [373, 177] width 746 height 354
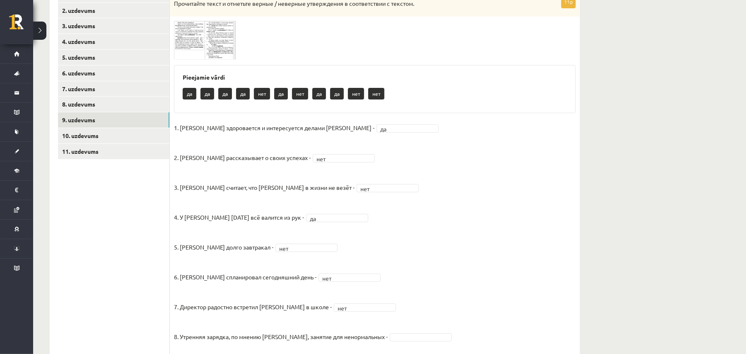
scroll to position [287, 0]
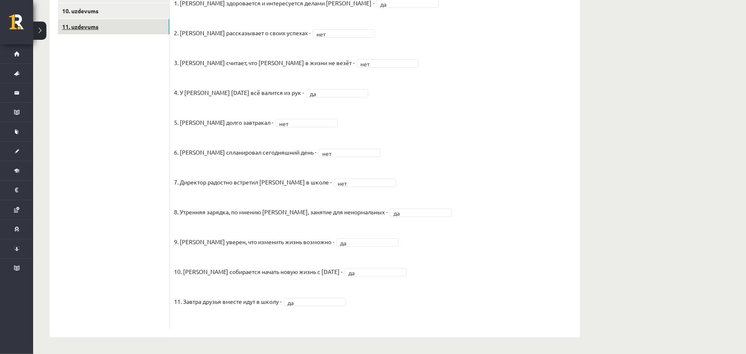
click at [143, 25] on link "11. uzdevums" at bounding box center [113, 26] width 111 height 15
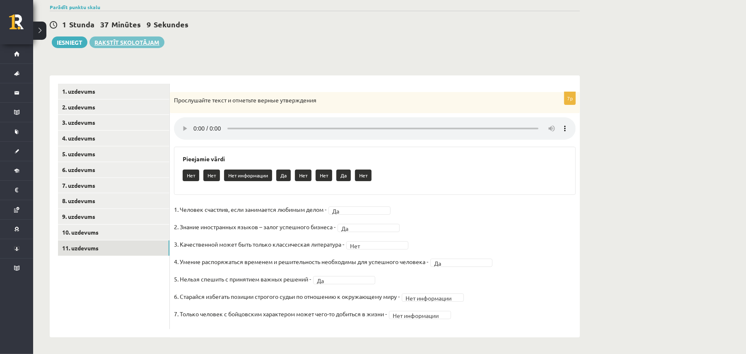
scroll to position [66, 0]
click at [80, 91] on link "1. uzdevums" at bounding box center [113, 91] width 111 height 15
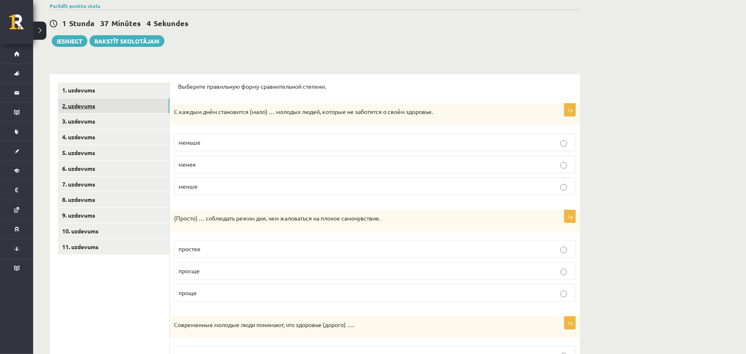
click at [85, 109] on link "2. uzdevums" at bounding box center [113, 105] width 111 height 15
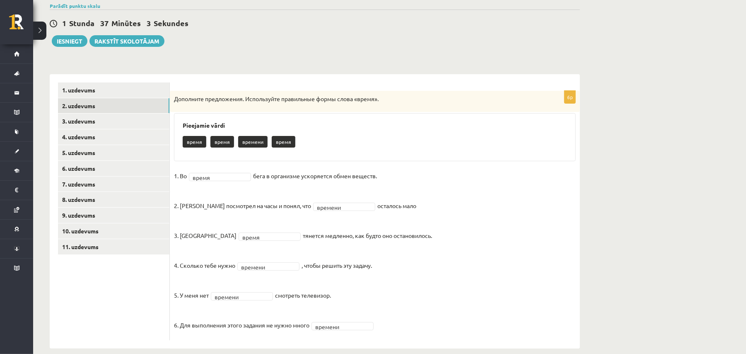
click at [59, 34] on div "1 Stunda 37 Minūtes 3 Sekundes Ieskaite saglabāta! Iesniegt Rakstīt skolotājam" at bounding box center [315, 28] width 530 height 37
click at [60, 37] on button "Iesniegt" at bounding box center [70, 41] width 36 height 12
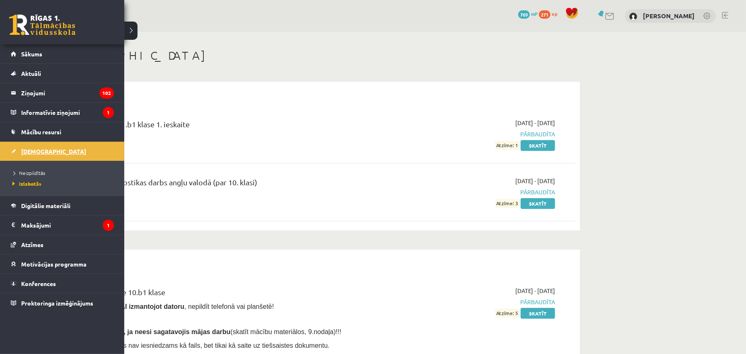
click at [65, 161] on link "[DEMOGRAPHIC_DATA]" at bounding box center [62, 151] width 103 height 19
